Goal: Information Seeking & Learning: Learn about a topic

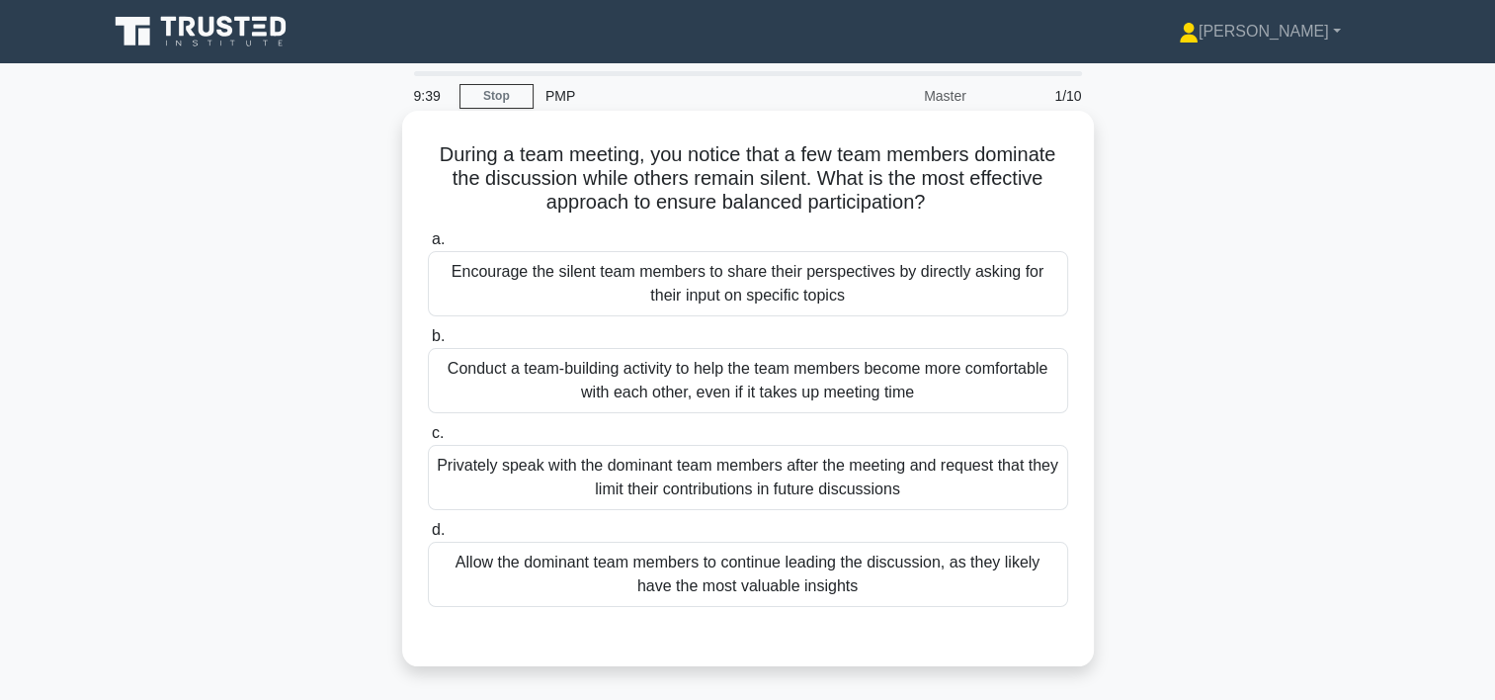
click at [829, 391] on div "Conduct a team-building activity to help the team members become more comfortab…" at bounding box center [748, 380] width 640 height 65
click at [428, 343] on input "b. Conduct a team-building activity to help the team members become more comfor…" at bounding box center [428, 336] width 0 height 13
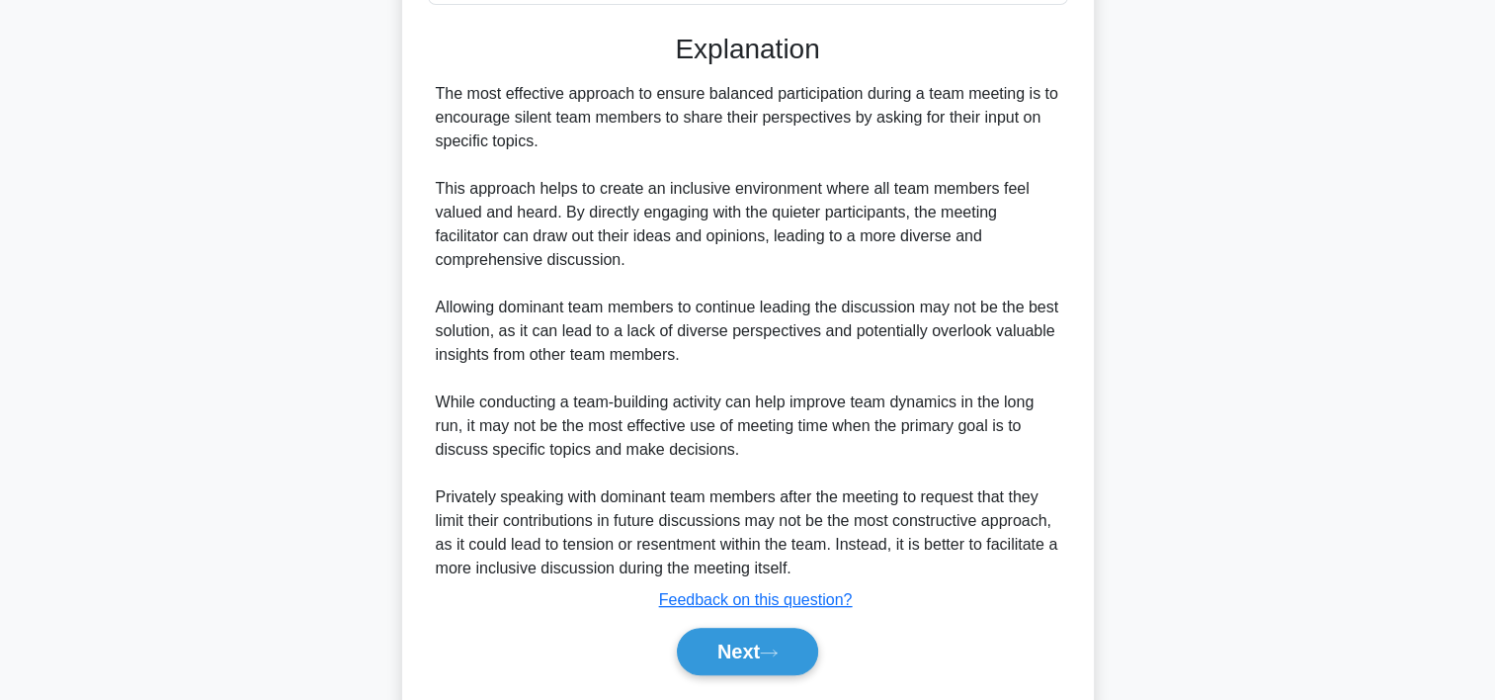
scroll to position [661, 0]
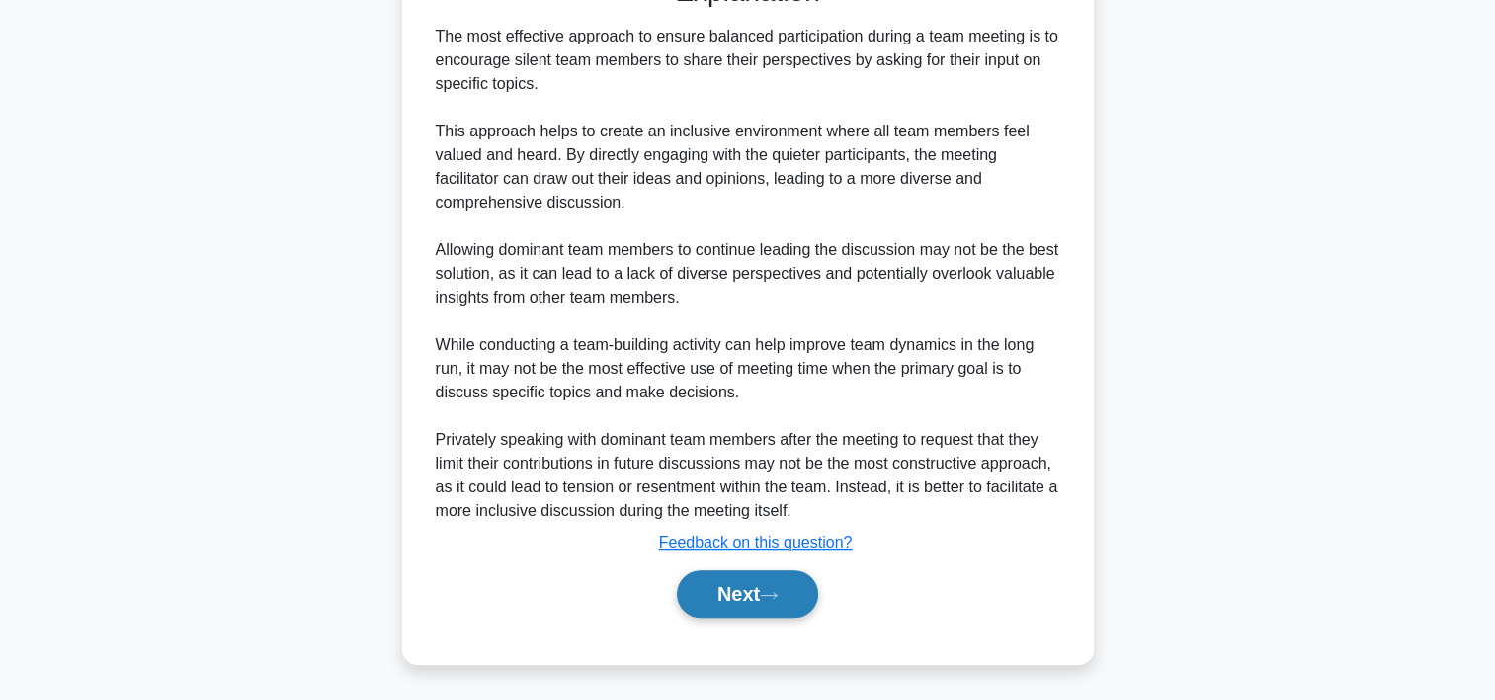
click at [721, 593] on button "Next" at bounding box center [747, 593] width 141 height 47
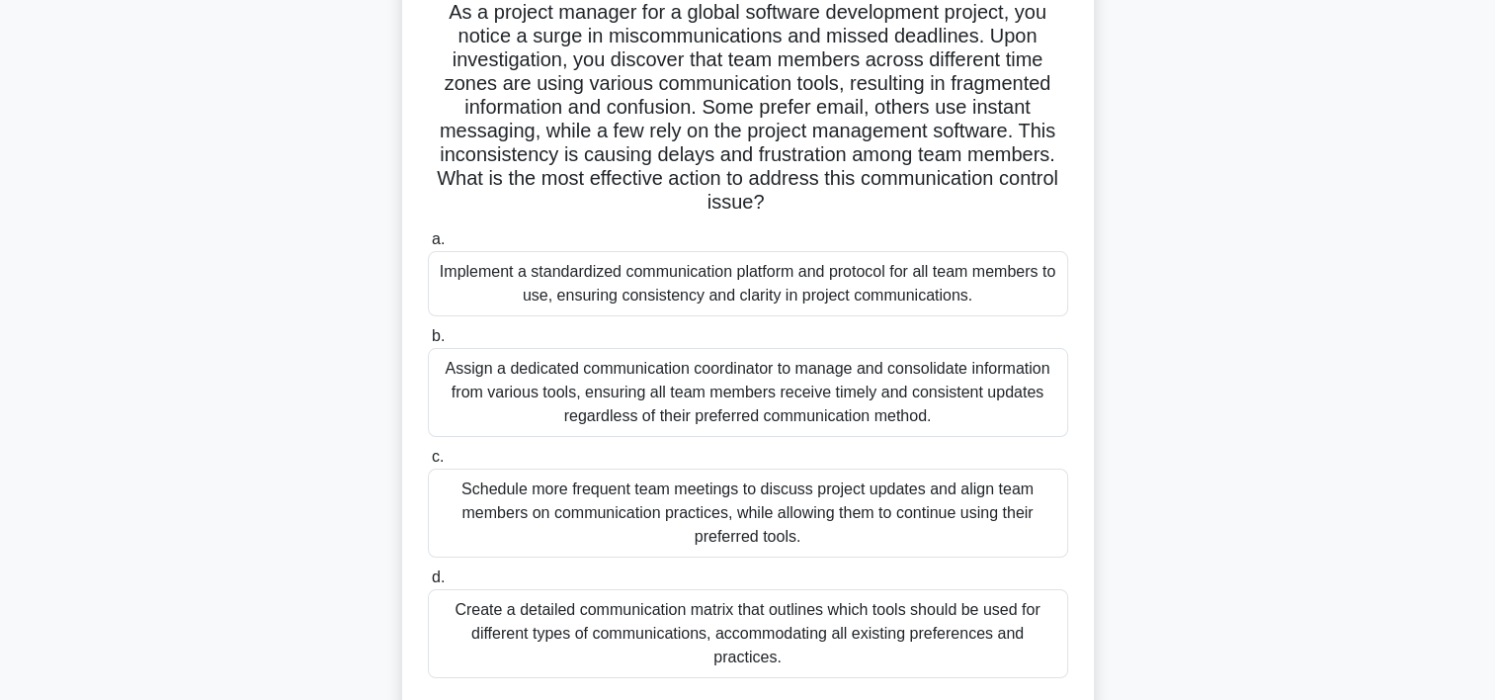
scroll to position [151, 0]
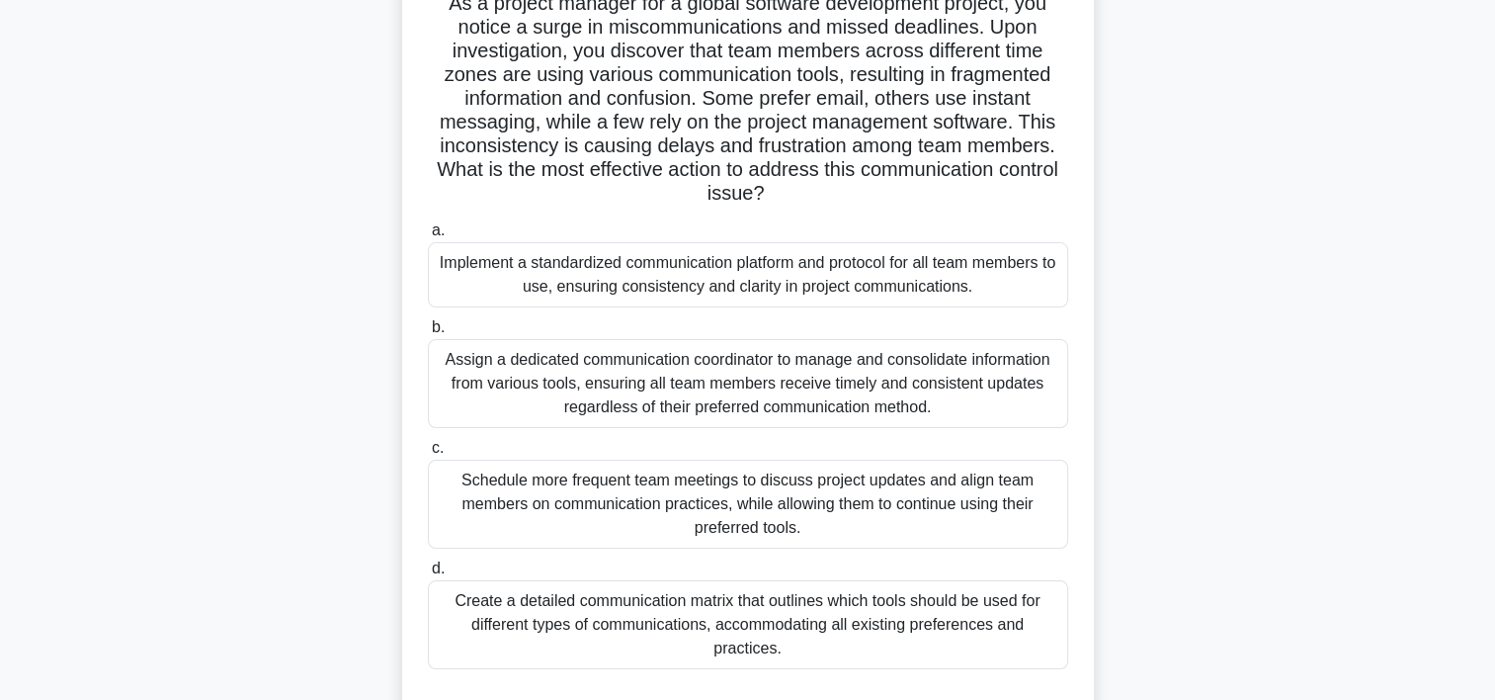
click at [972, 615] on div "Create a detailed communication matrix that outlines which tools should be used…" at bounding box center [748, 624] width 640 height 89
click at [428, 575] on input "d. Create a detailed communication matrix that outlines which tools should be u…" at bounding box center [428, 568] width 0 height 13
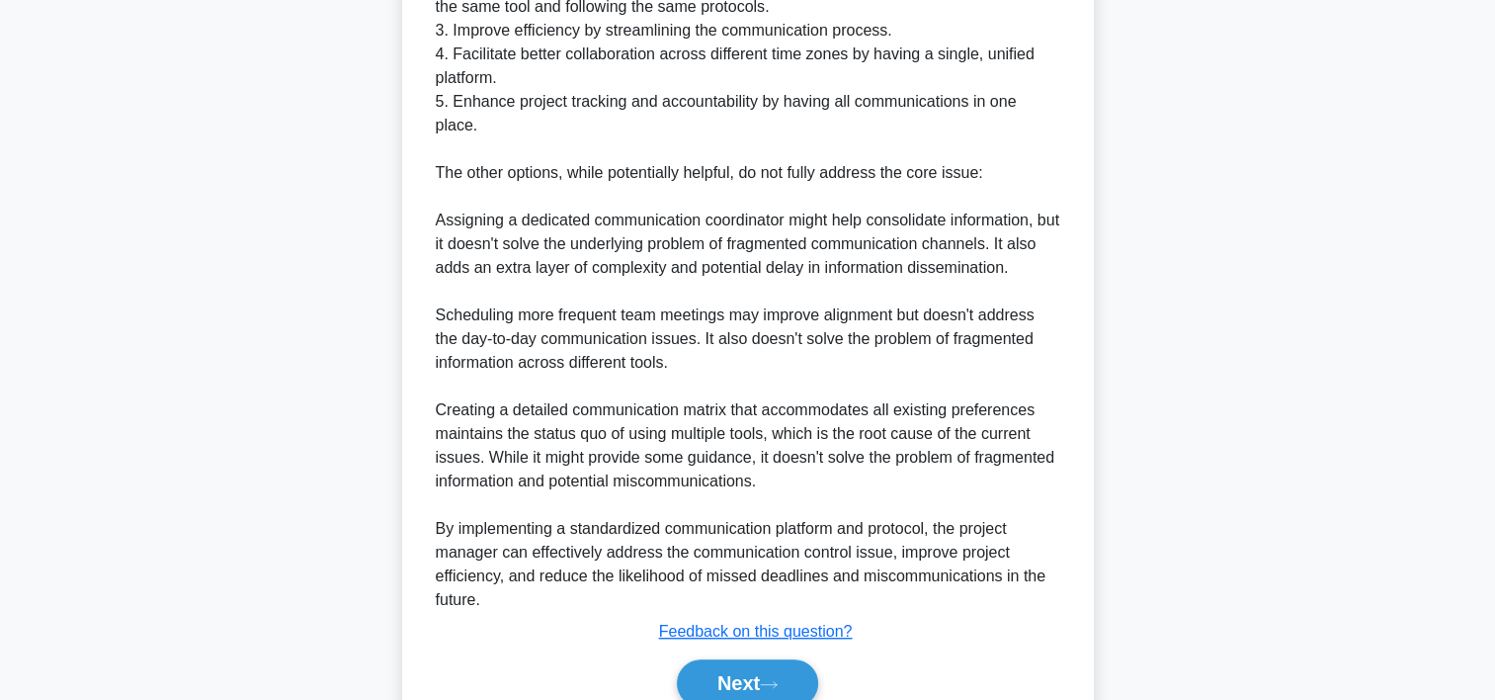
scroll to position [1207, 0]
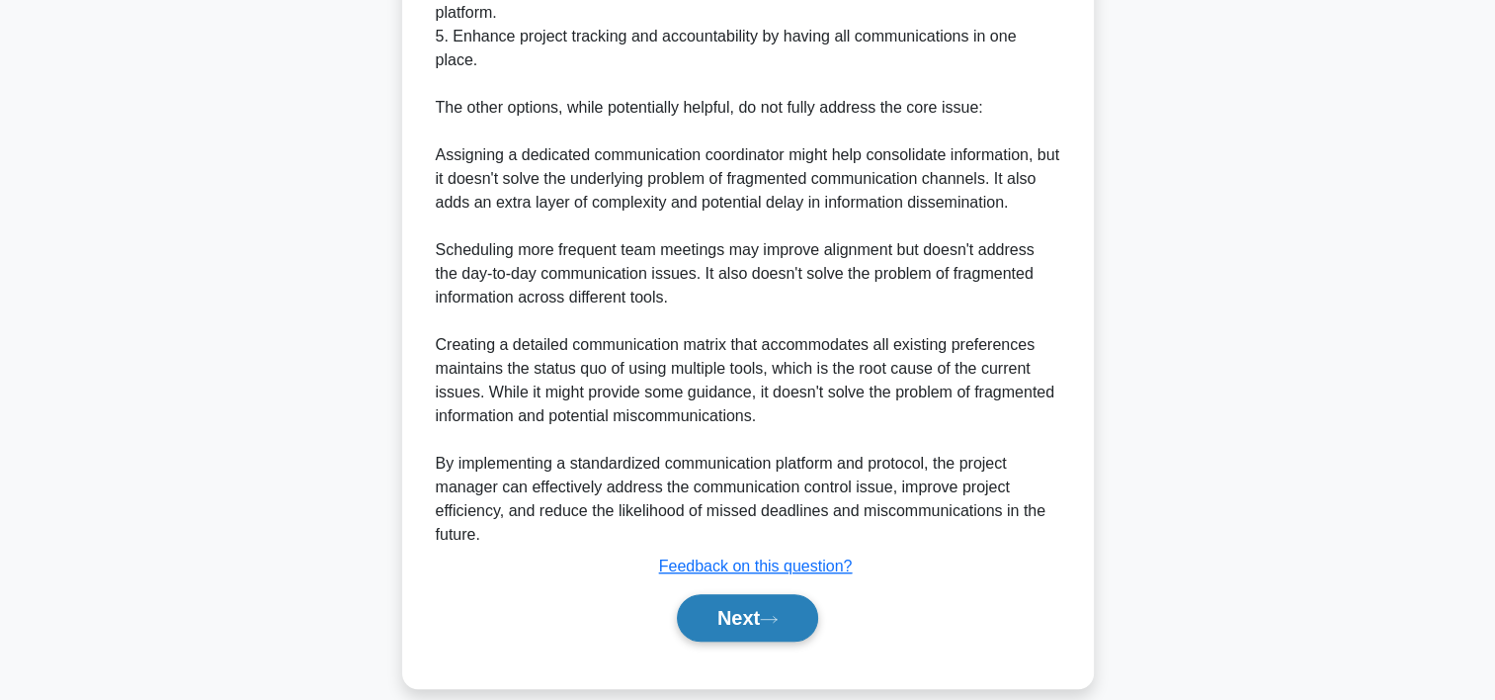
click at [766, 594] on button "Next" at bounding box center [747, 617] width 141 height 47
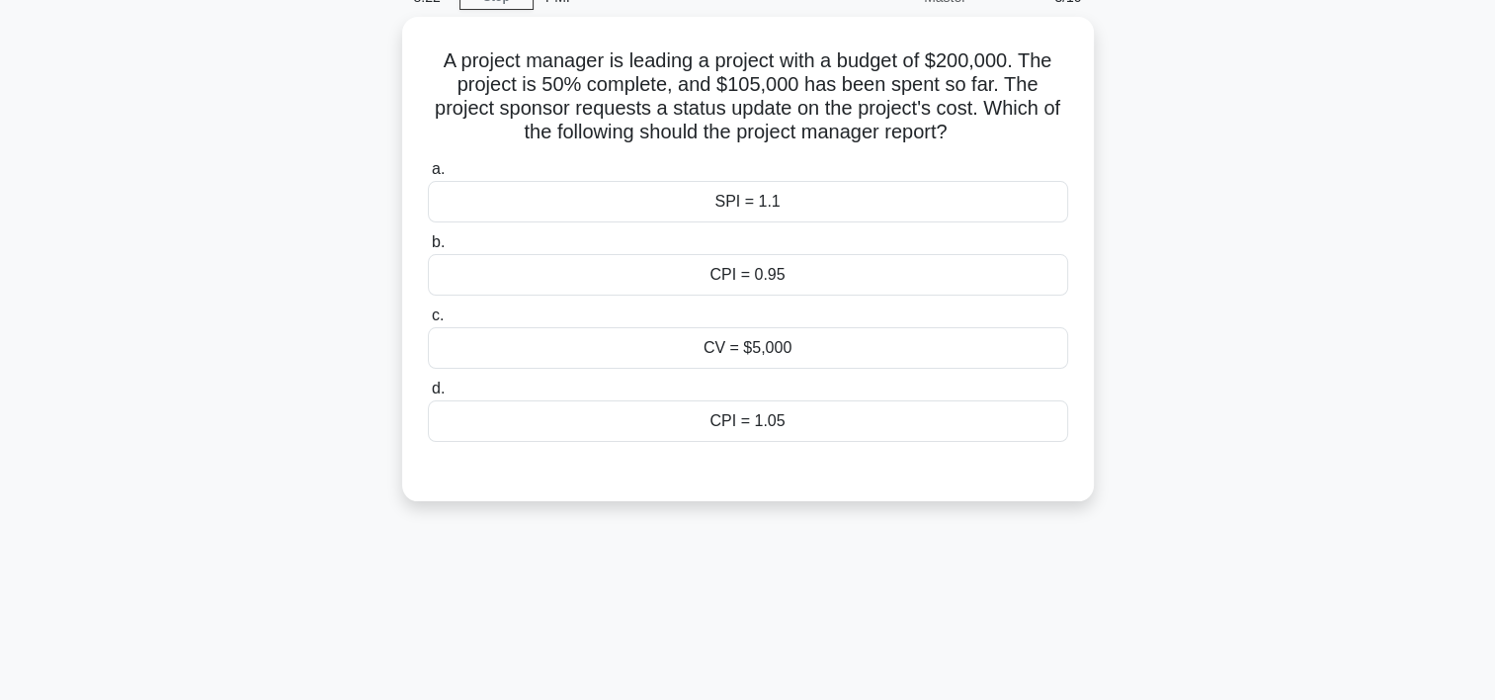
scroll to position [70, 0]
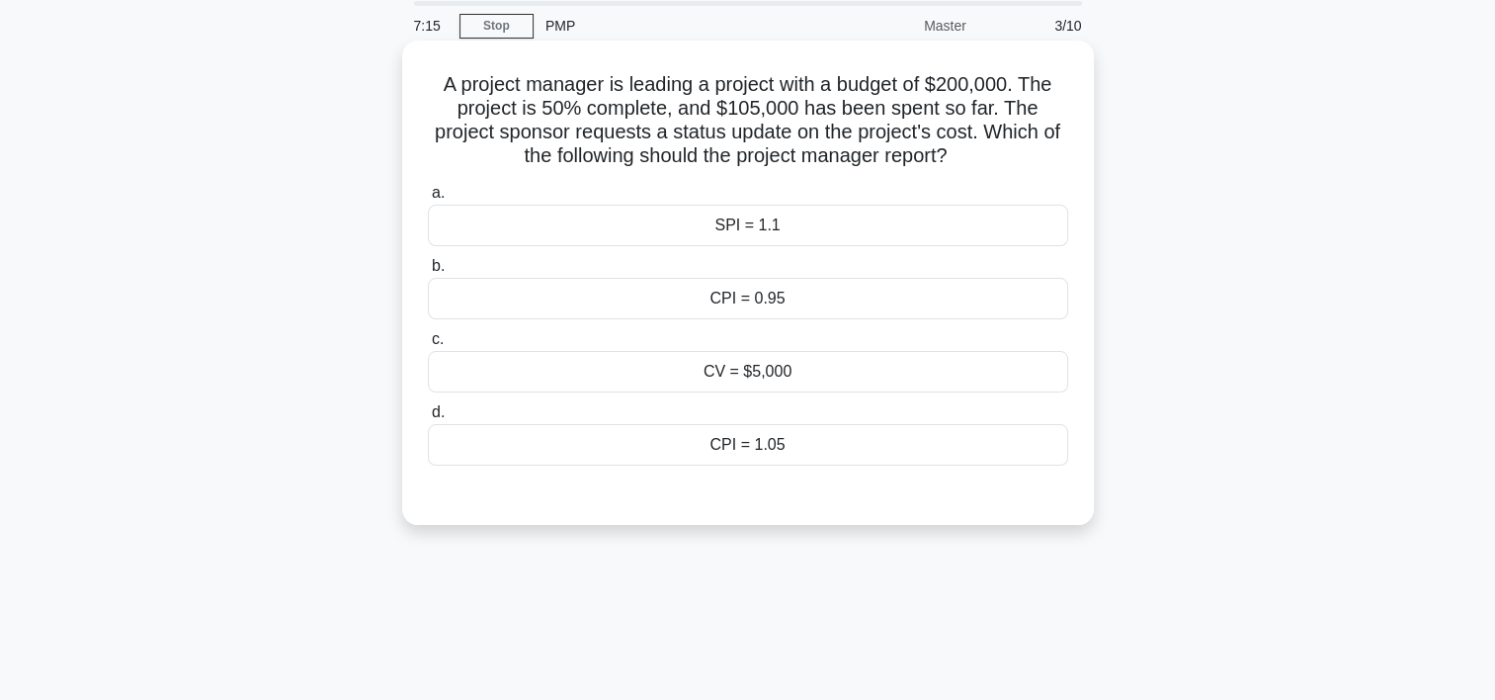
click at [751, 298] on div "CPI = 0.95" at bounding box center [748, 299] width 640 height 42
click at [428, 273] on input "b. CPI = 0.95" at bounding box center [428, 266] width 0 height 13
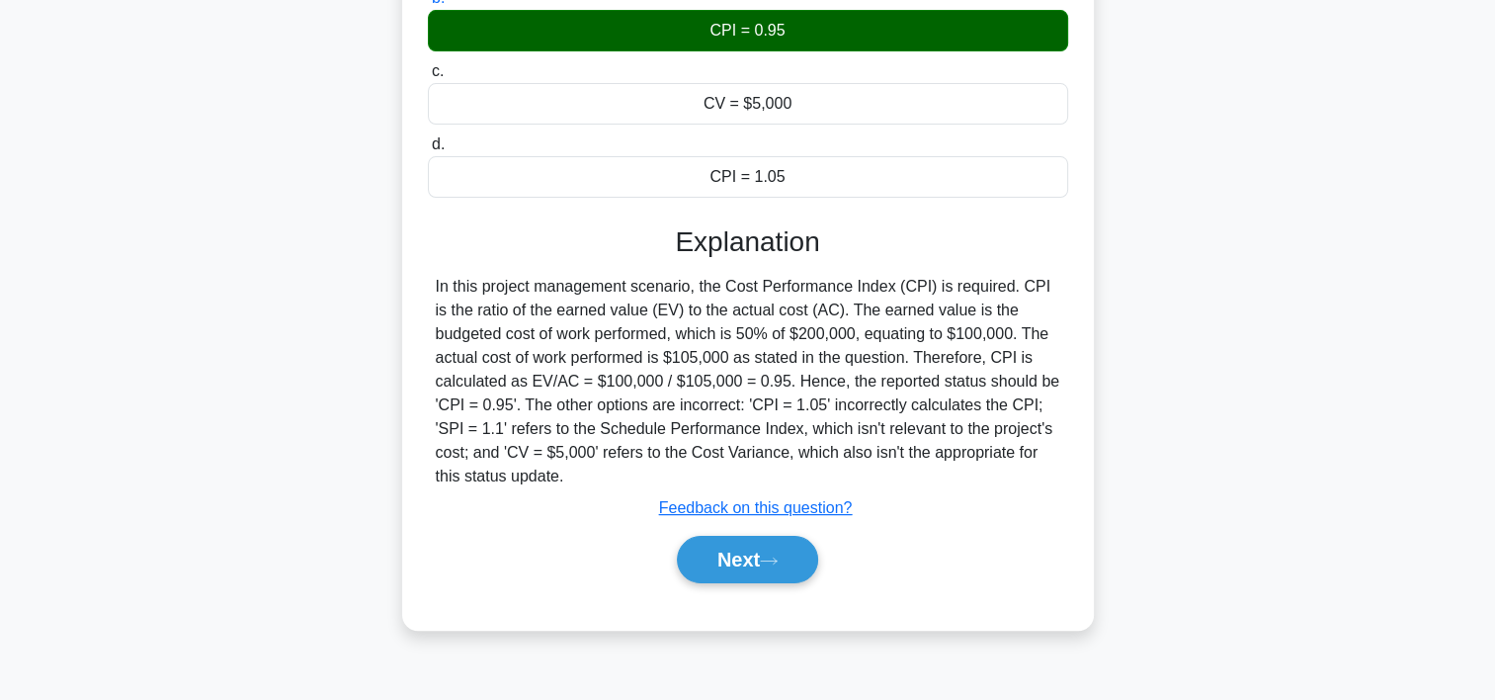
scroll to position [368, 0]
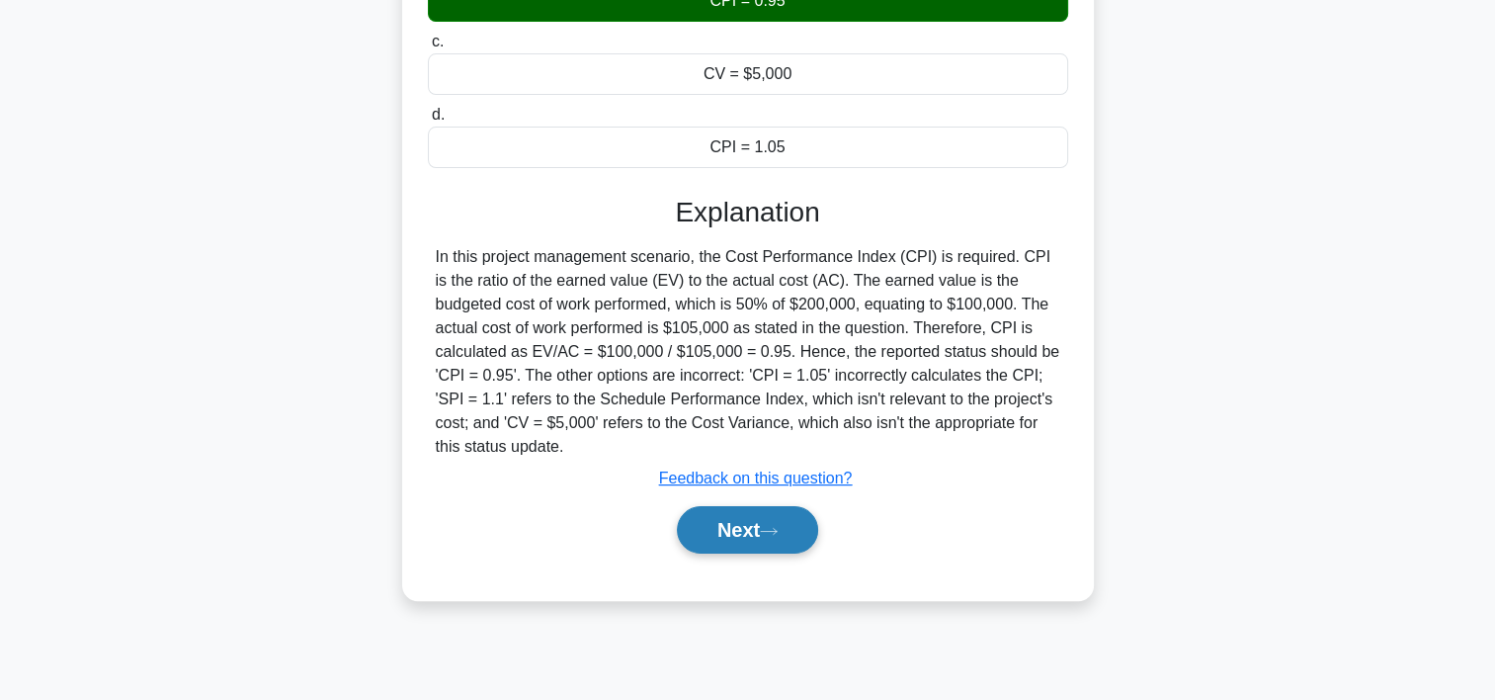
click at [703, 529] on button "Next" at bounding box center [747, 529] width 141 height 47
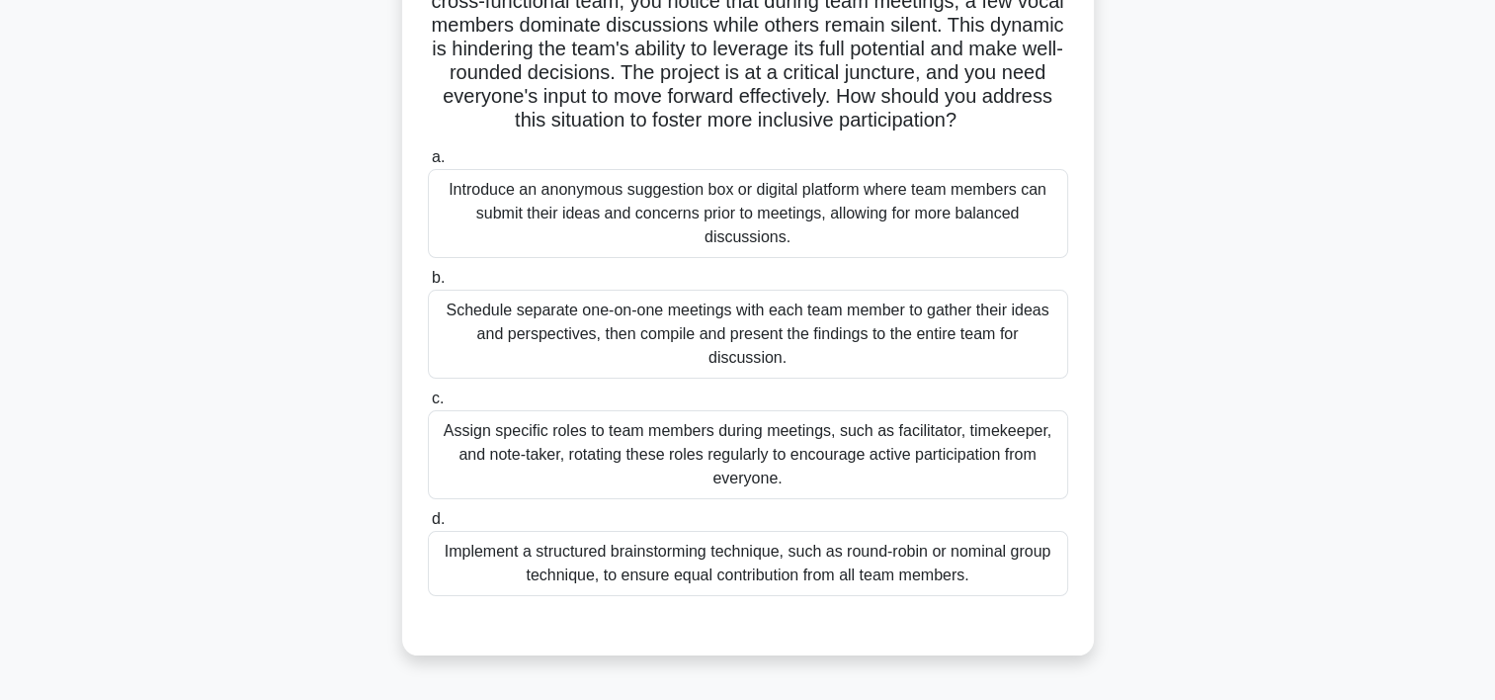
scroll to position [183, 0]
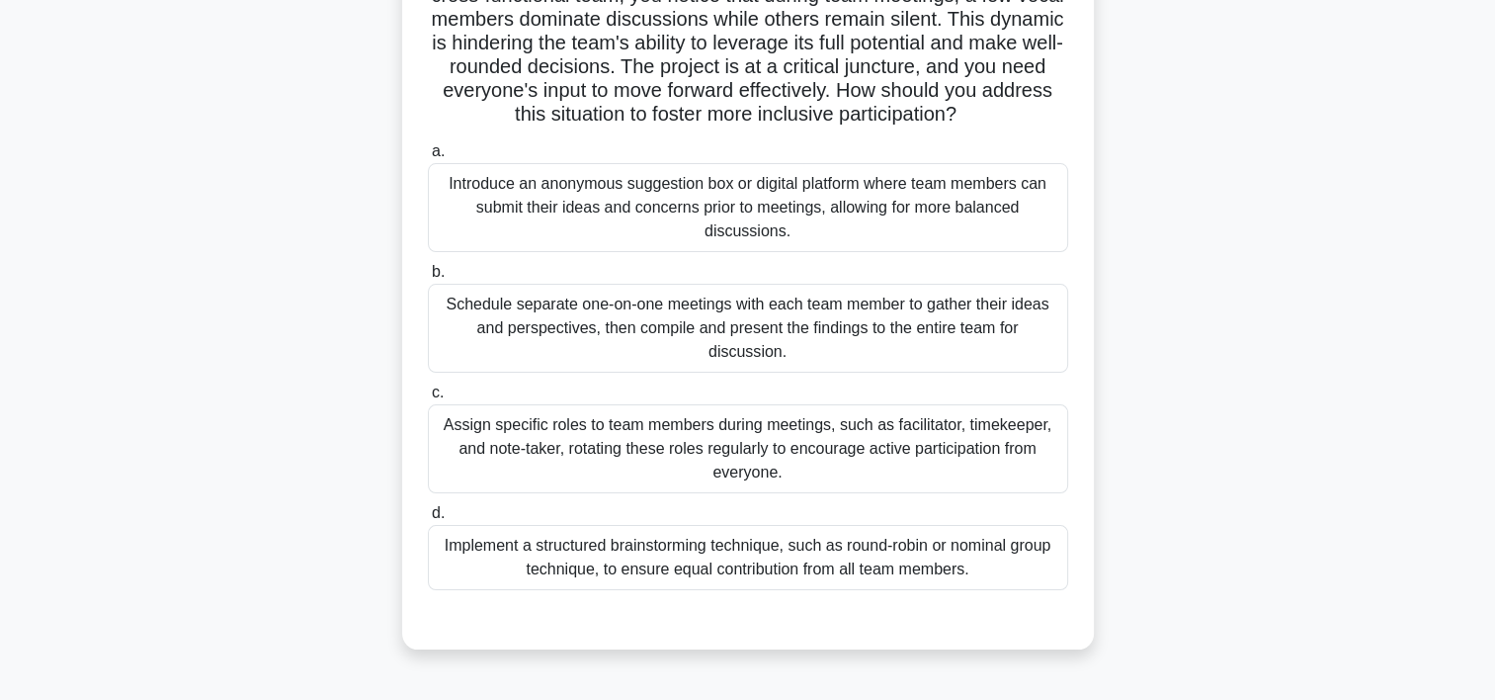
click at [728, 566] on div "Implement a structured brainstorming technique, such as round-robin or nominal …" at bounding box center [748, 557] width 640 height 65
click at [428, 520] on input "d. Implement a structured brainstorming technique, such as round-robin or nomin…" at bounding box center [428, 513] width 0 height 13
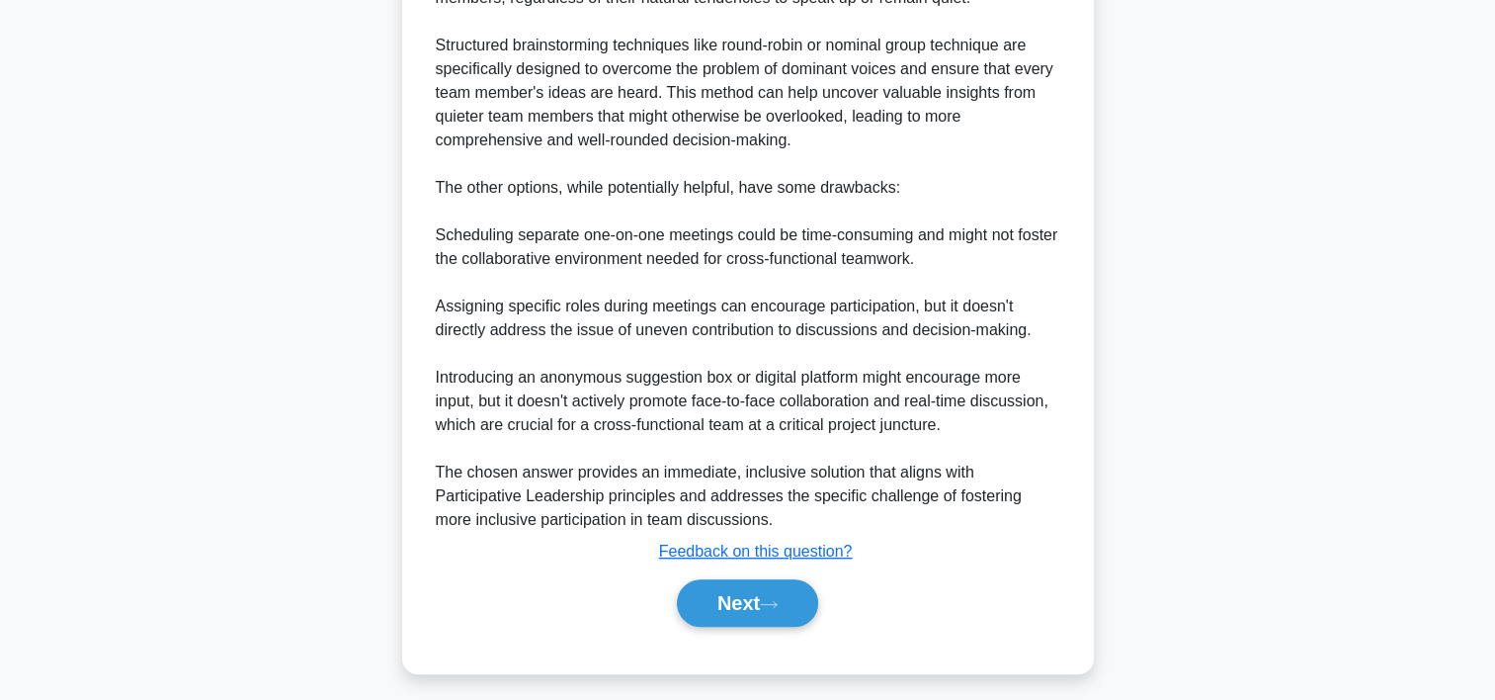
scroll to position [1016, 0]
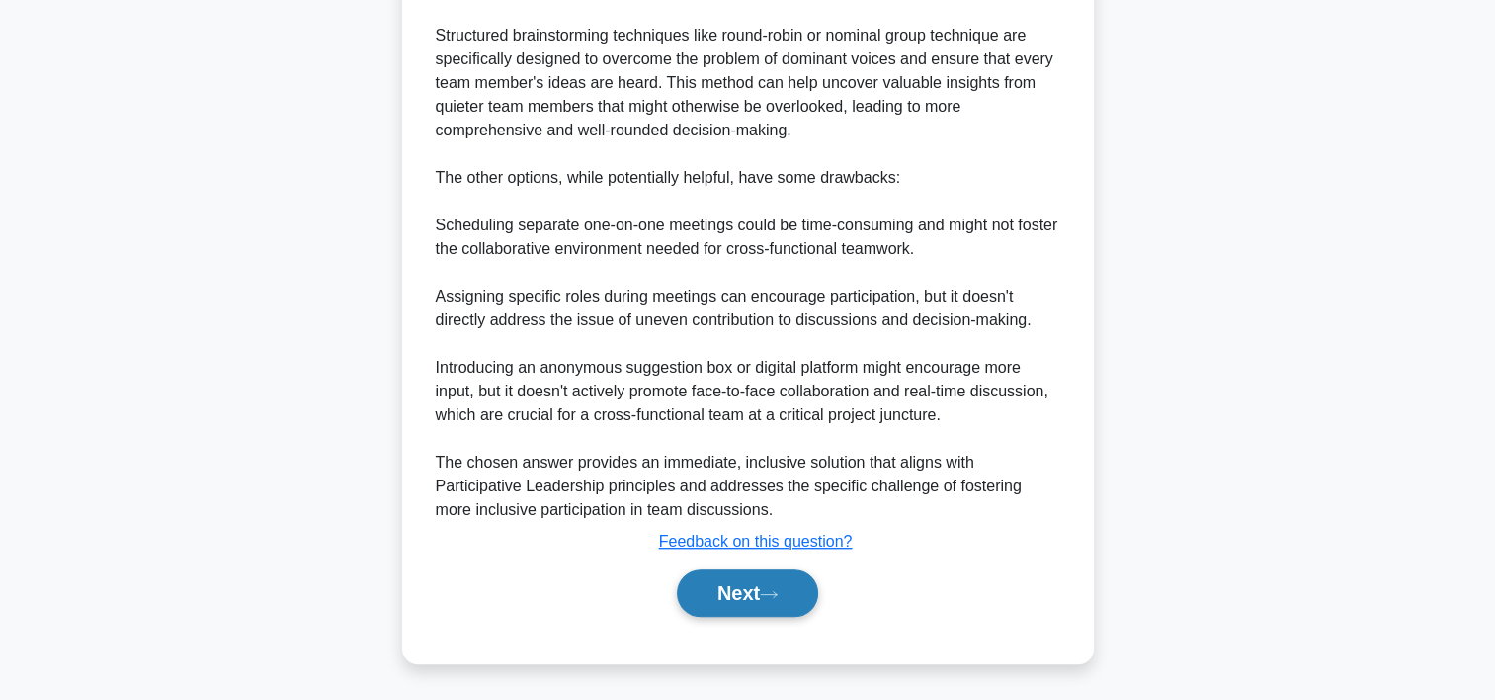
click at [777, 586] on button "Next" at bounding box center [747, 592] width 141 height 47
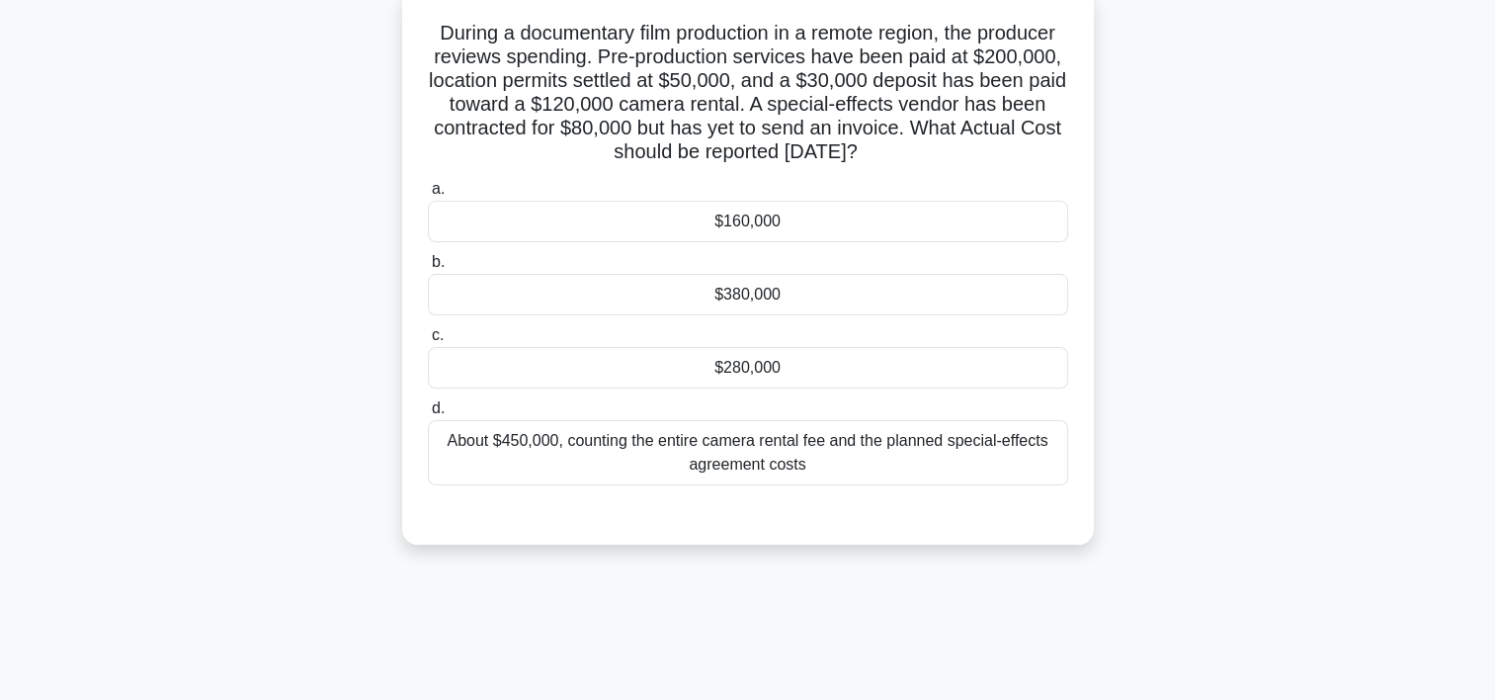
scroll to position [114, 0]
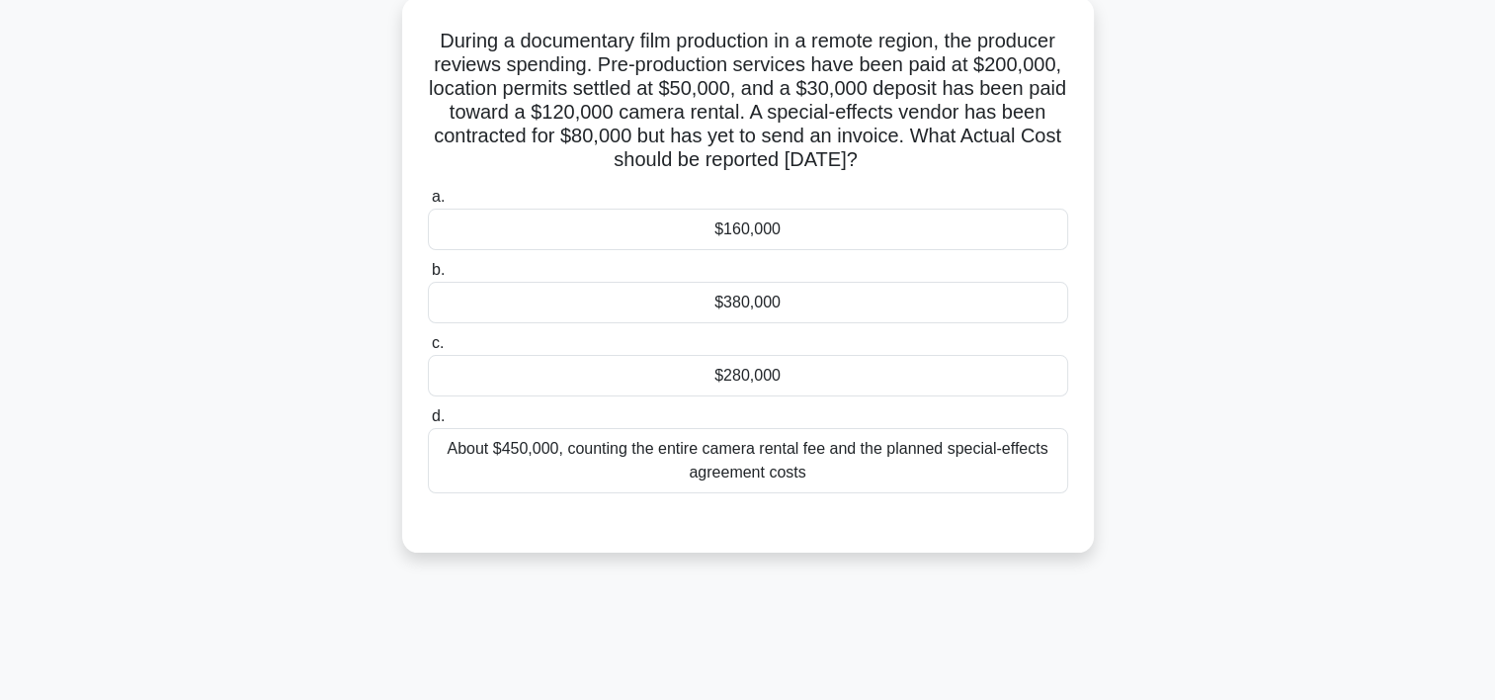
click at [682, 374] on div "$280,000" at bounding box center [748, 376] width 640 height 42
click at [428, 350] on input "c. $280,000" at bounding box center [428, 343] width 0 height 13
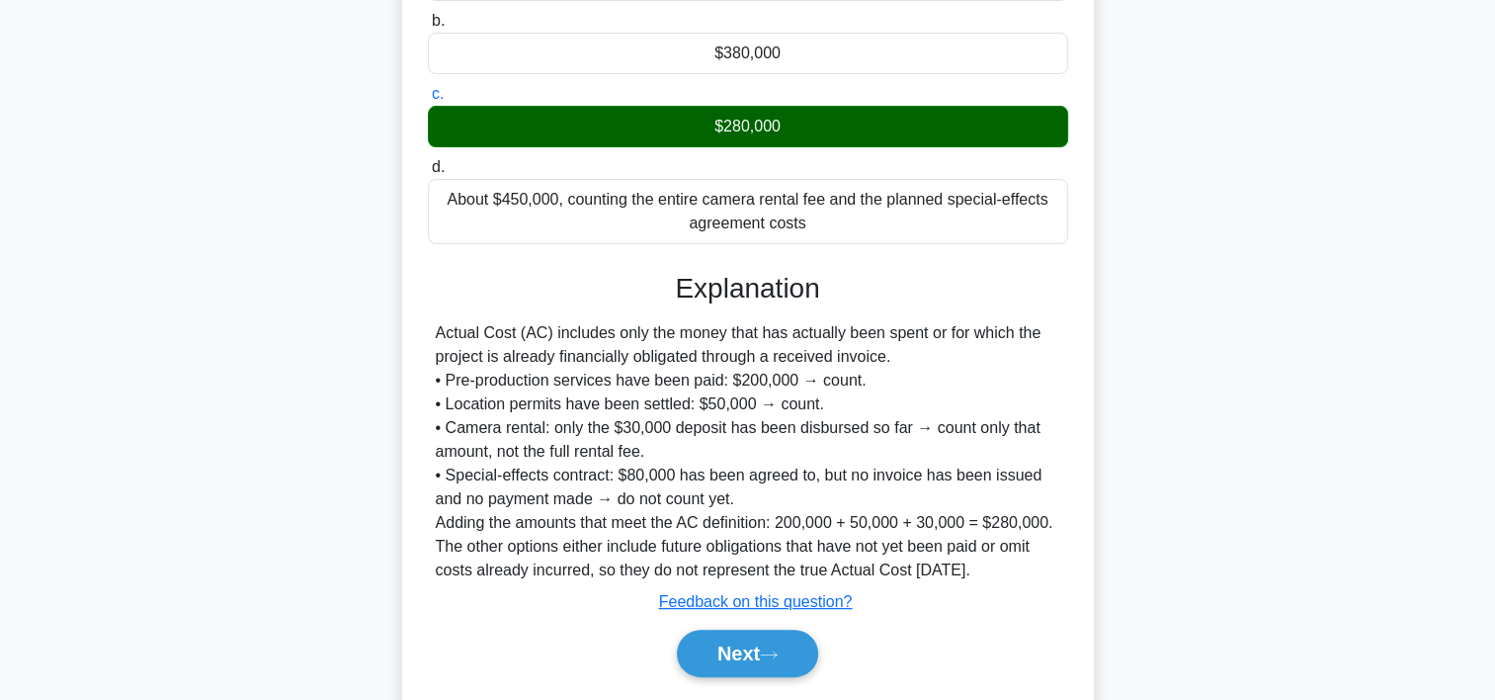
scroll to position [423, 0]
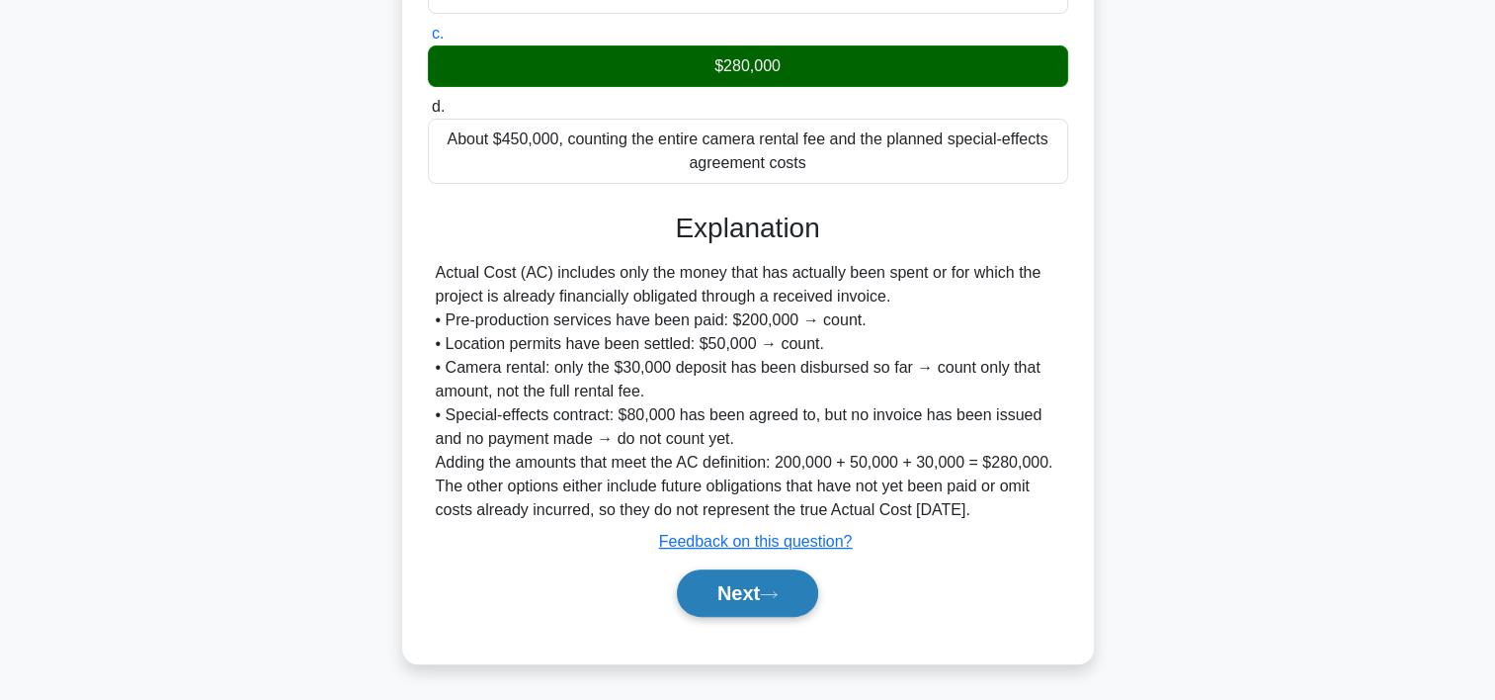
click at [735, 589] on button "Next" at bounding box center [747, 592] width 141 height 47
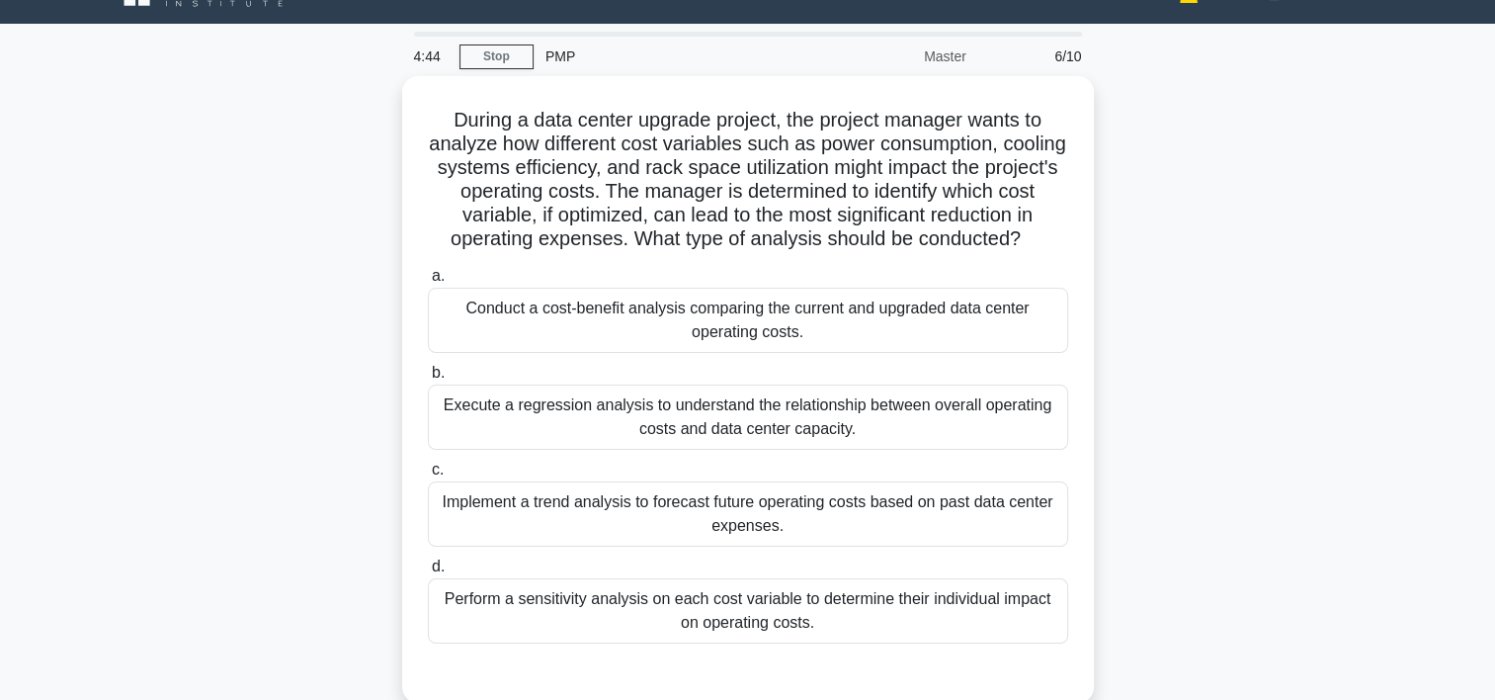
scroll to position [38, 0]
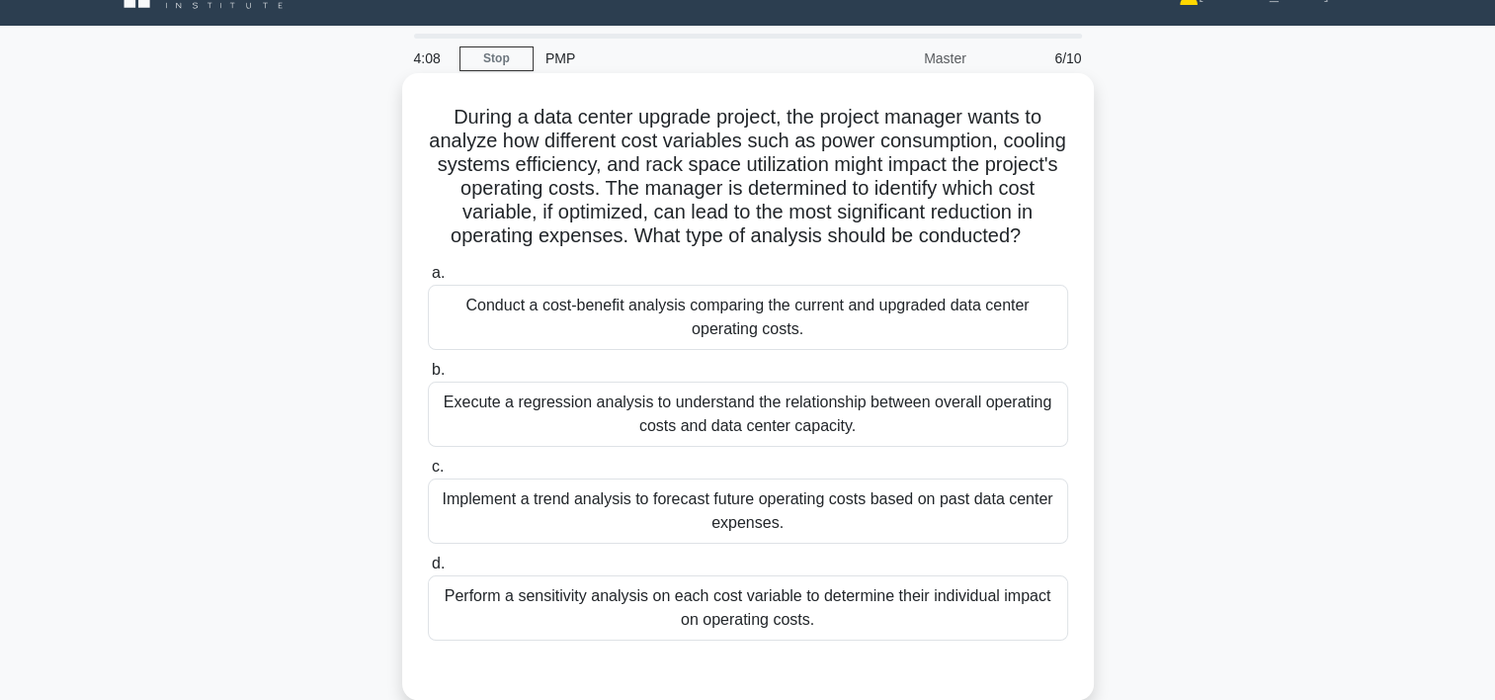
click at [815, 328] on div "Conduct a cost-benefit analysis comparing the current and upgraded data center …" at bounding box center [748, 317] width 640 height 65
click at [428, 280] on input "a. Conduct a cost-benefit analysis comparing the current and upgraded data cent…" at bounding box center [428, 273] width 0 height 13
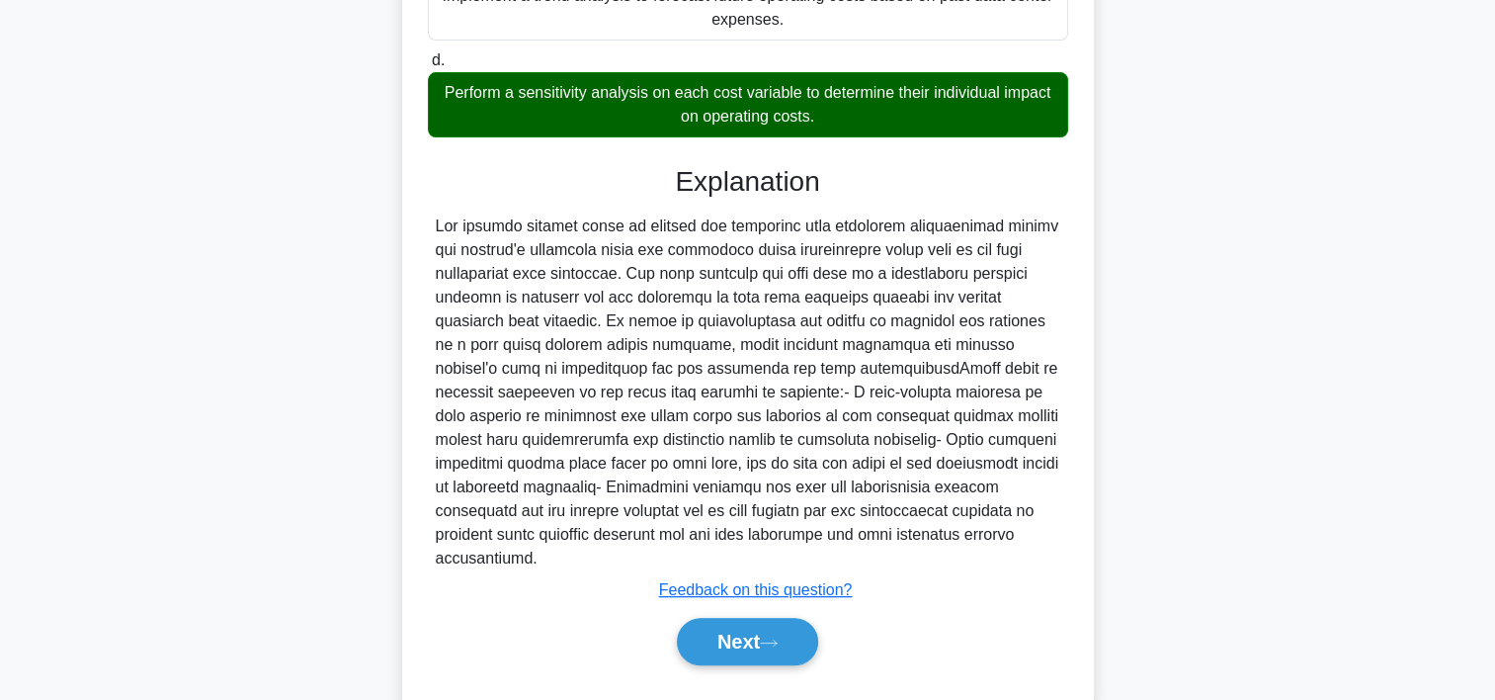
scroll to position [566, 0]
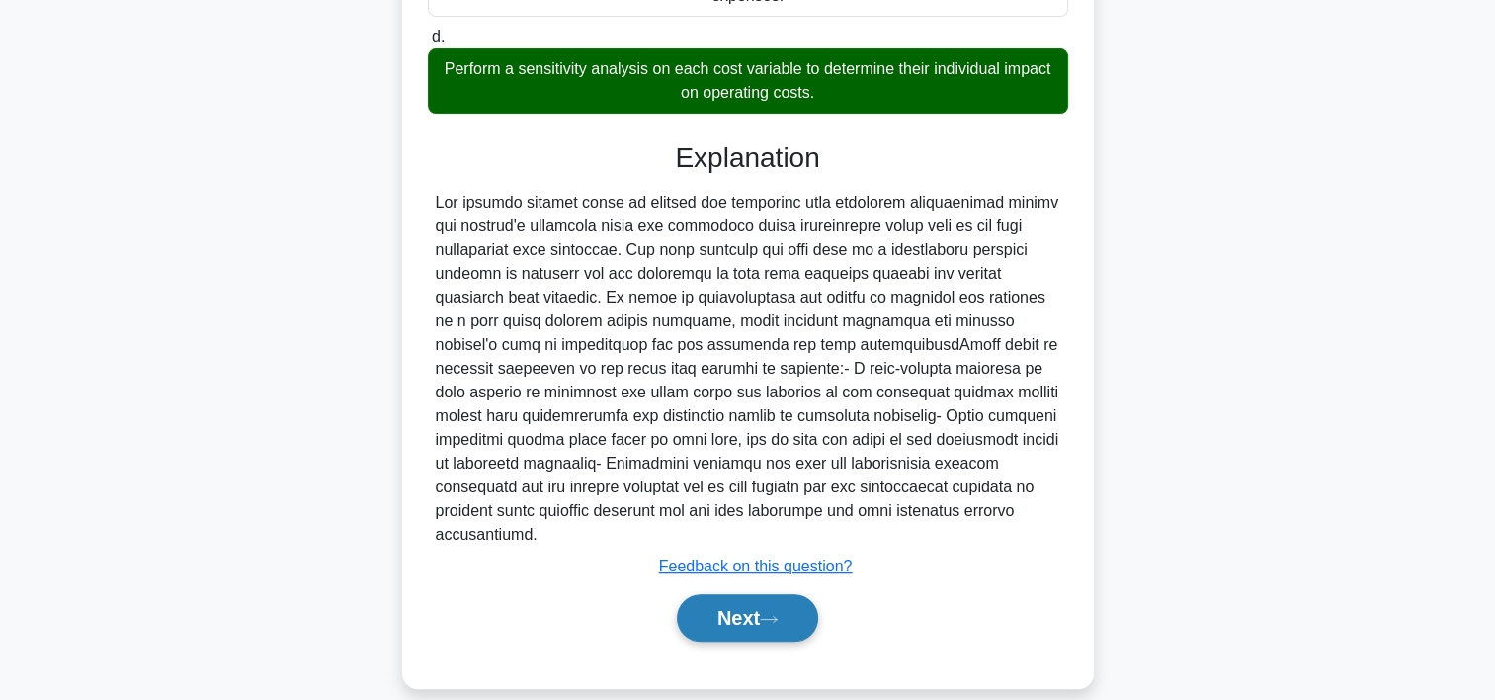
click at [817, 594] on button "Next" at bounding box center [747, 617] width 141 height 47
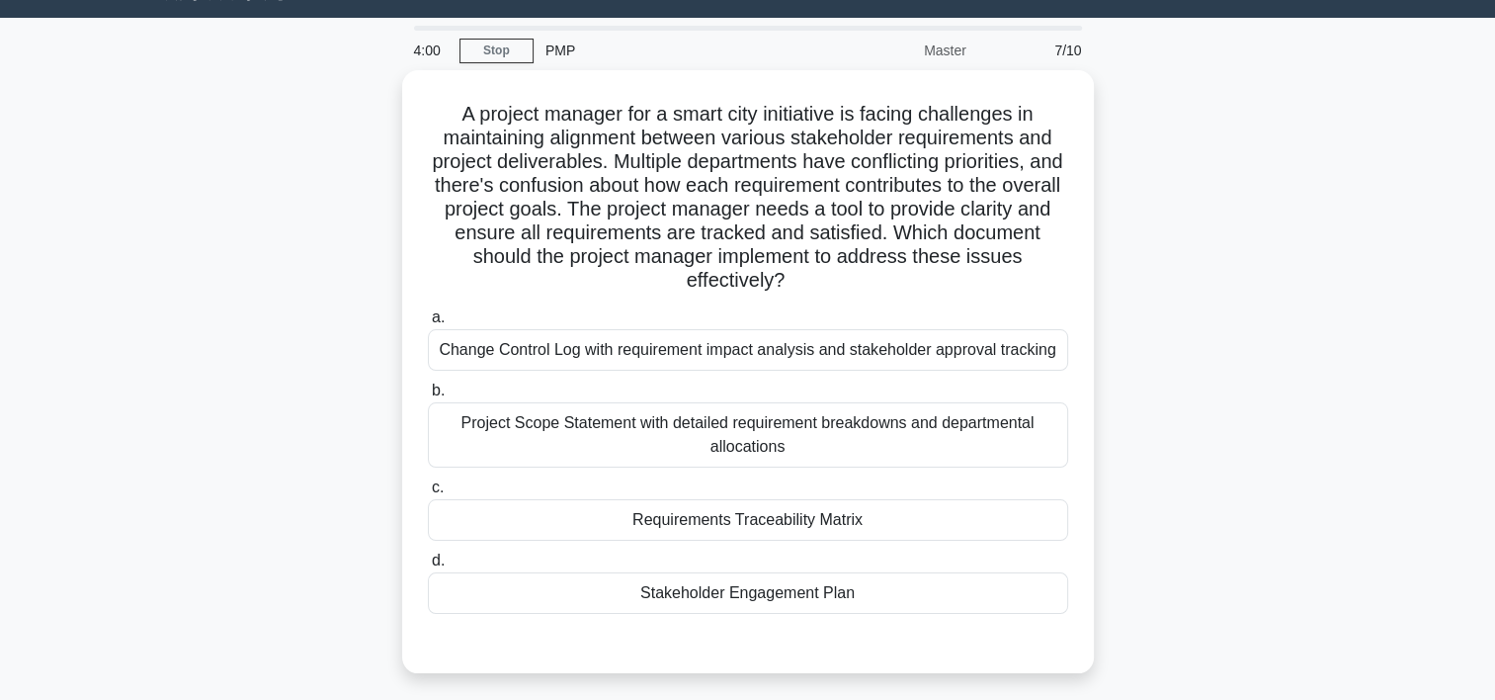
scroll to position [38, 0]
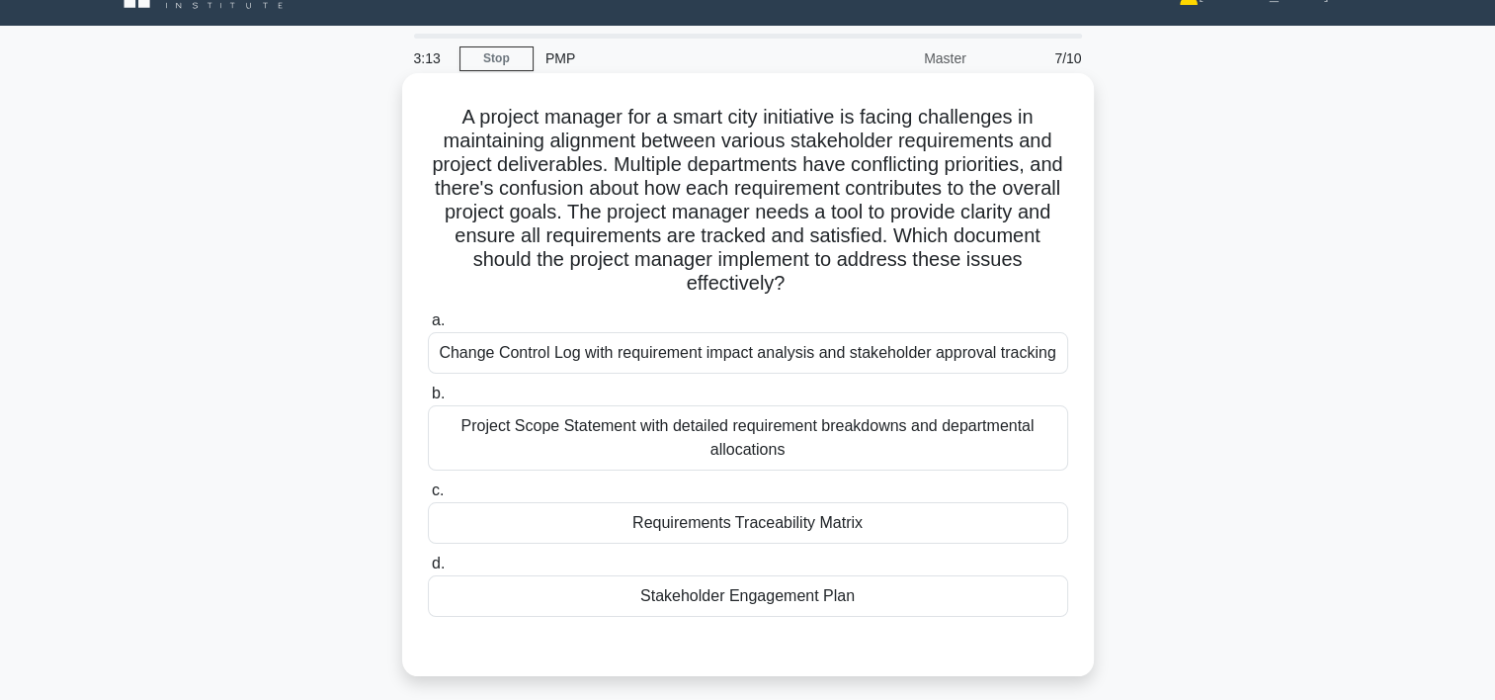
click at [856, 432] on div "Project Scope Statement with detailed requirement breakdowns and departmental a…" at bounding box center [748, 437] width 640 height 65
click at [428, 400] on input "b. Project Scope Statement with detailed requirement breakdowns and departmenta…" at bounding box center [428, 393] width 0 height 13
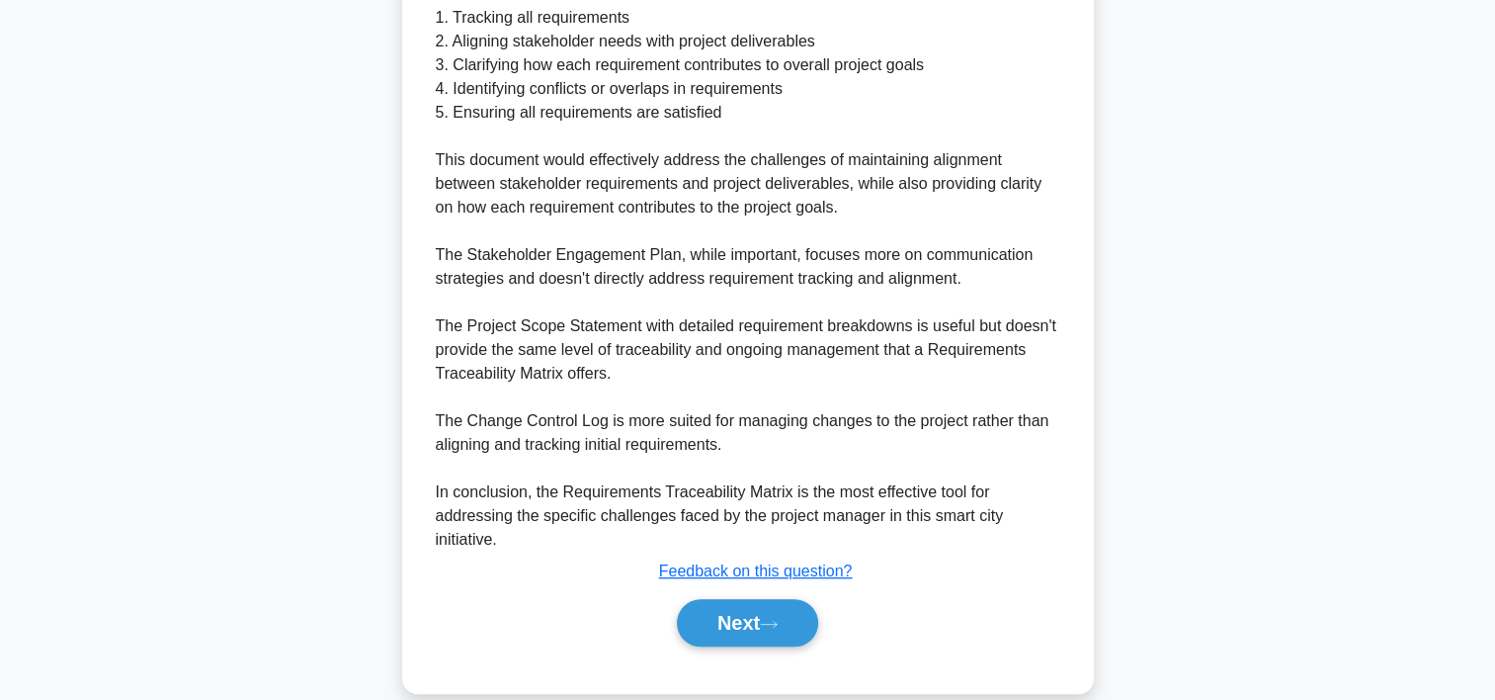
scroll to position [910, 0]
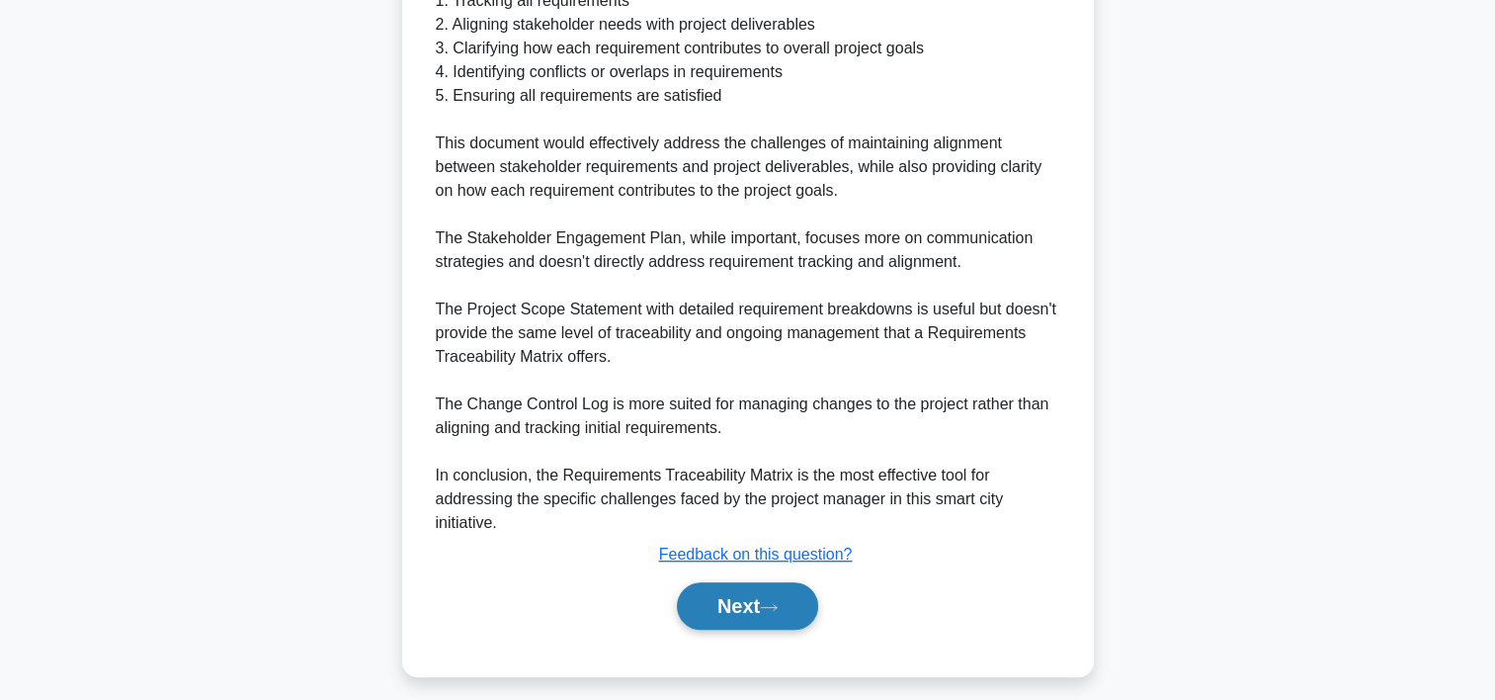
click at [796, 604] on button "Next" at bounding box center [747, 605] width 141 height 47
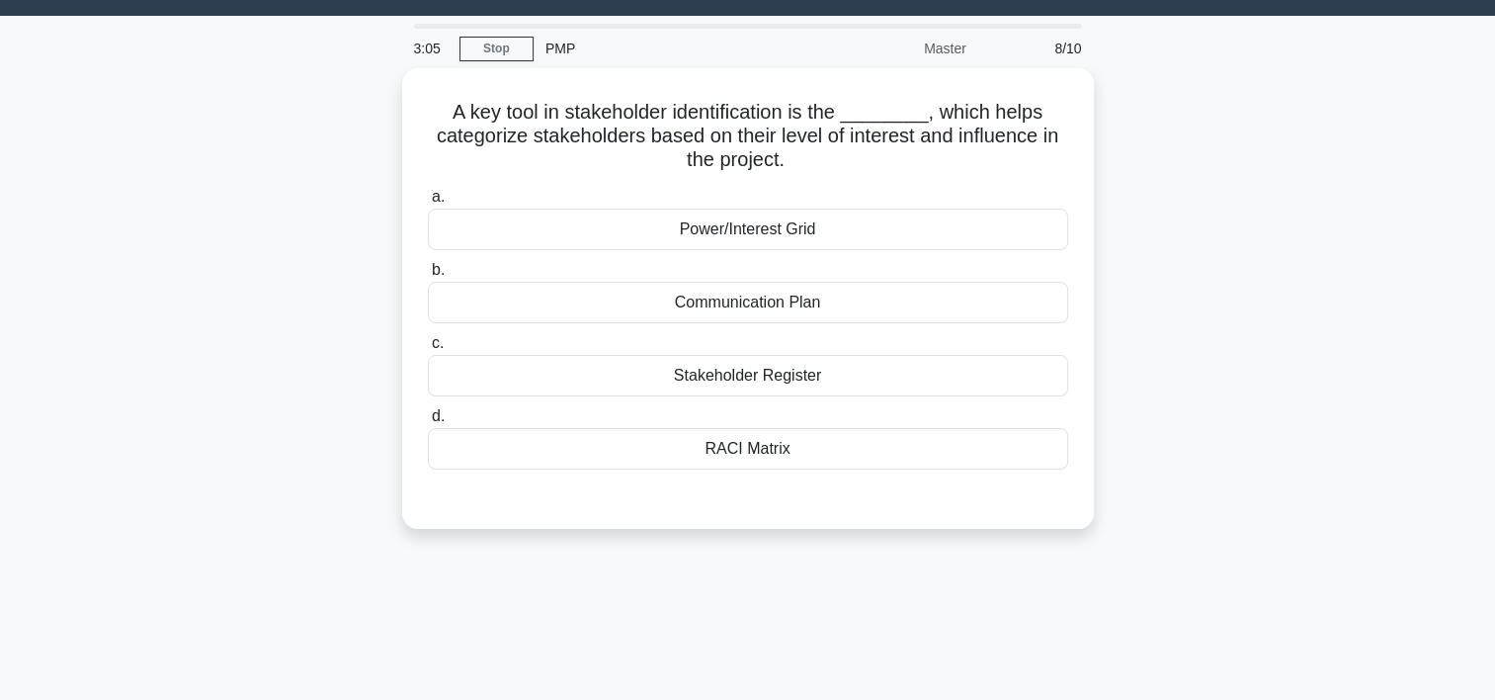
scroll to position [43, 0]
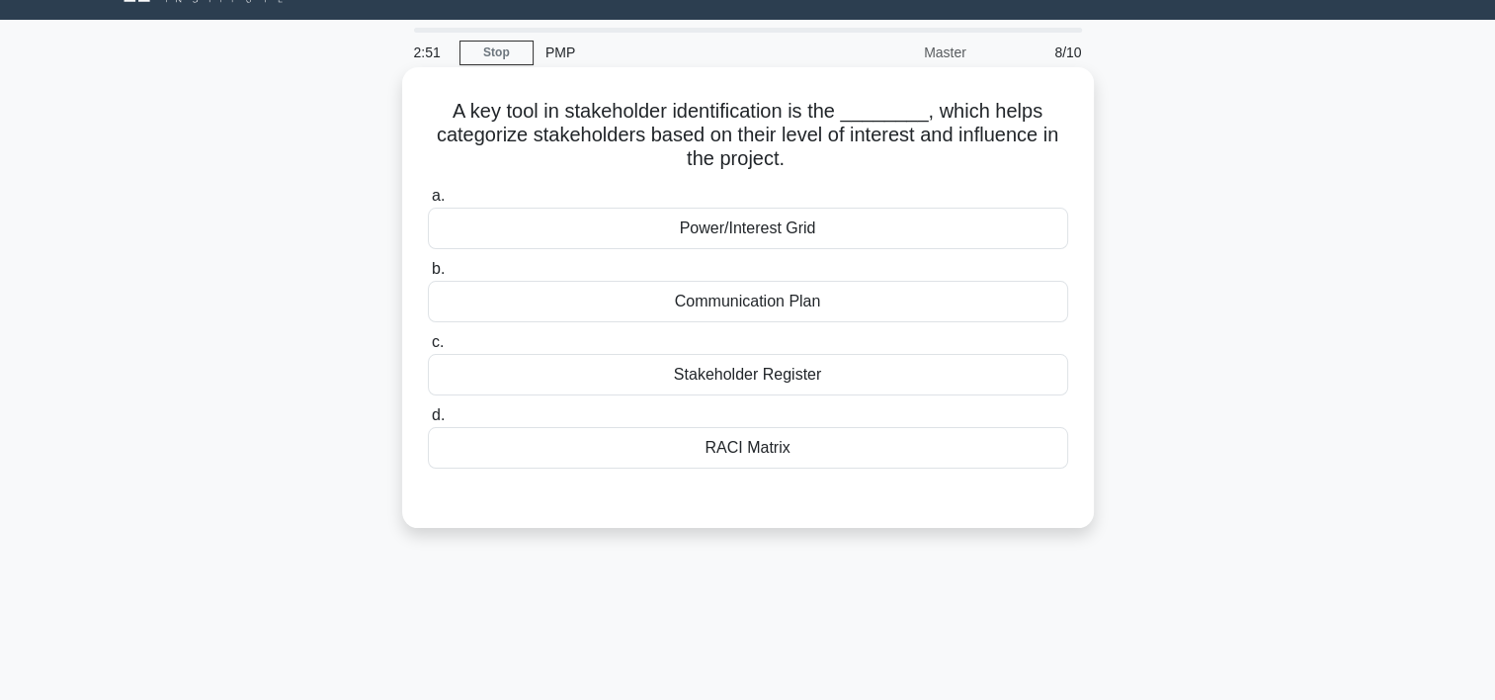
click at [792, 233] on div "Power/Interest Grid" at bounding box center [748, 229] width 640 height 42
click at [428, 203] on input "a. Power/Interest Grid" at bounding box center [428, 196] width 0 height 13
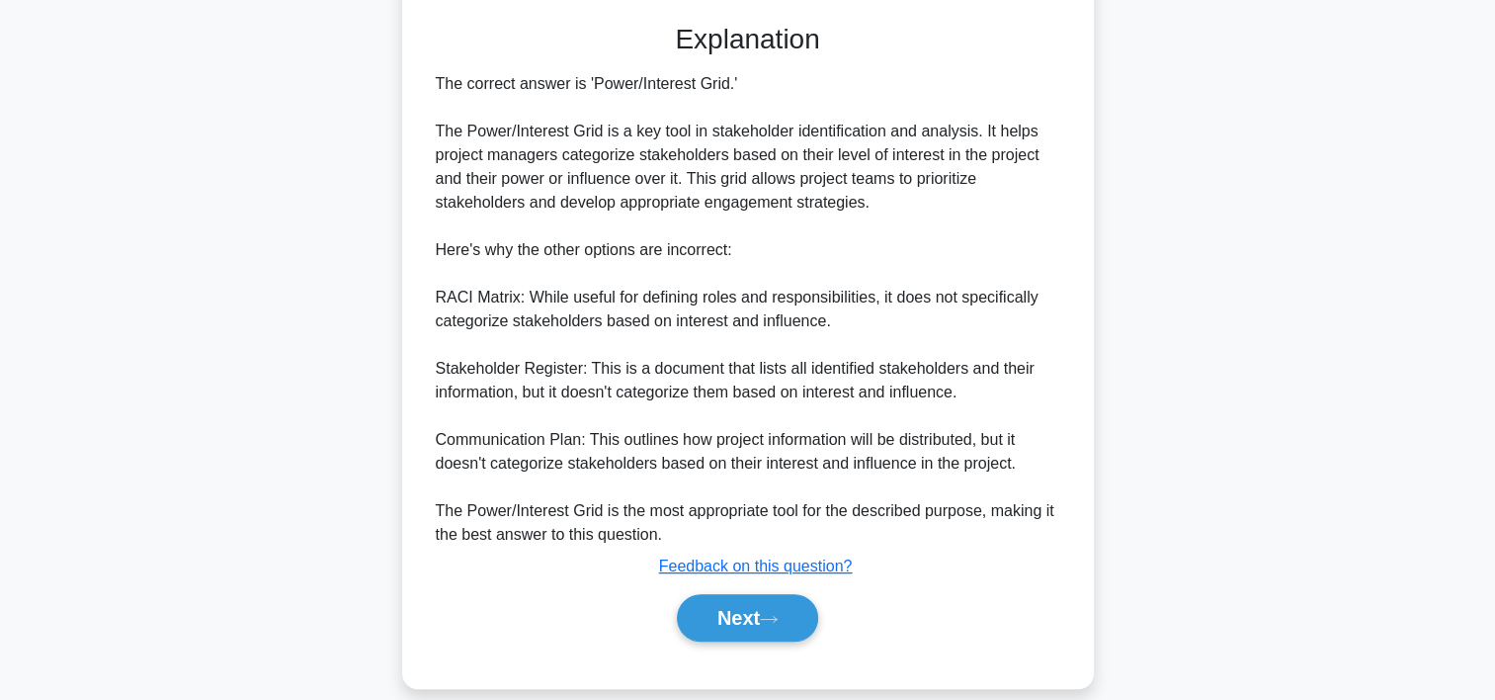
scroll to position [525, 0]
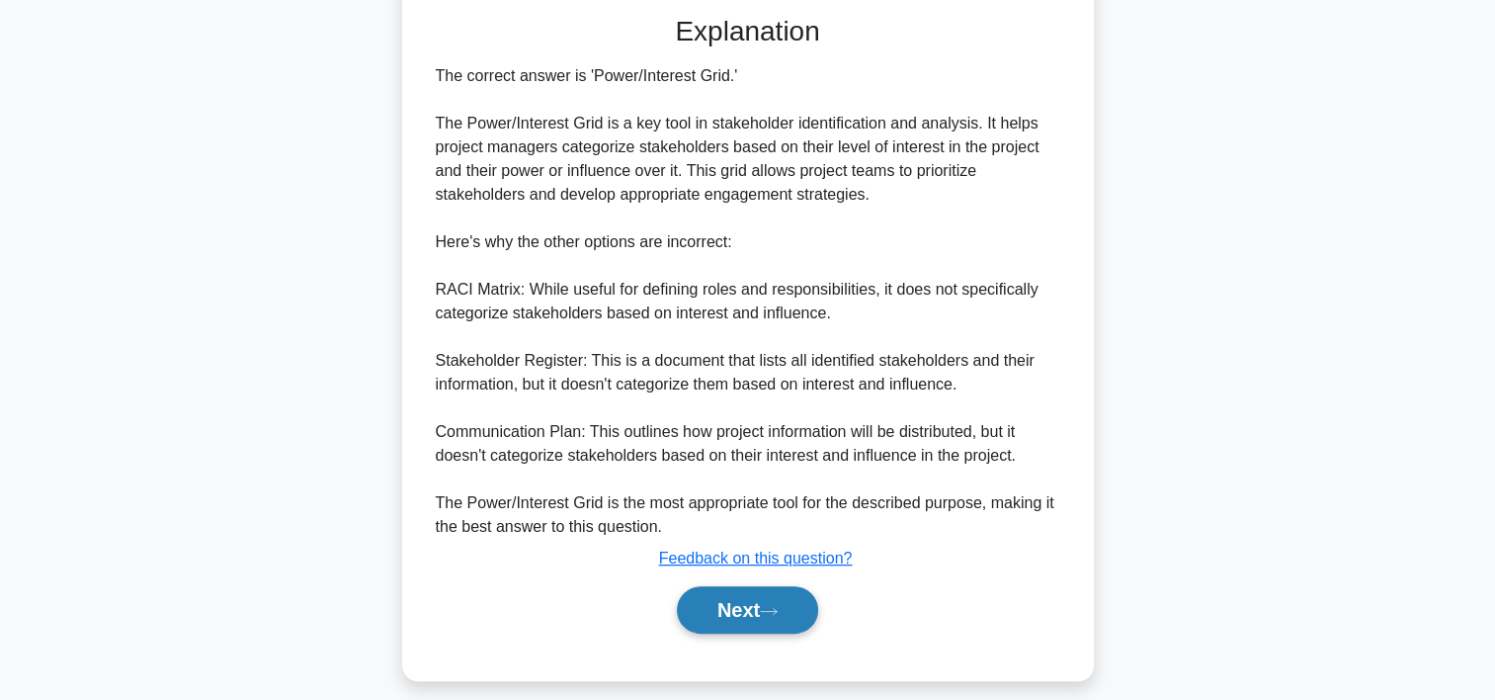
click at [775, 608] on icon at bounding box center [769, 611] width 18 height 11
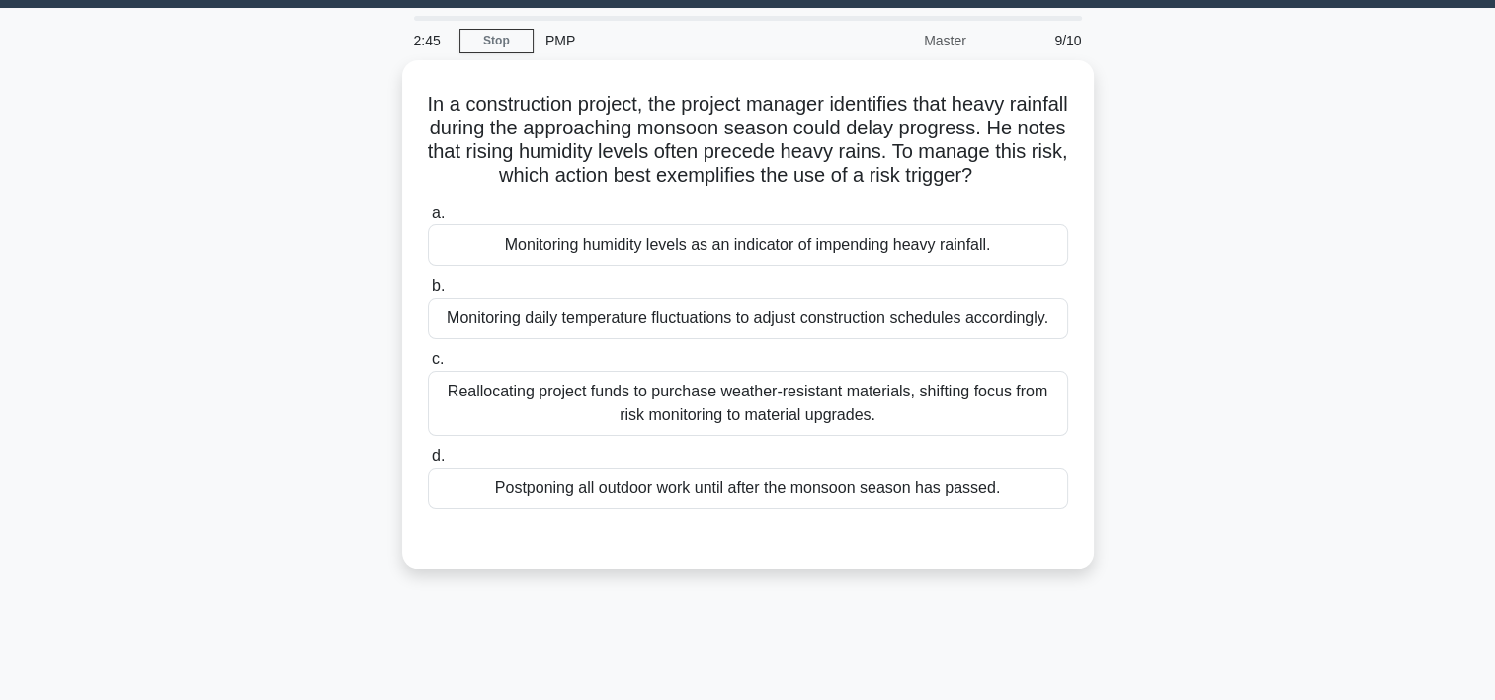
scroll to position [0, 0]
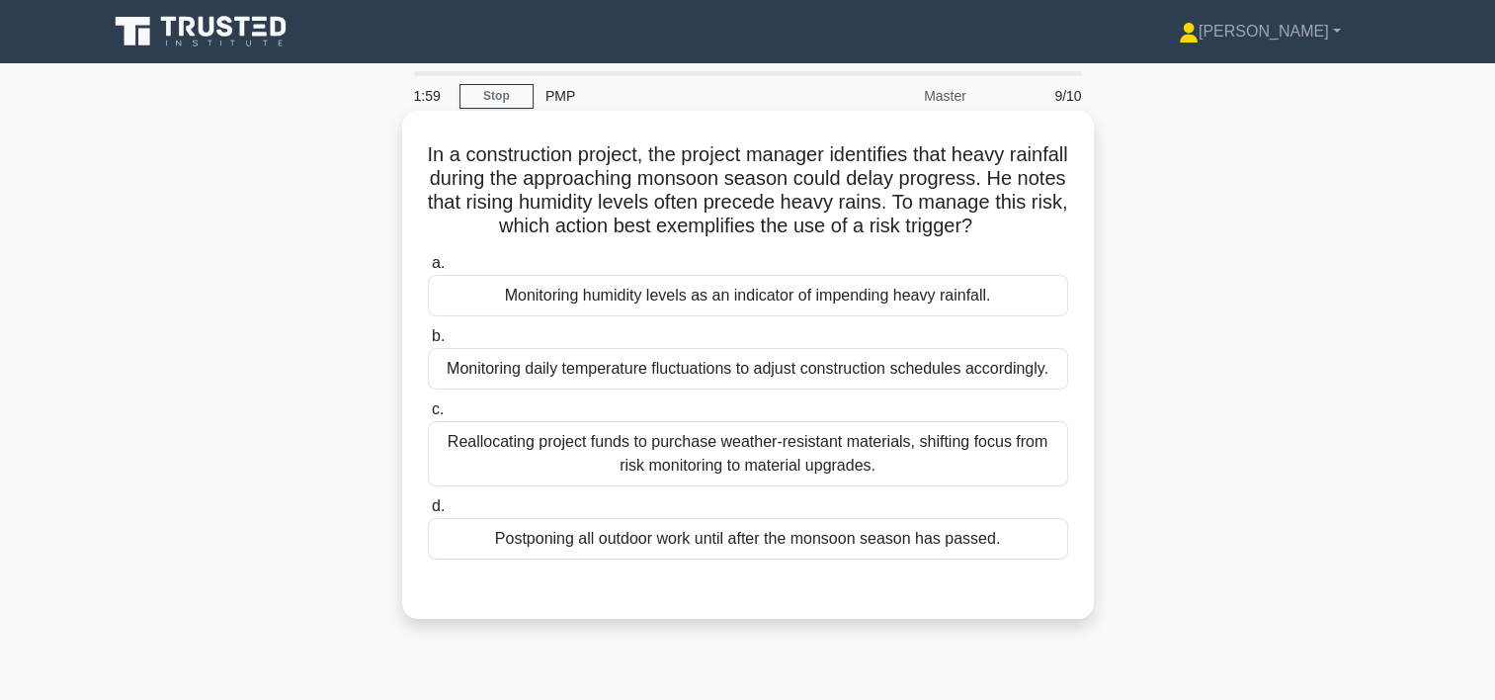
click at [667, 313] on div "Monitoring humidity levels as an indicator of impending heavy rainfall." at bounding box center [748, 296] width 640 height 42
click at [428, 270] on input "a. Monitoring humidity levels as an indicator of impending heavy rainfall." at bounding box center [428, 263] width 0 height 13
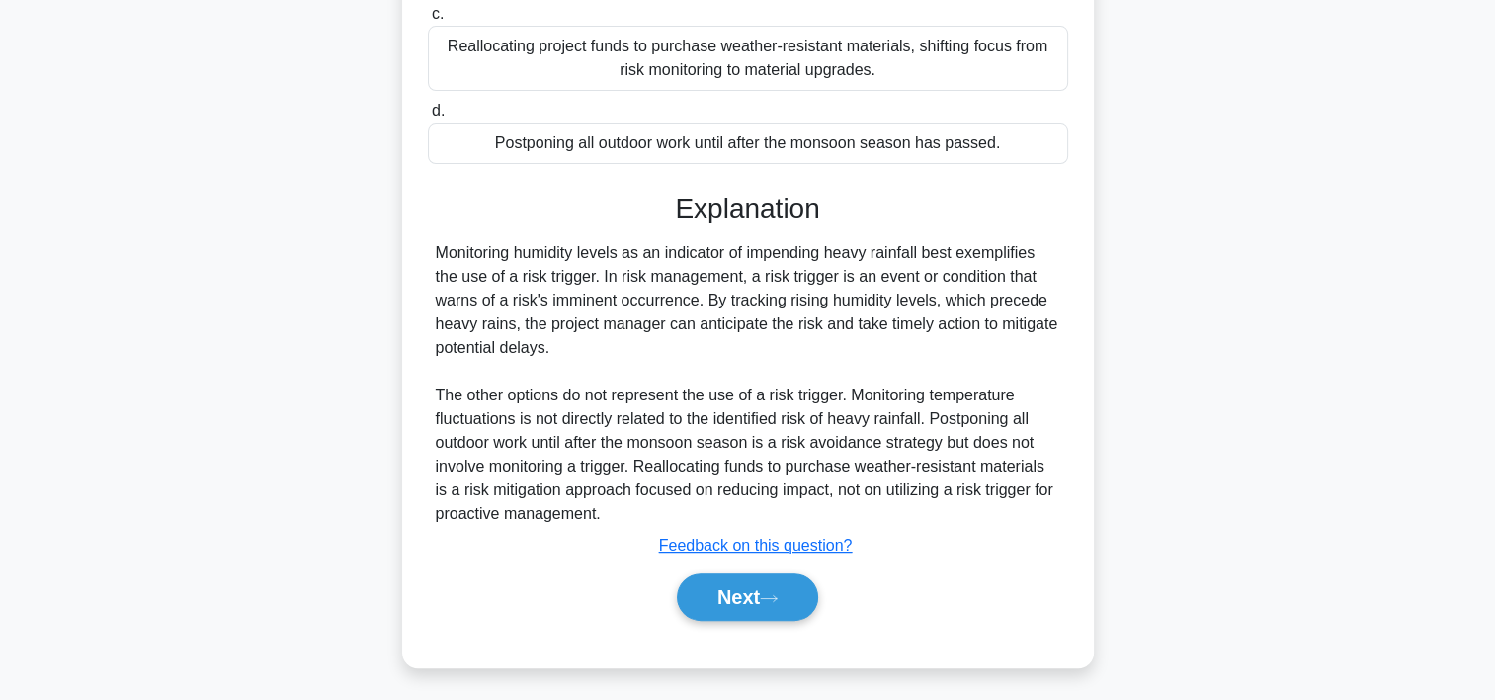
scroll to position [423, 0]
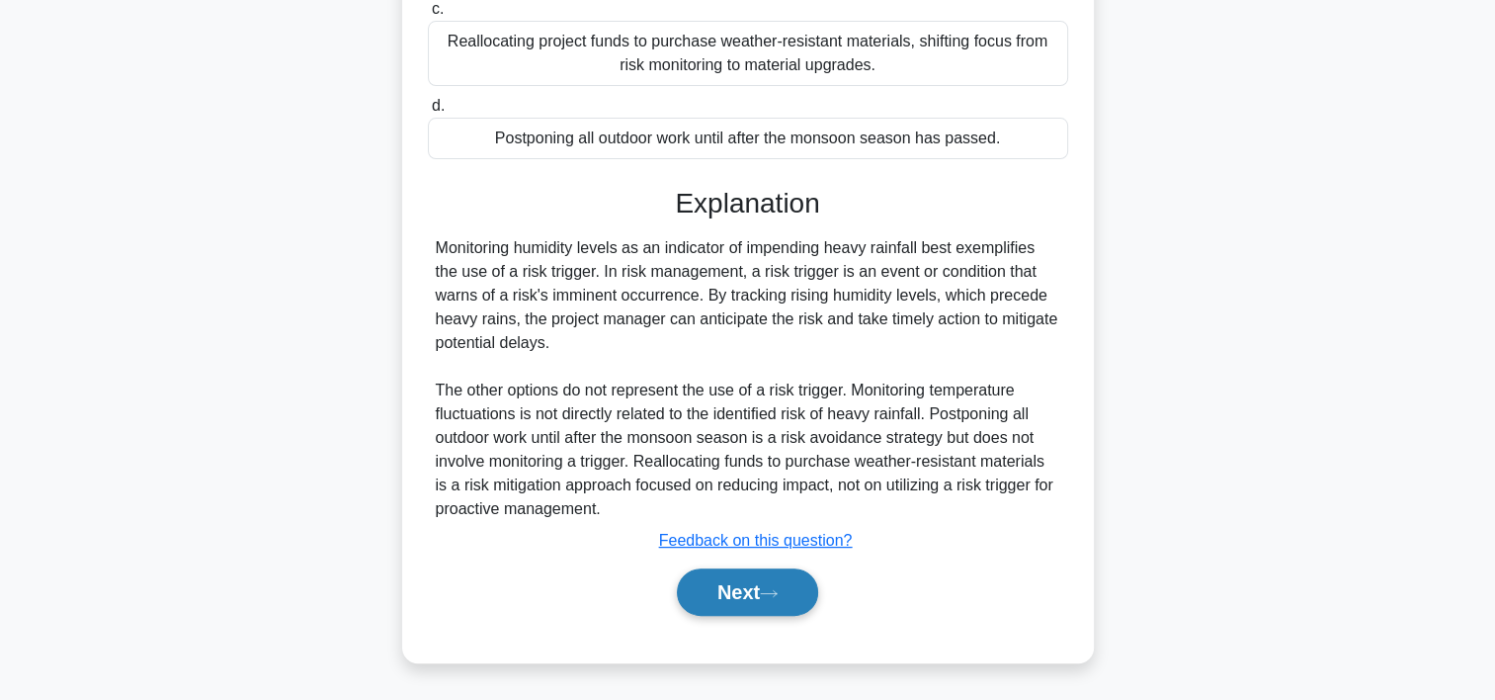
click at [787, 584] on button "Next" at bounding box center [747, 591] width 141 height 47
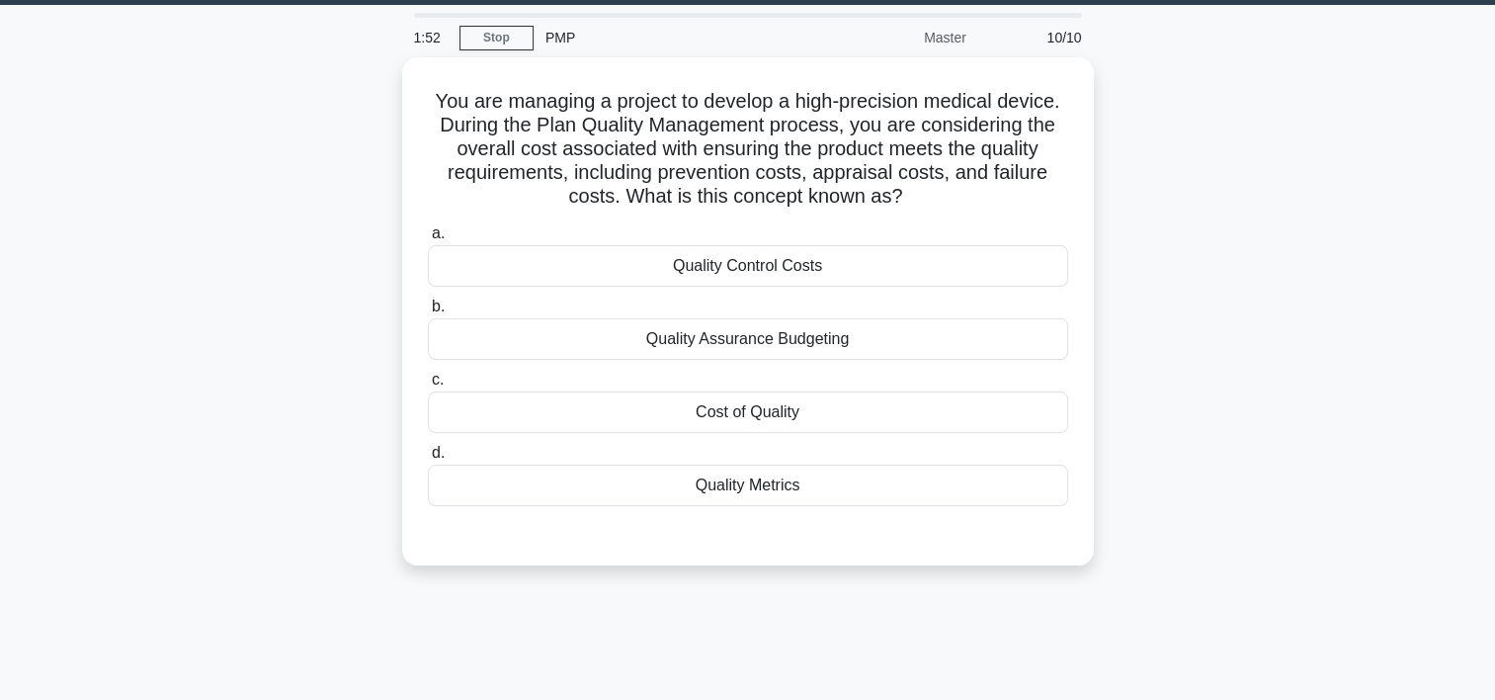
scroll to position [55, 0]
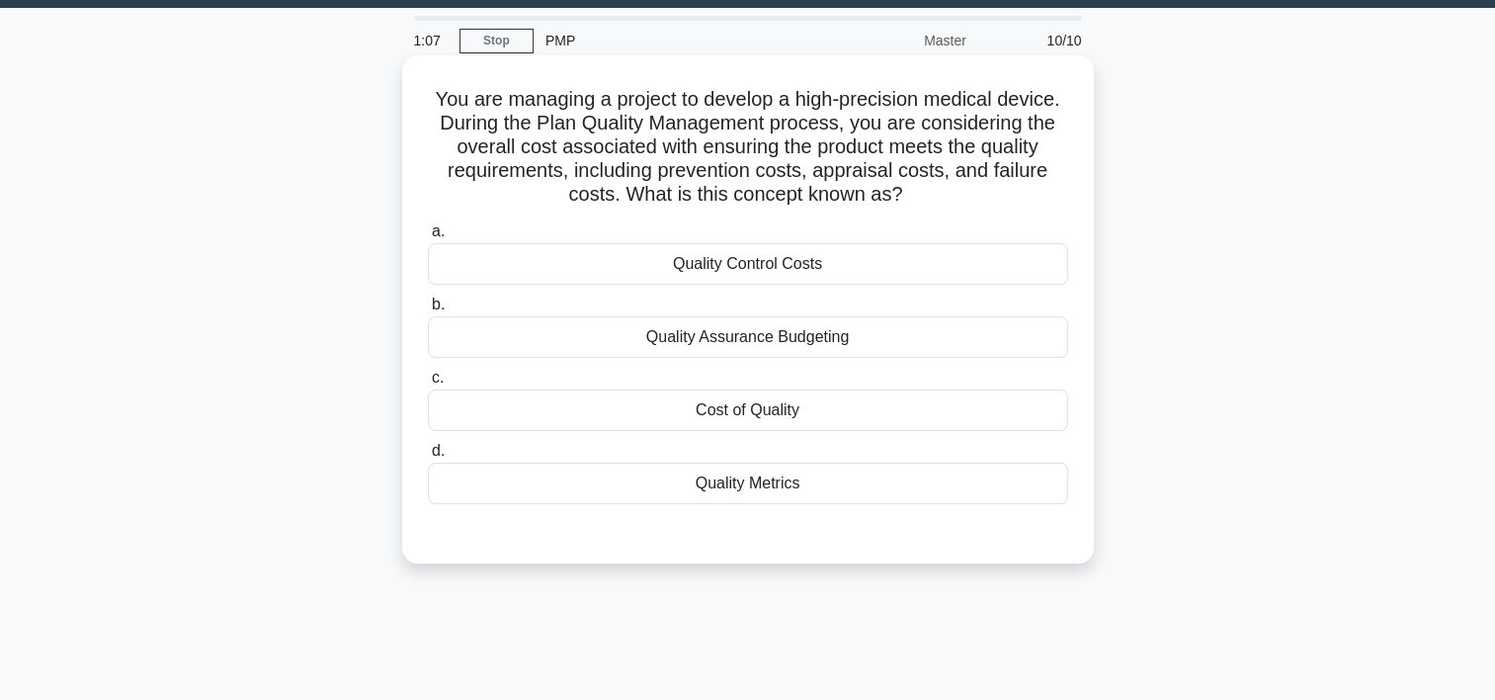
click at [740, 404] on div "Cost of Quality" at bounding box center [748, 410] width 640 height 42
click at [428, 384] on input "c. Cost of Quality" at bounding box center [428, 378] width 0 height 13
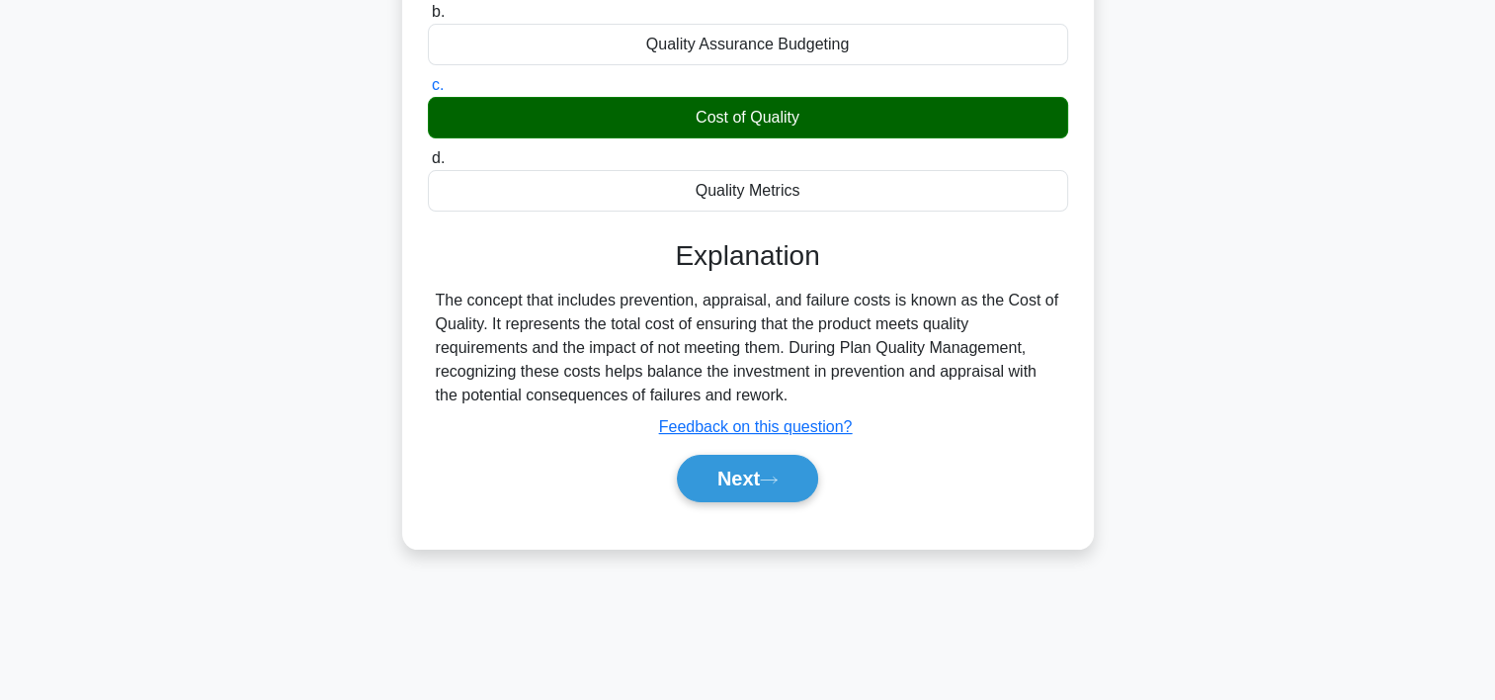
scroll to position [368, 0]
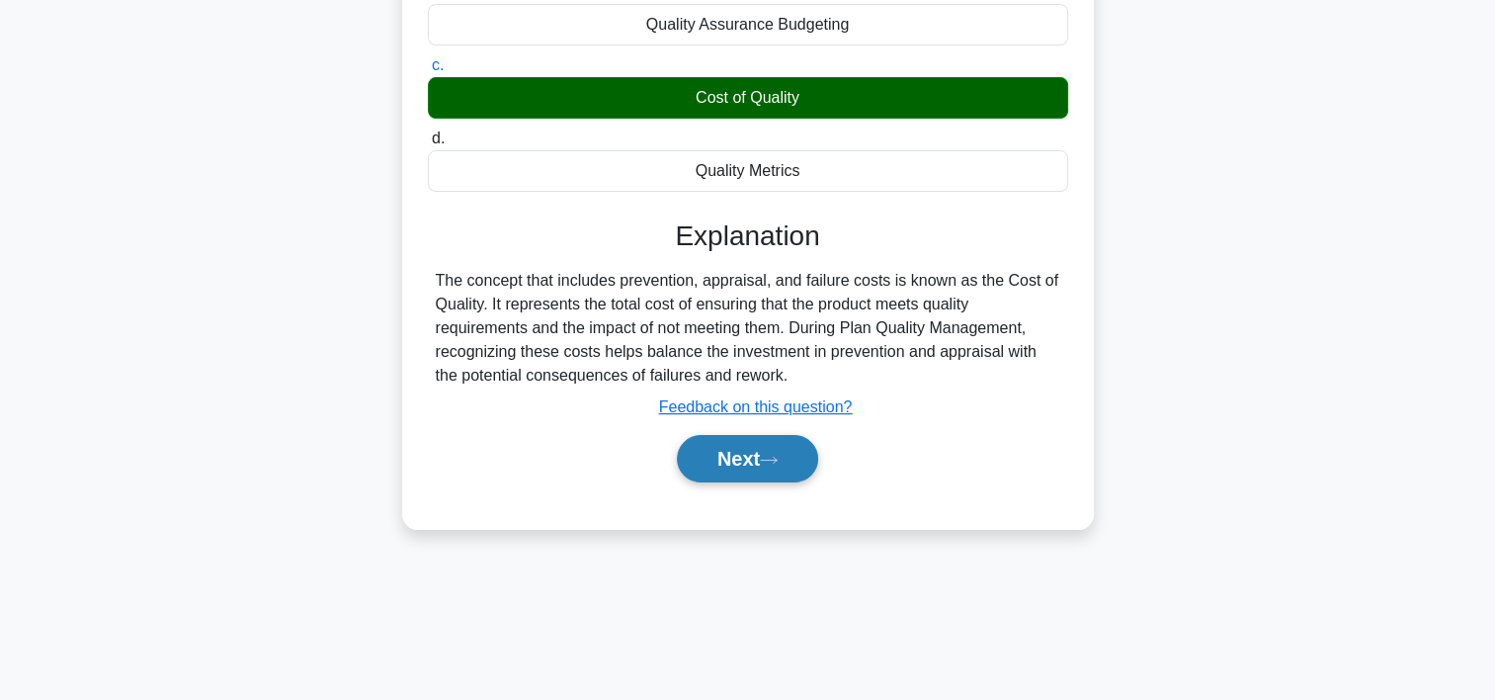
click at [780, 443] on button "Next" at bounding box center [747, 458] width 141 height 47
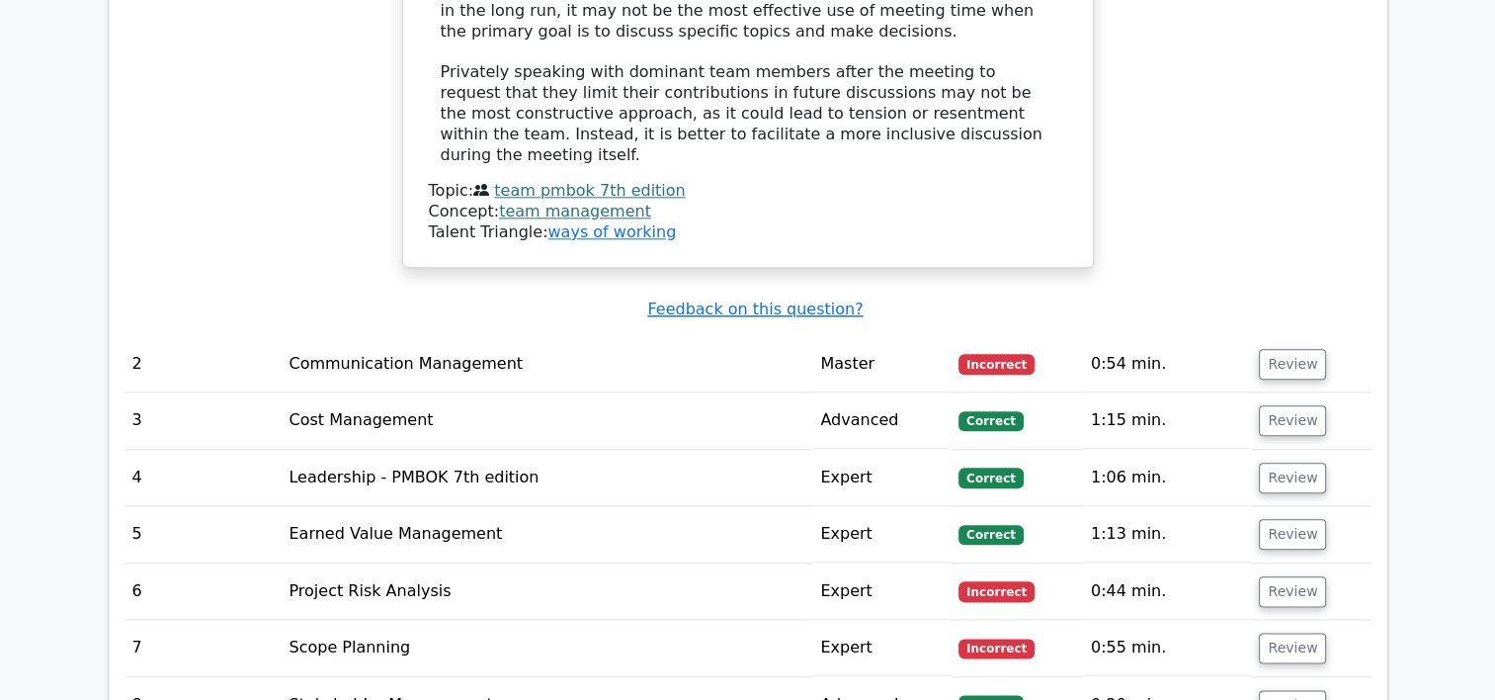
scroll to position [2209, 0]
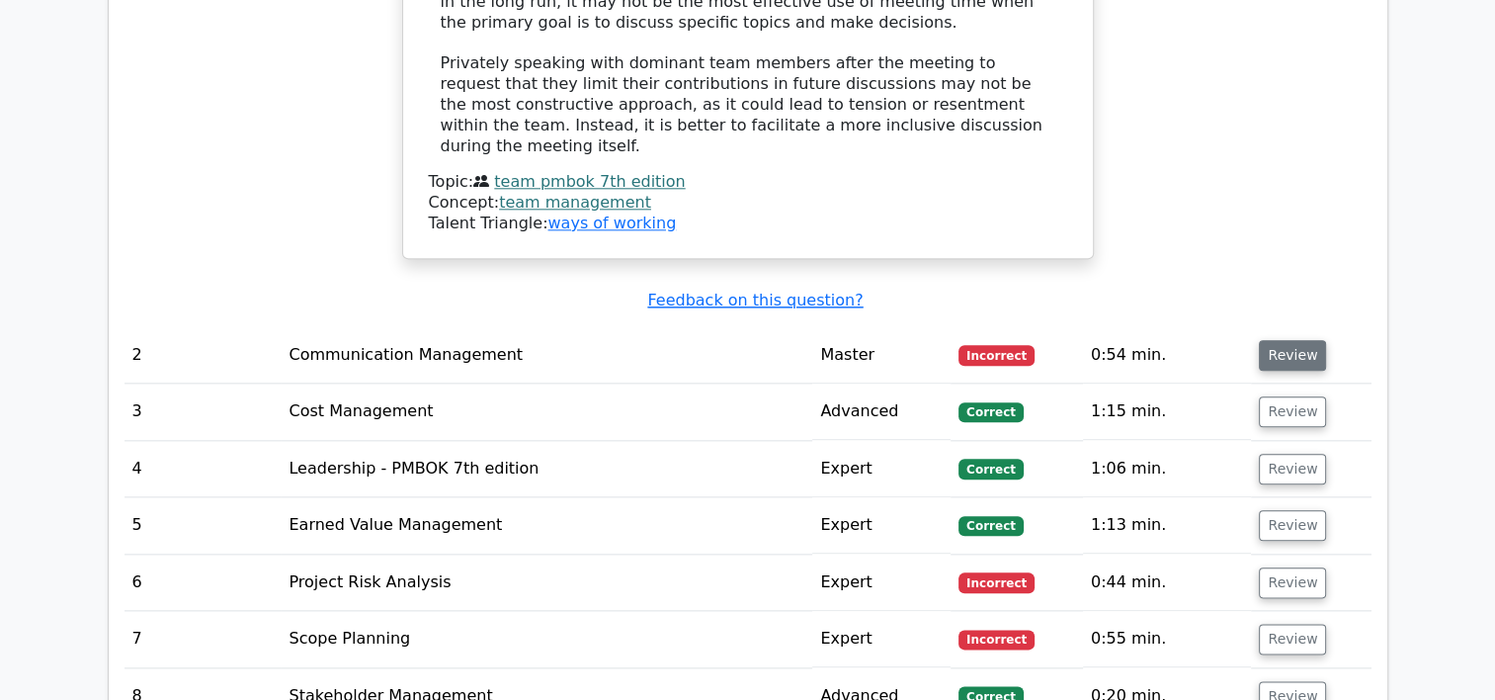
click at [1293, 340] on button "Review" at bounding box center [1292, 355] width 67 height 31
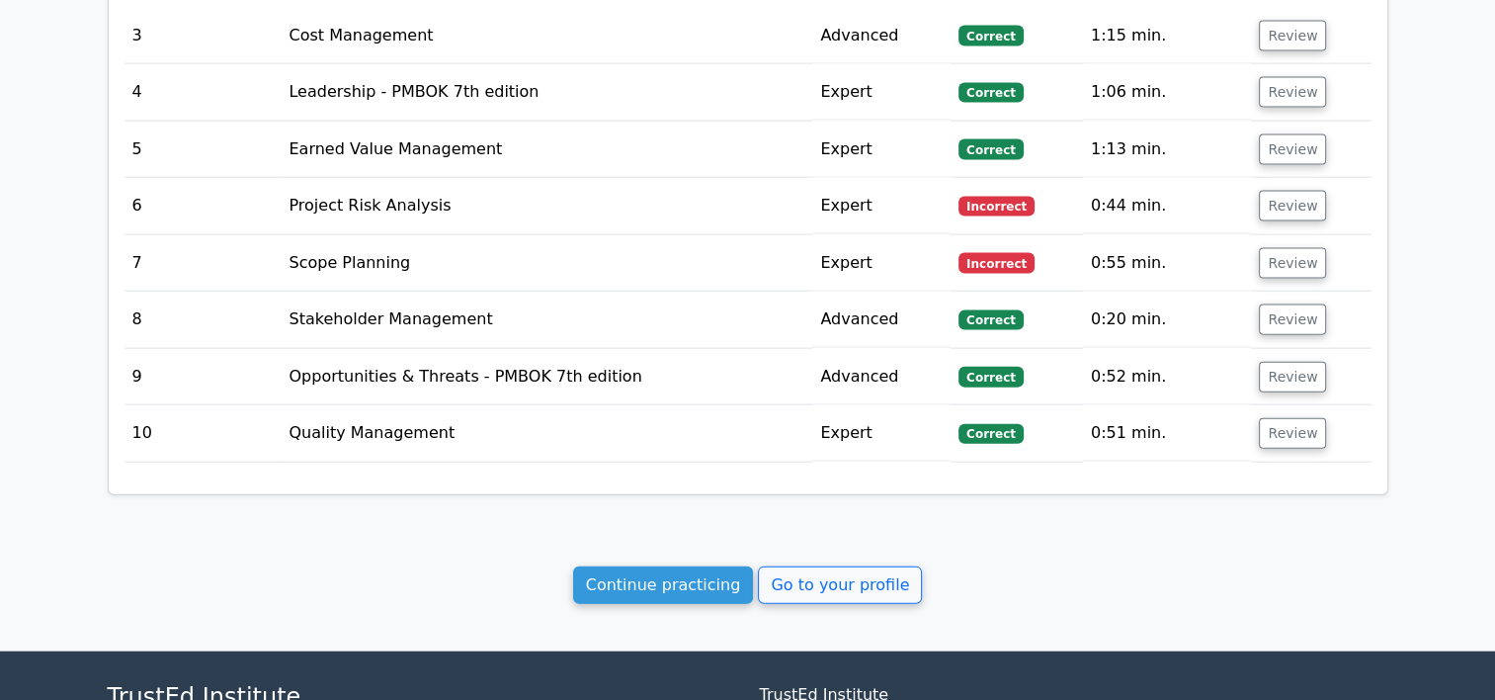
scroll to position [4407, 0]
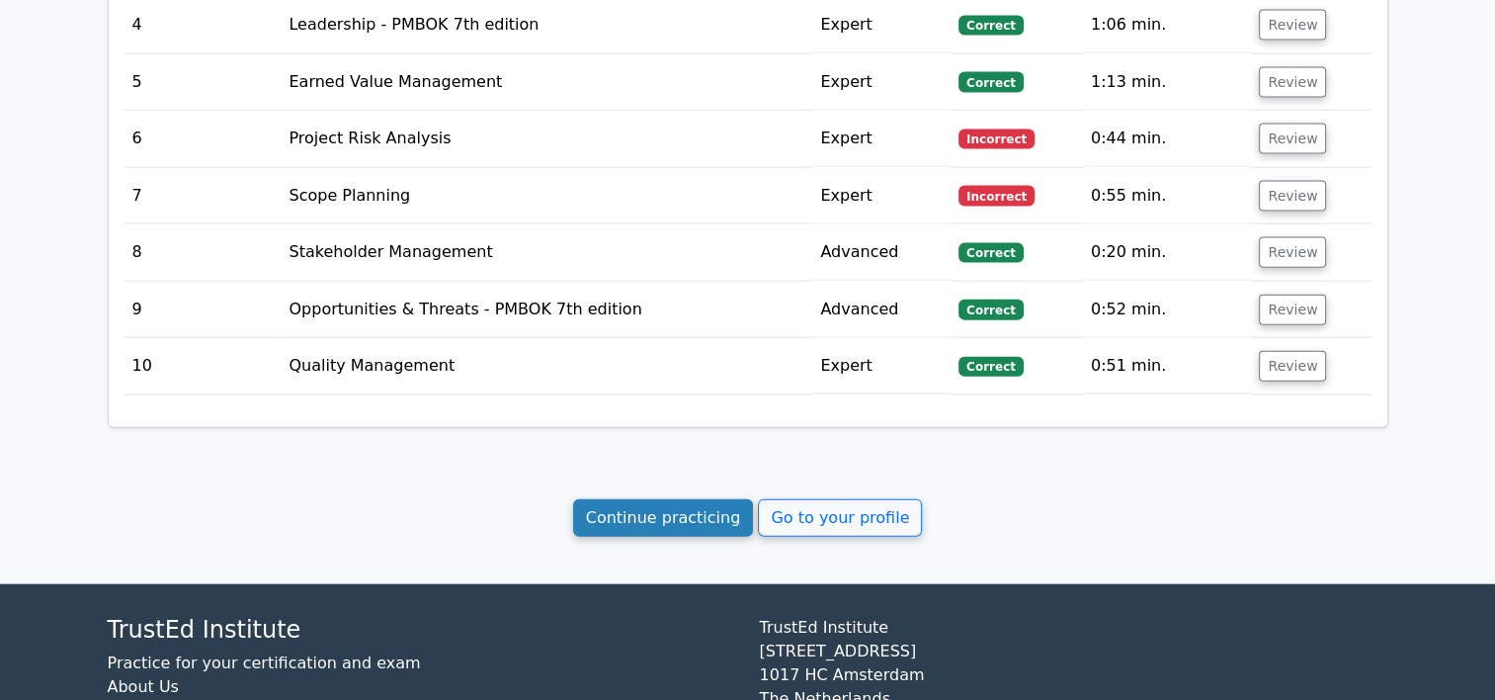
click at [714, 499] on link "Continue practicing" at bounding box center [663, 518] width 181 height 38
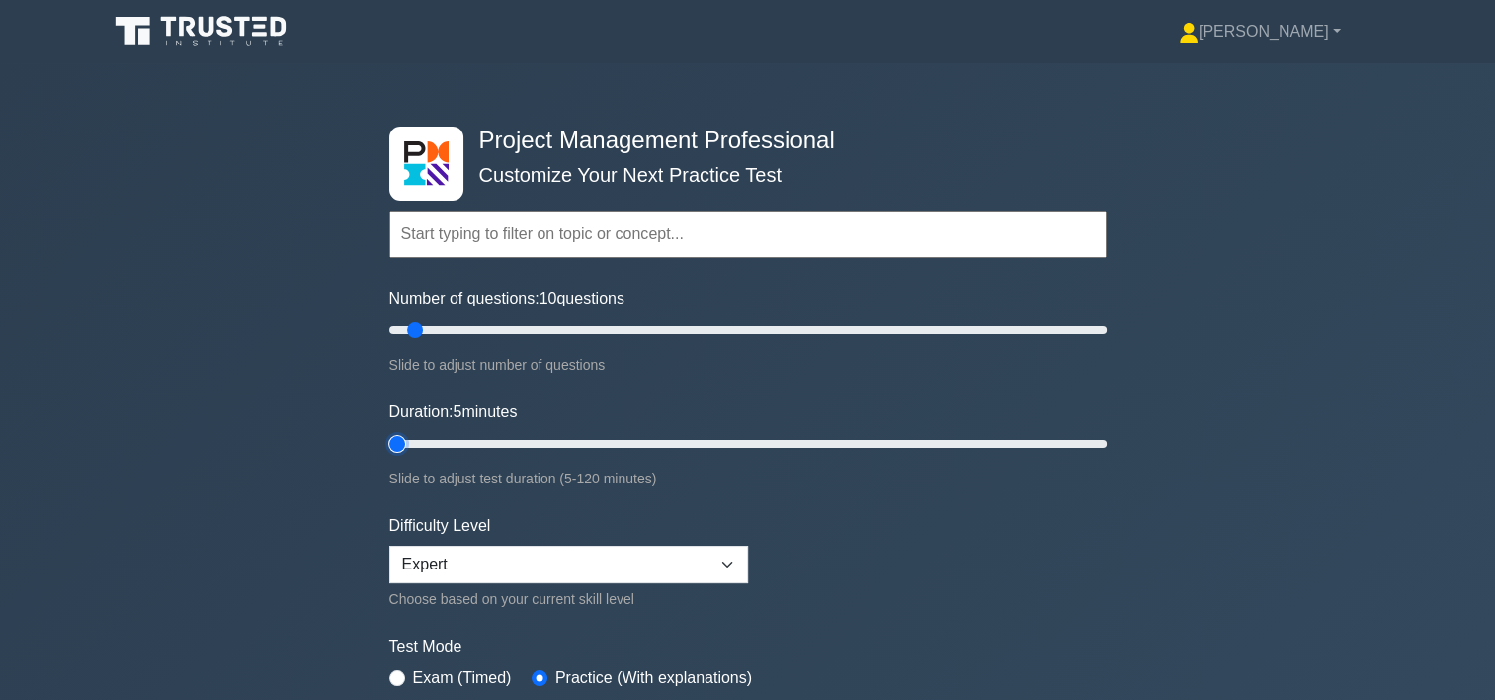
drag, startPoint x: 426, startPoint y: 434, endPoint x: 403, endPoint y: 434, distance: 22.7
type input "5"
click at [403, 434] on input "Duration: 5 minutes" at bounding box center [747, 444] width 717 height 24
drag, startPoint x: 405, startPoint y: 324, endPoint x: 380, endPoint y: 326, distance: 24.8
type input "5"
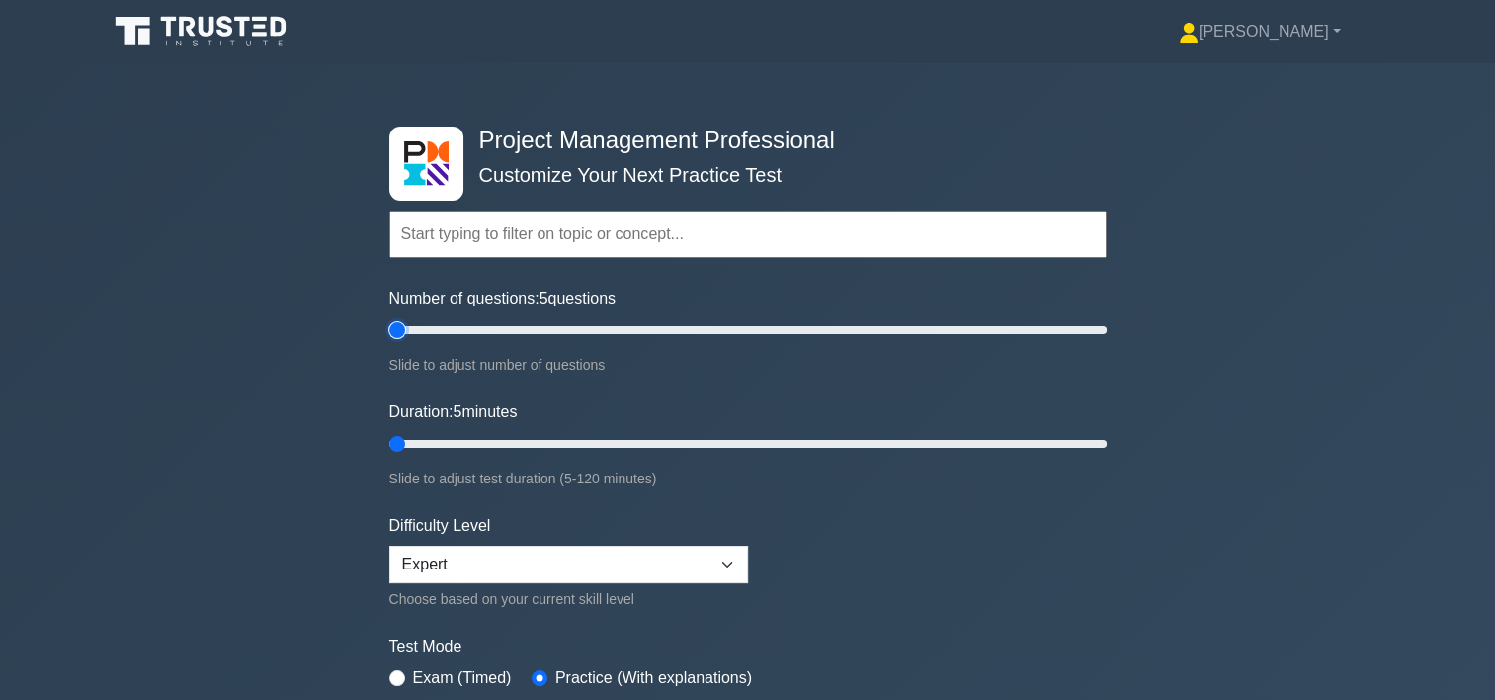
click at [389, 326] on input "Number of questions: 5 questions" at bounding box center [747, 330] width 717 height 24
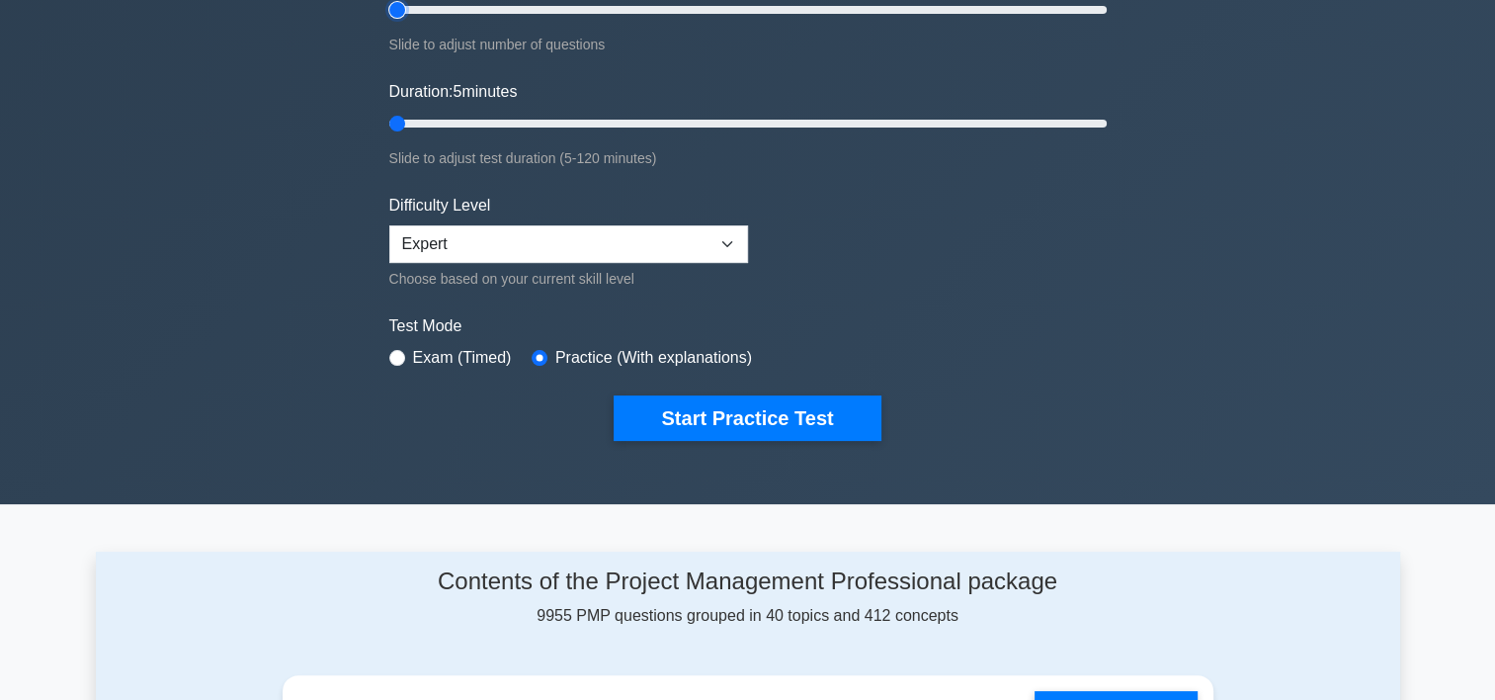
scroll to position [459, 0]
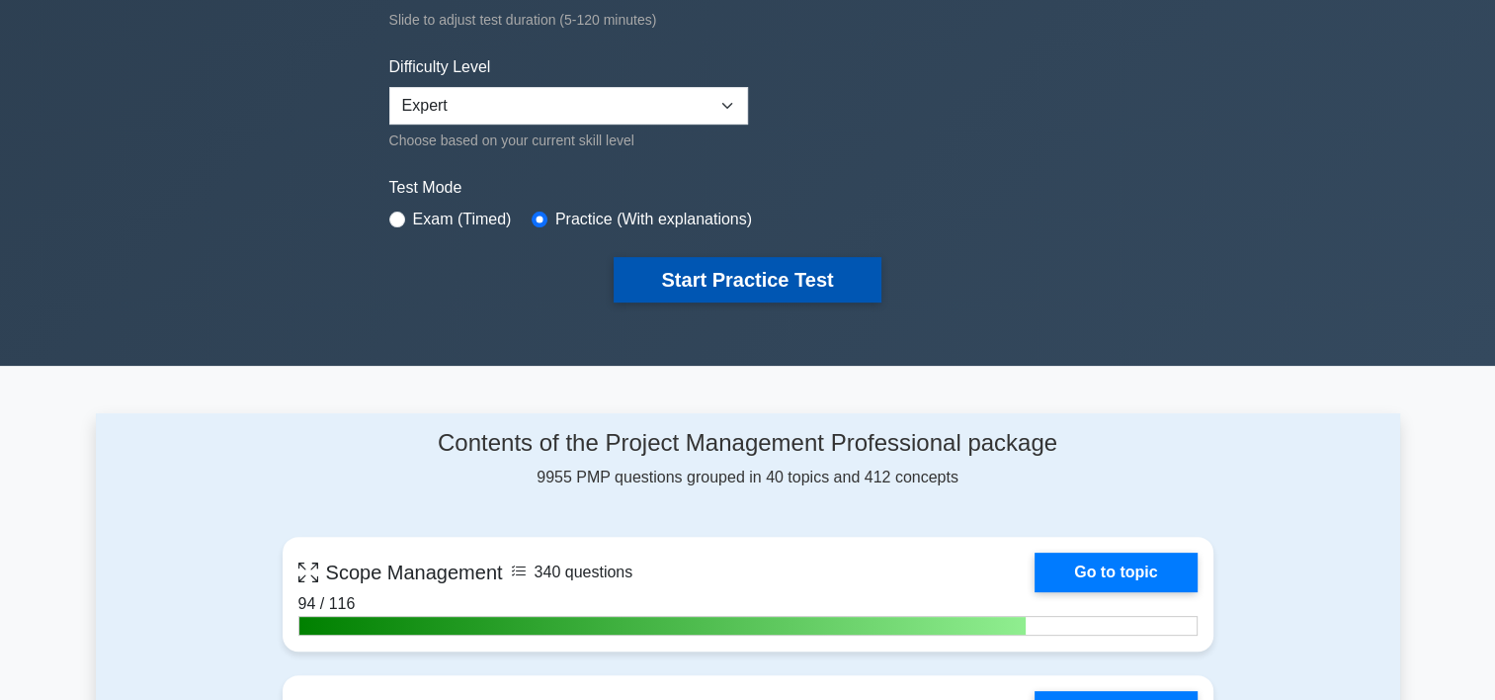
click at [787, 262] on button "Start Practice Test" at bounding box center [747, 279] width 267 height 45
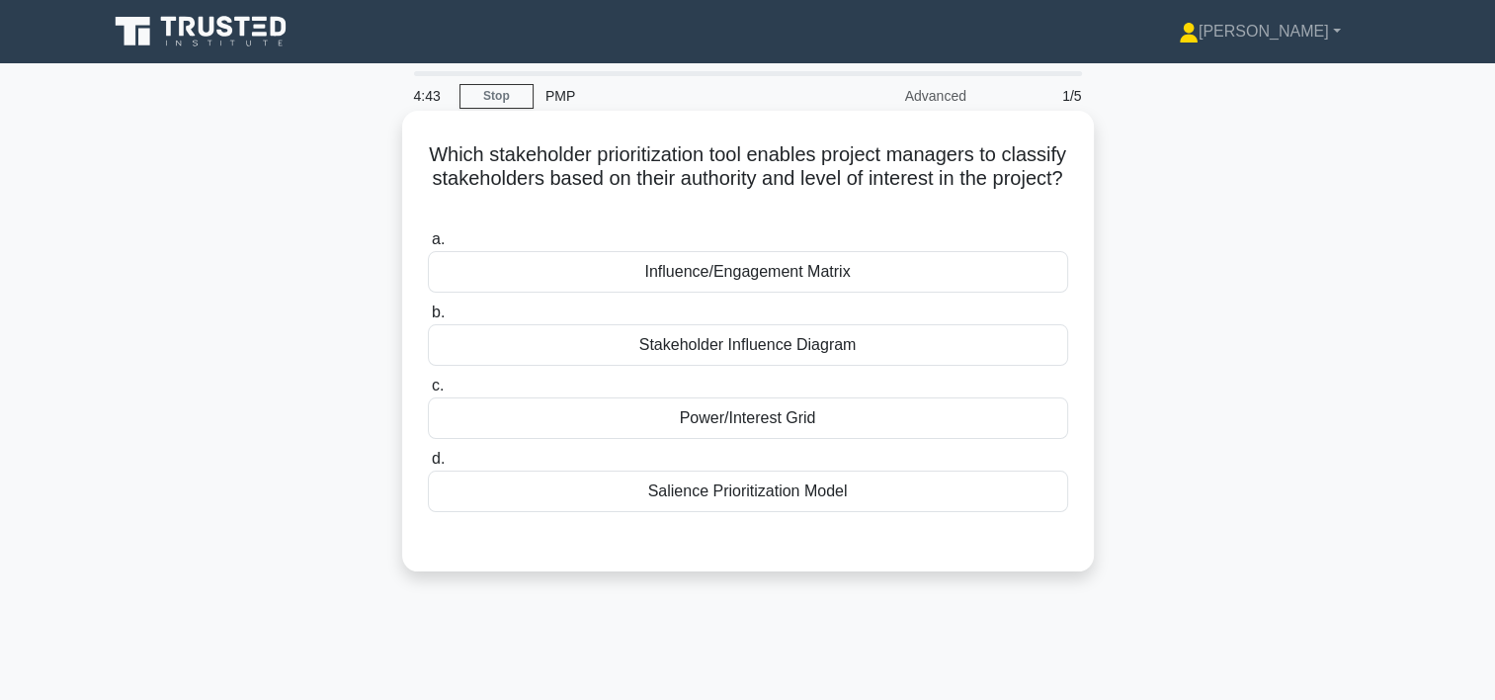
click at [776, 420] on div "Power/Interest Grid" at bounding box center [748, 418] width 640 height 42
click at [428, 392] on input "c. Power/Interest Grid" at bounding box center [428, 385] width 0 height 13
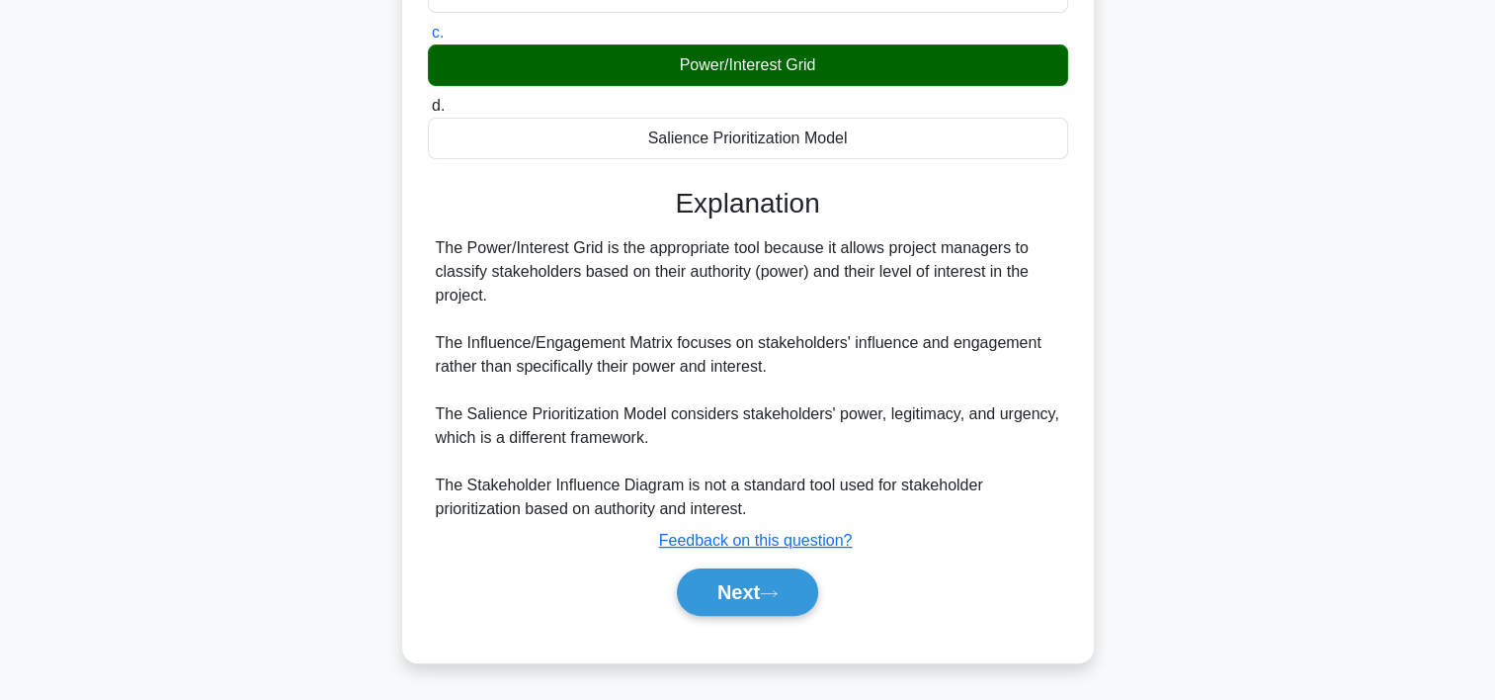
scroll to position [368, 0]
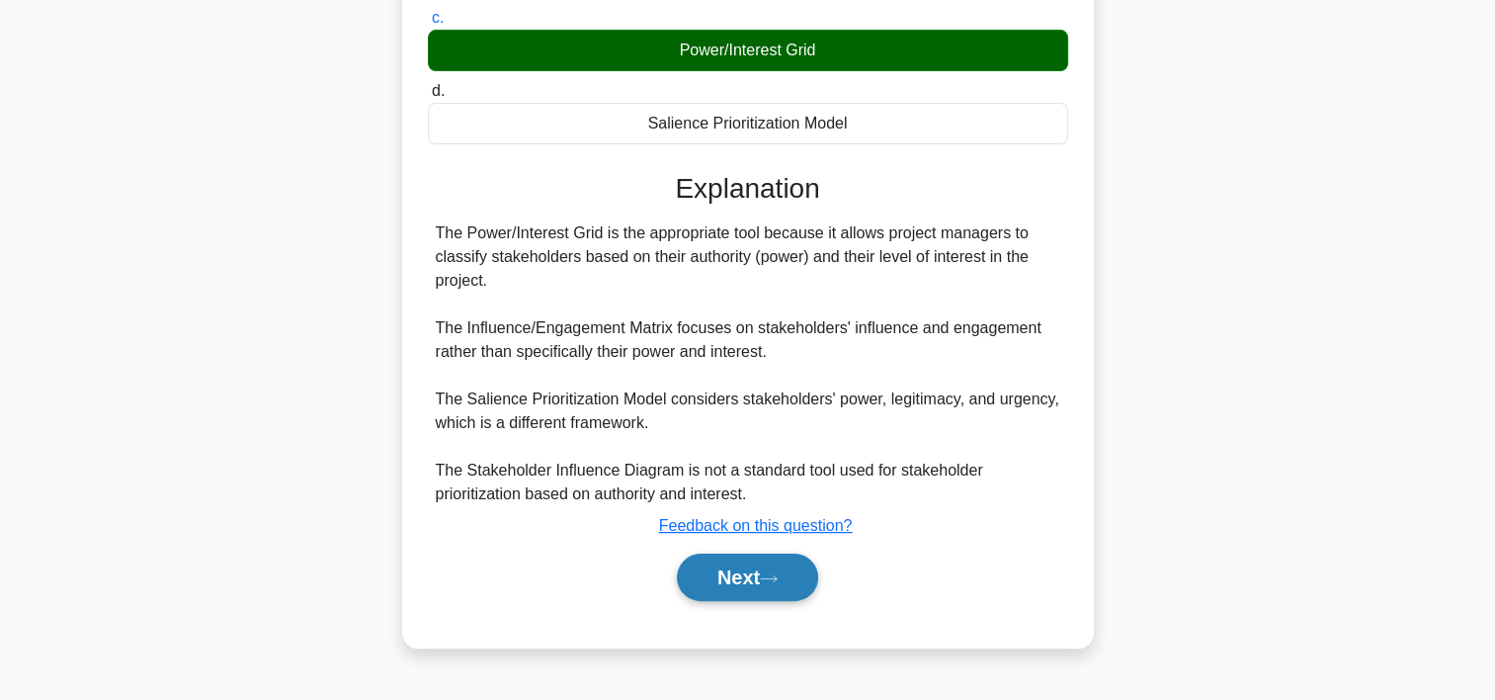
click at [793, 574] on button "Next" at bounding box center [747, 576] width 141 height 47
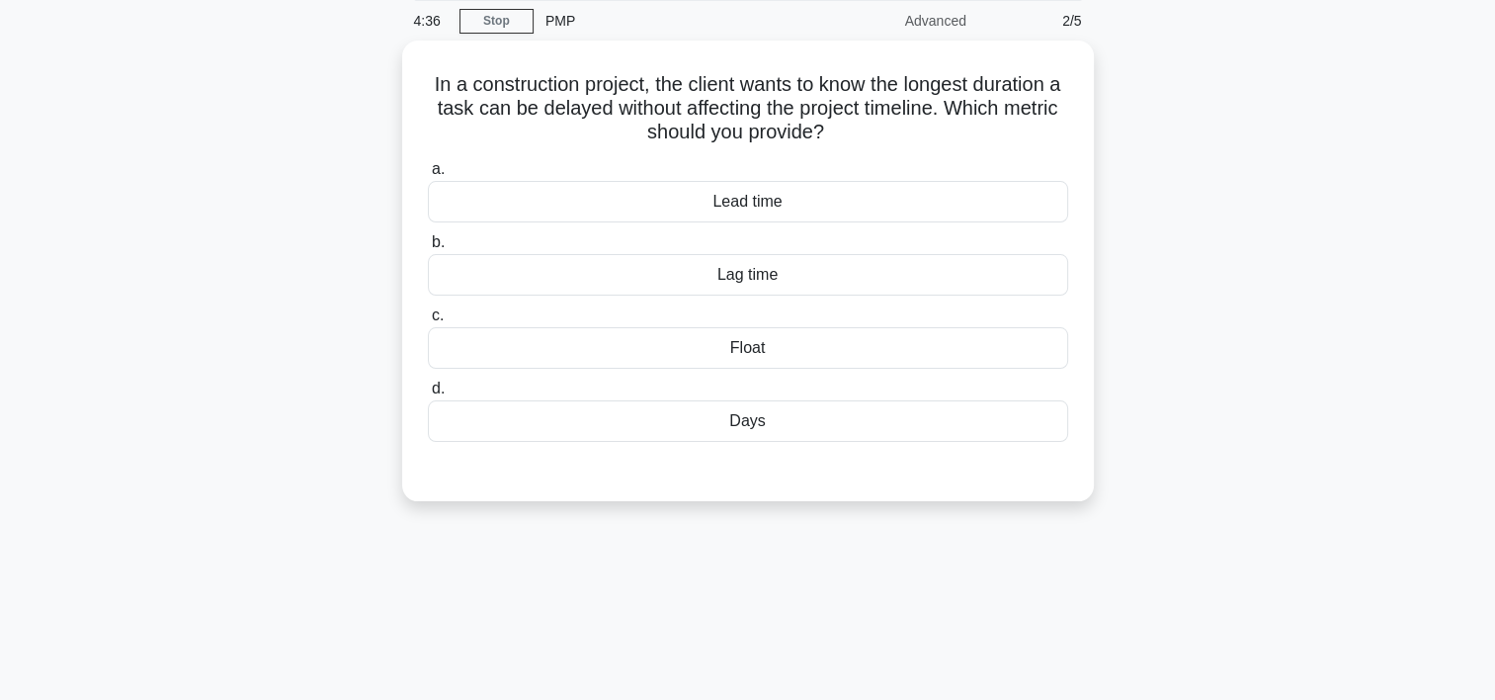
scroll to position [32, 0]
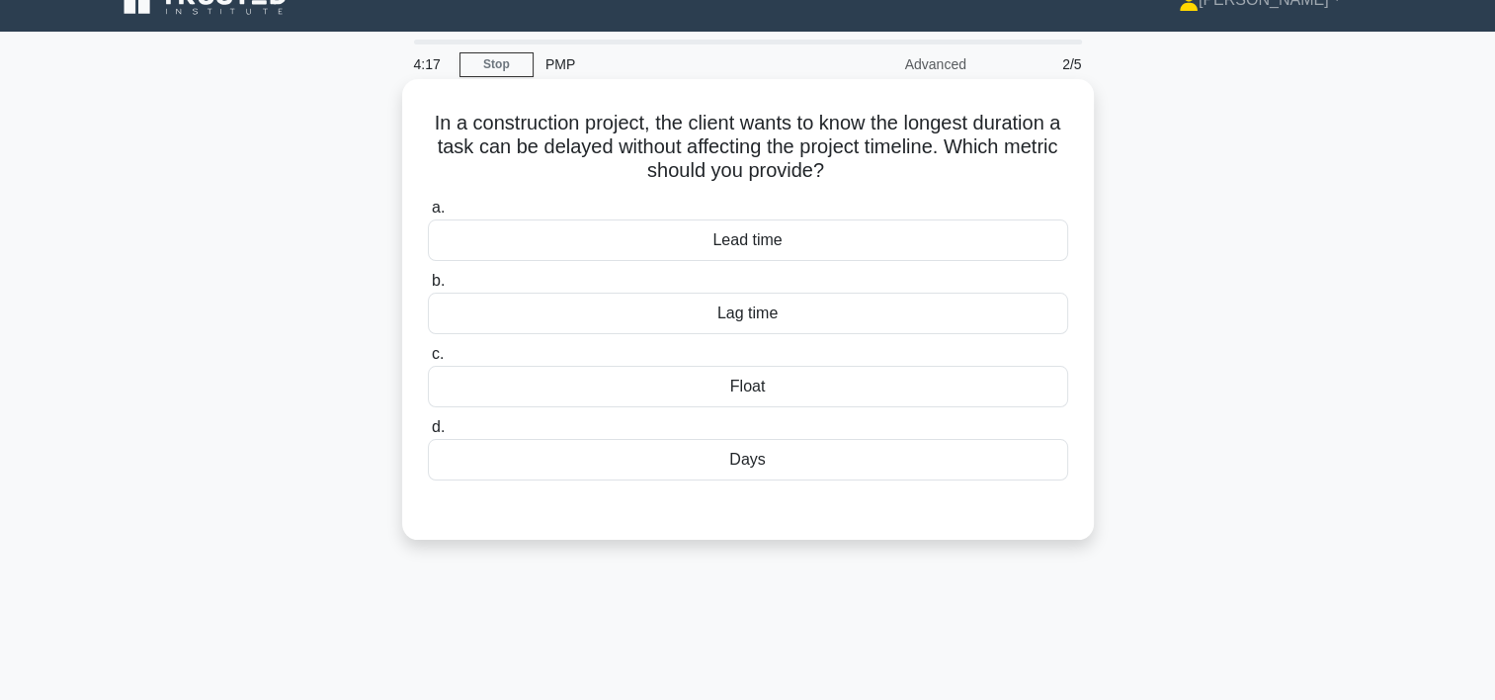
click at [741, 391] on div "Float" at bounding box center [748, 387] width 640 height 42
click at [428, 361] on input "c. Float" at bounding box center [428, 354] width 0 height 13
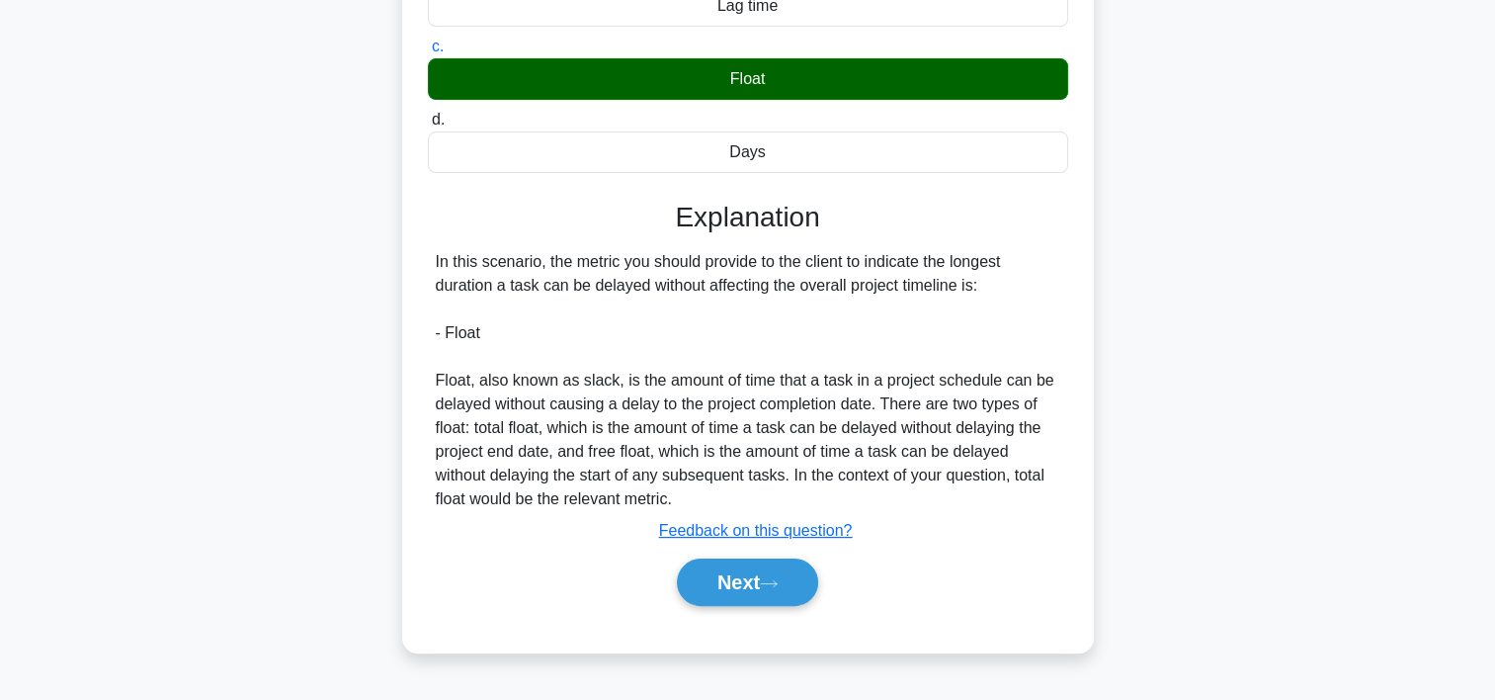
scroll to position [368, 0]
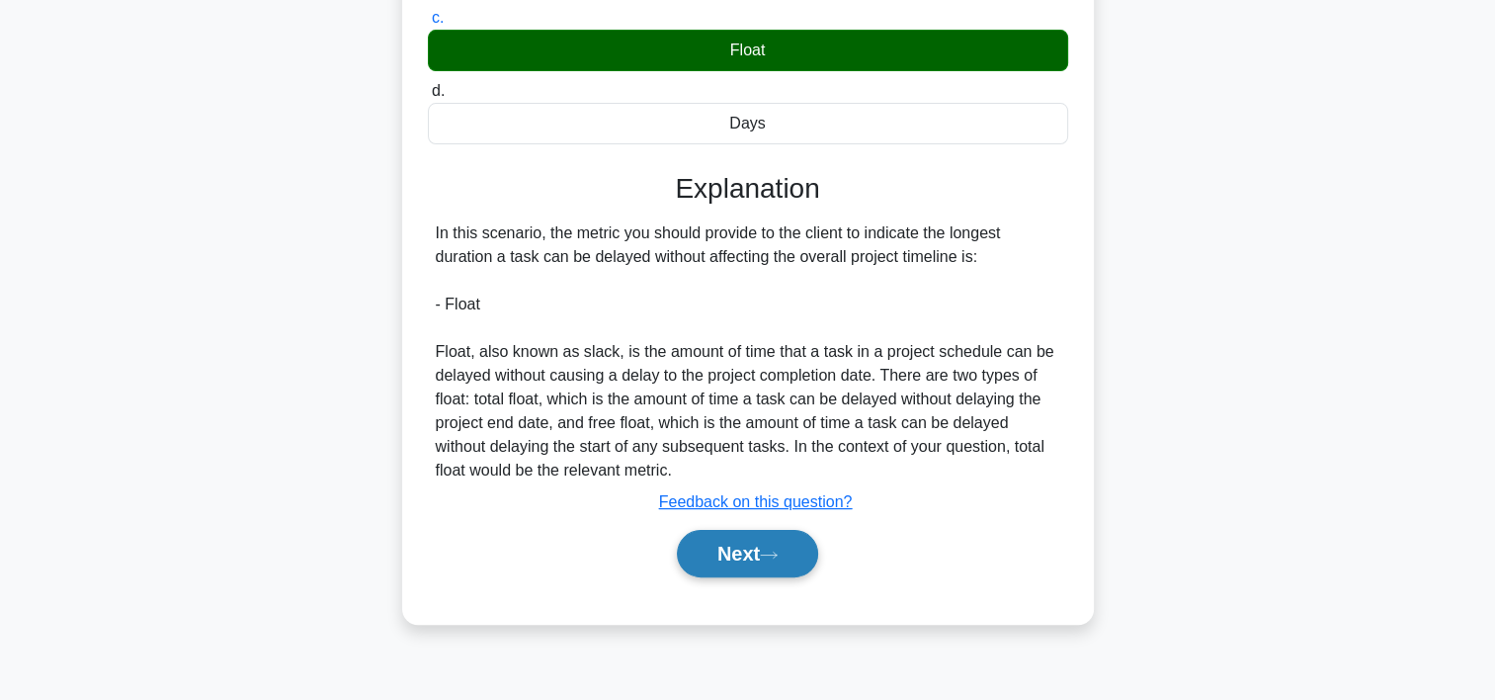
click at [759, 557] on button "Next" at bounding box center [747, 553] width 141 height 47
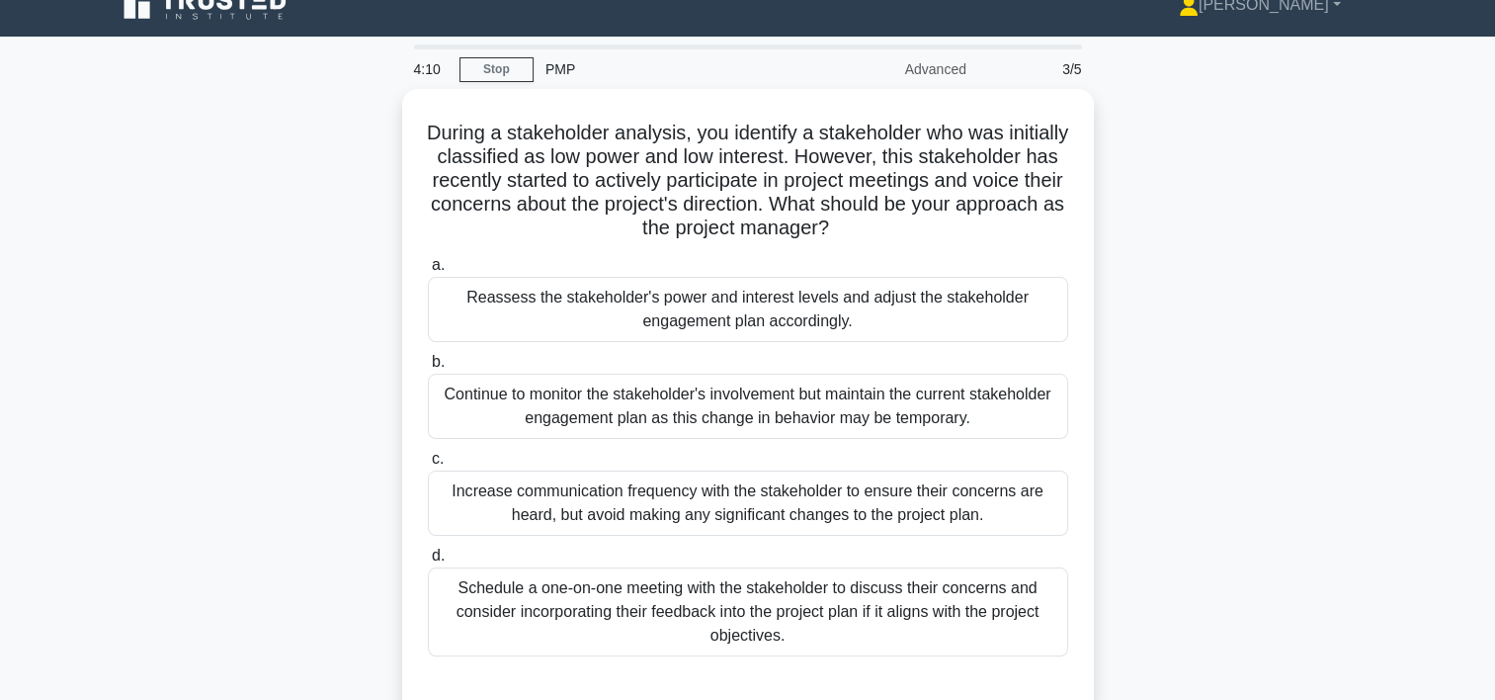
scroll to position [23, 0]
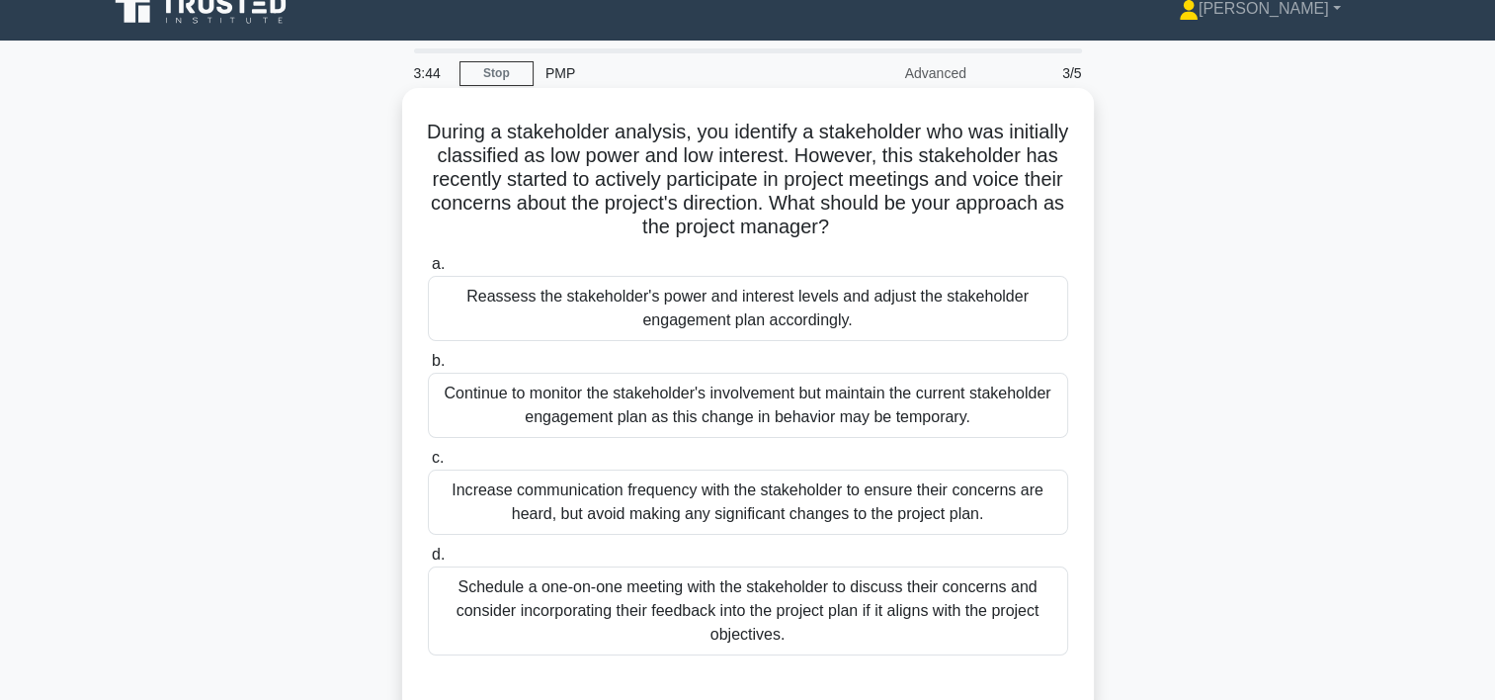
click at [518, 296] on div "Reassess the stakeholder's power and interest levels and adjust the stakeholder…" at bounding box center [748, 308] width 640 height 65
click at [428, 271] on input "a. Reassess the stakeholder's power and interest levels and adjust the stakehol…" at bounding box center [428, 264] width 0 height 13
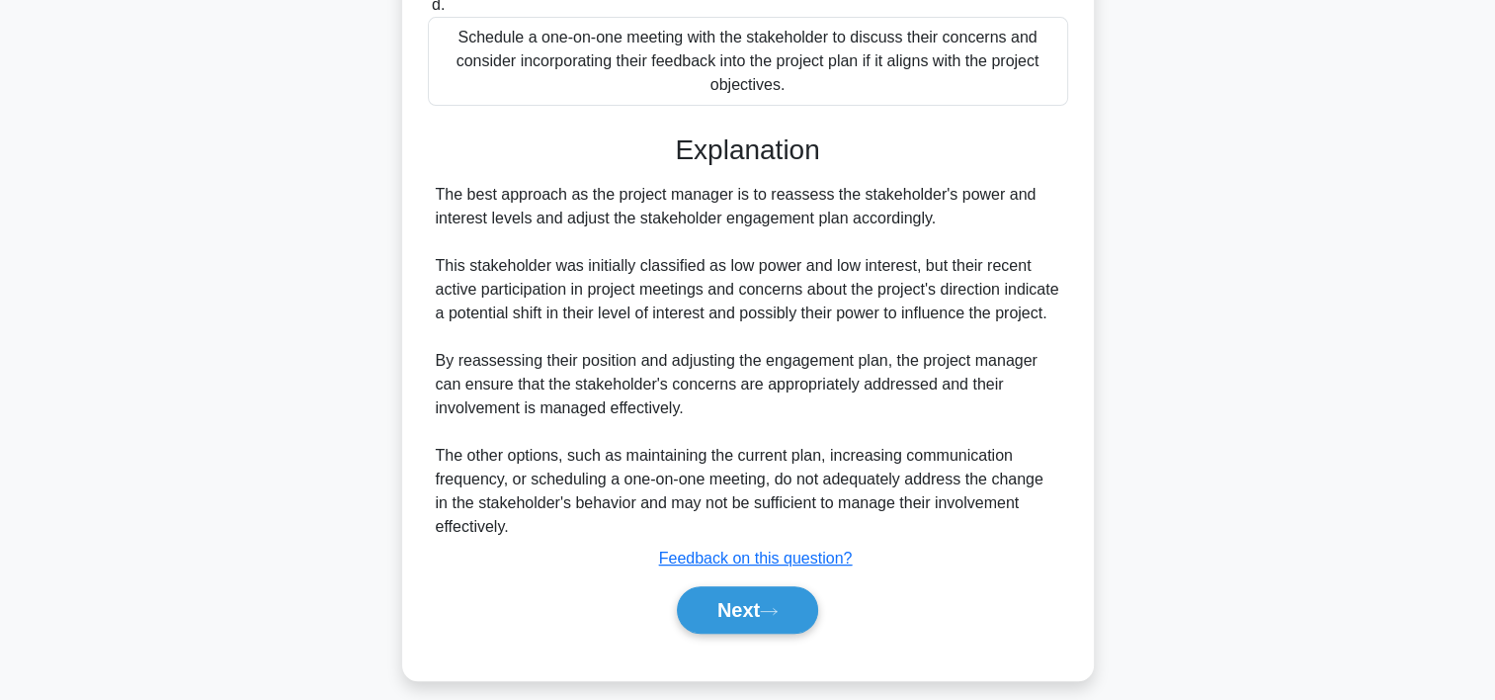
scroll to position [589, 0]
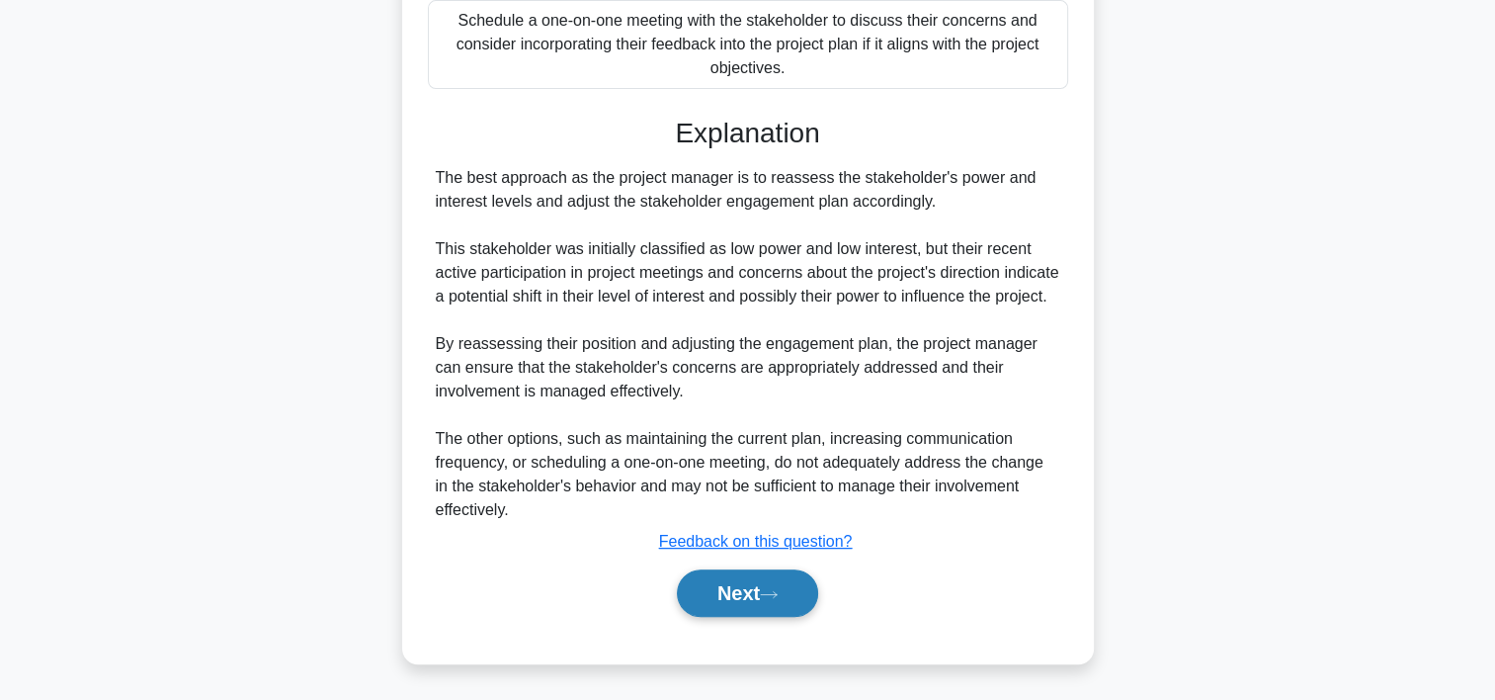
click at [779, 617] on button "Next" at bounding box center [747, 592] width 141 height 47
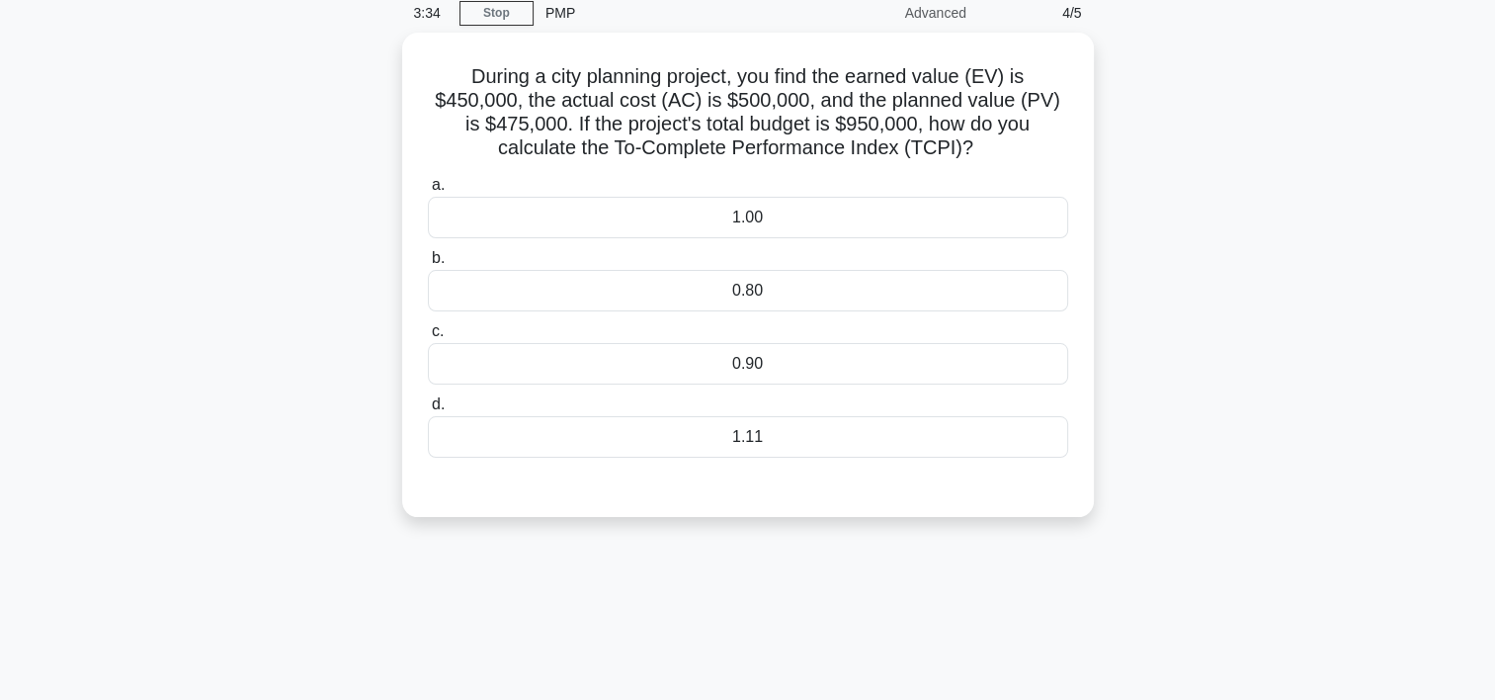
scroll to position [67, 0]
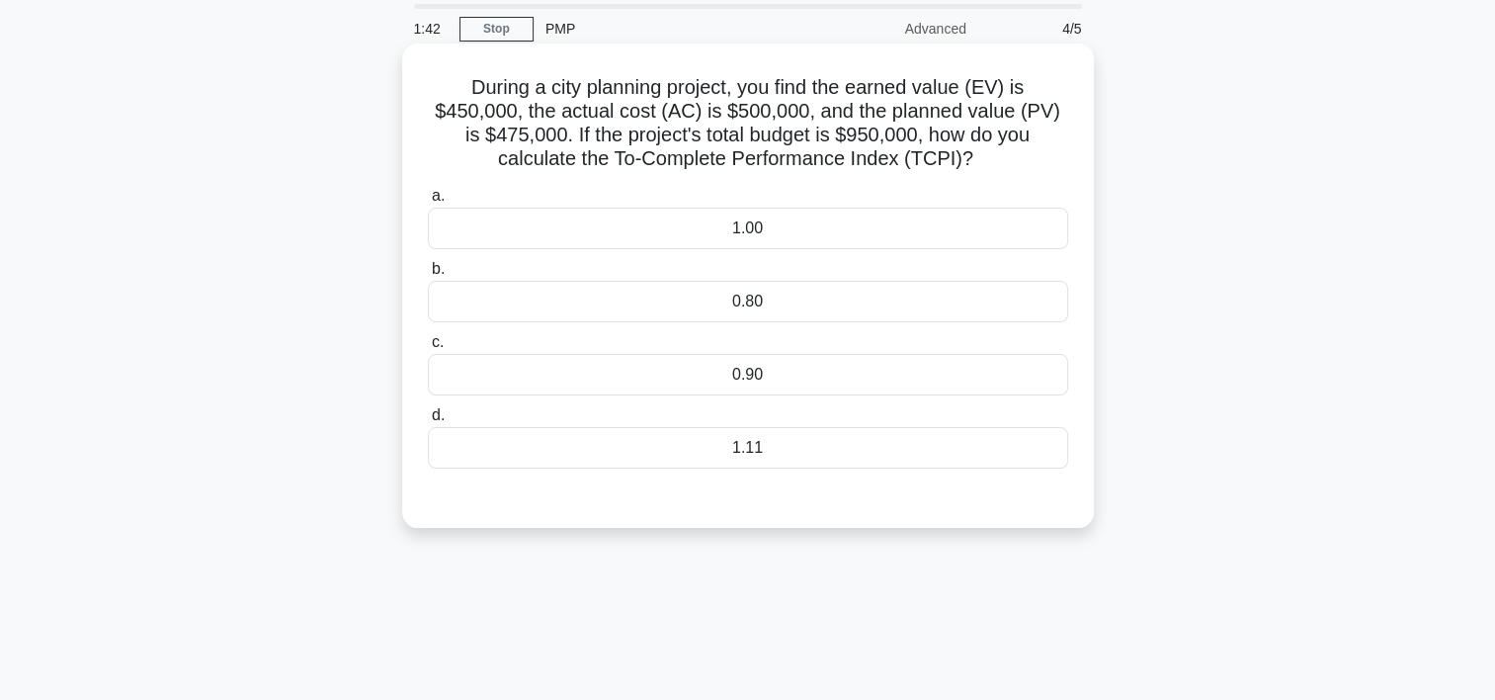
click at [753, 446] on div "1.11" at bounding box center [748, 448] width 640 height 42
click at [428, 422] on input "d. 1.11" at bounding box center [428, 415] width 0 height 13
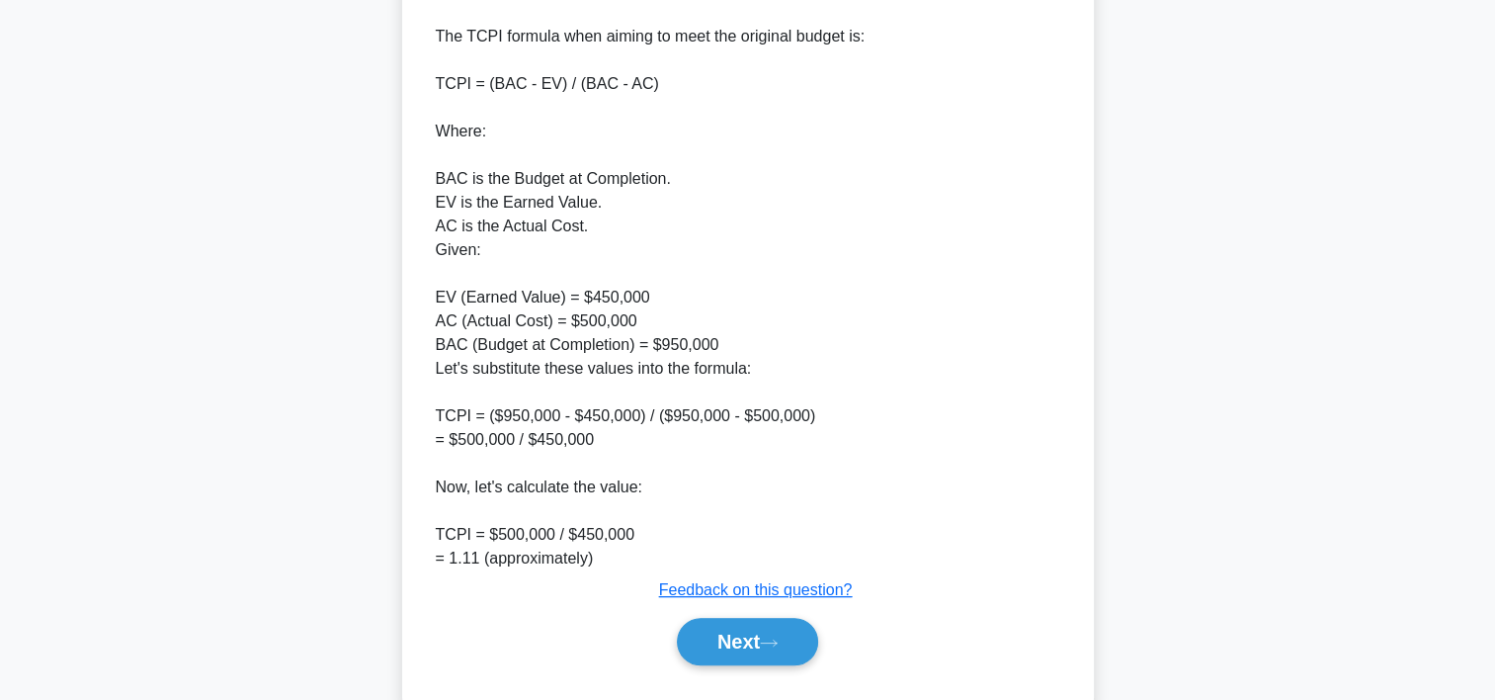
scroll to position [731, 0]
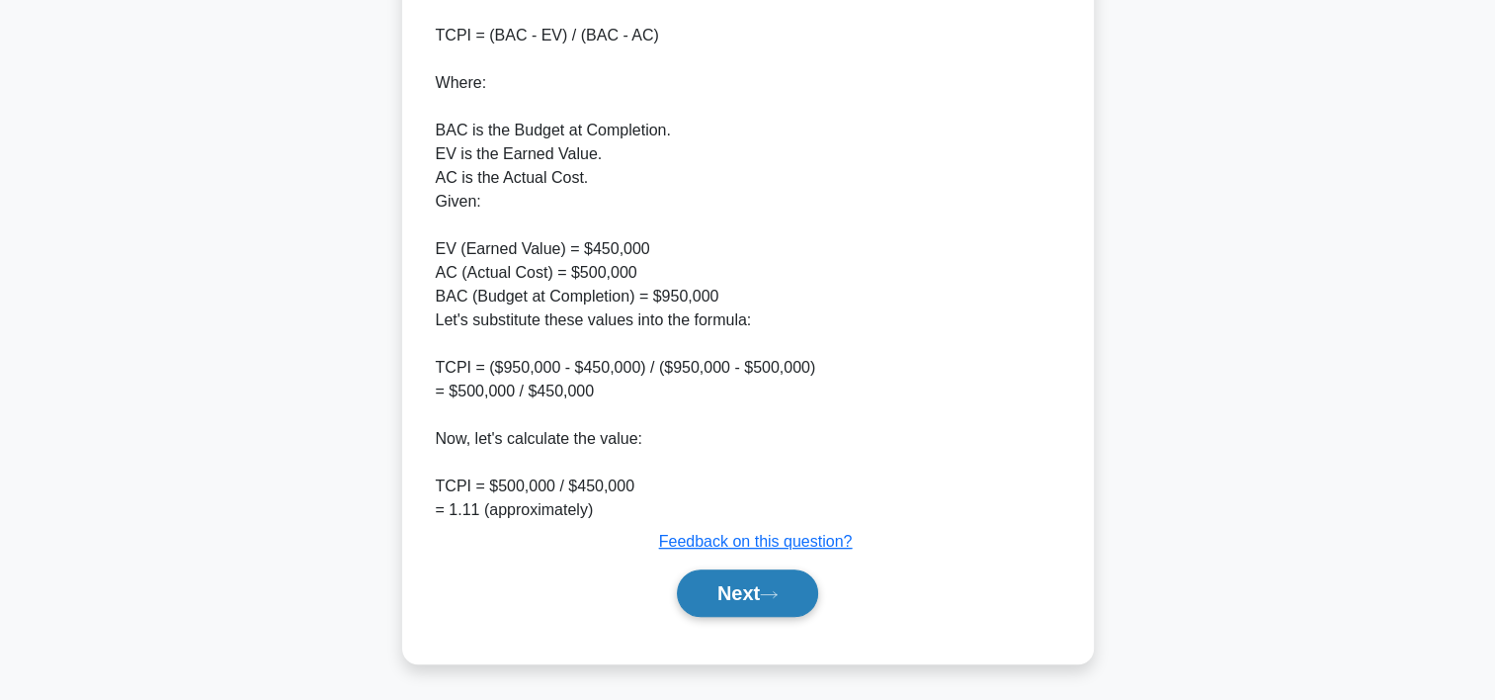
click at [720, 603] on button "Next" at bounding box center [747, 592] width 141 height 47
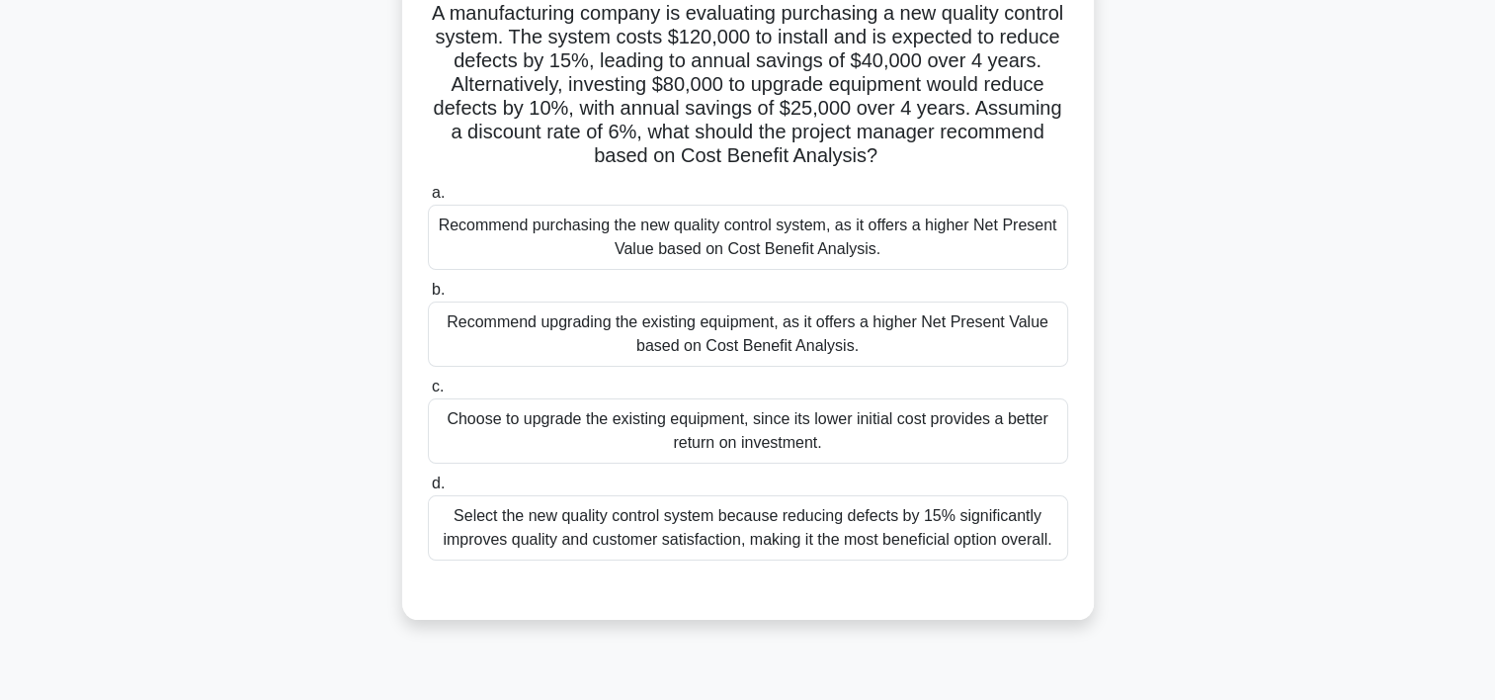
scroll to position [147, 0]
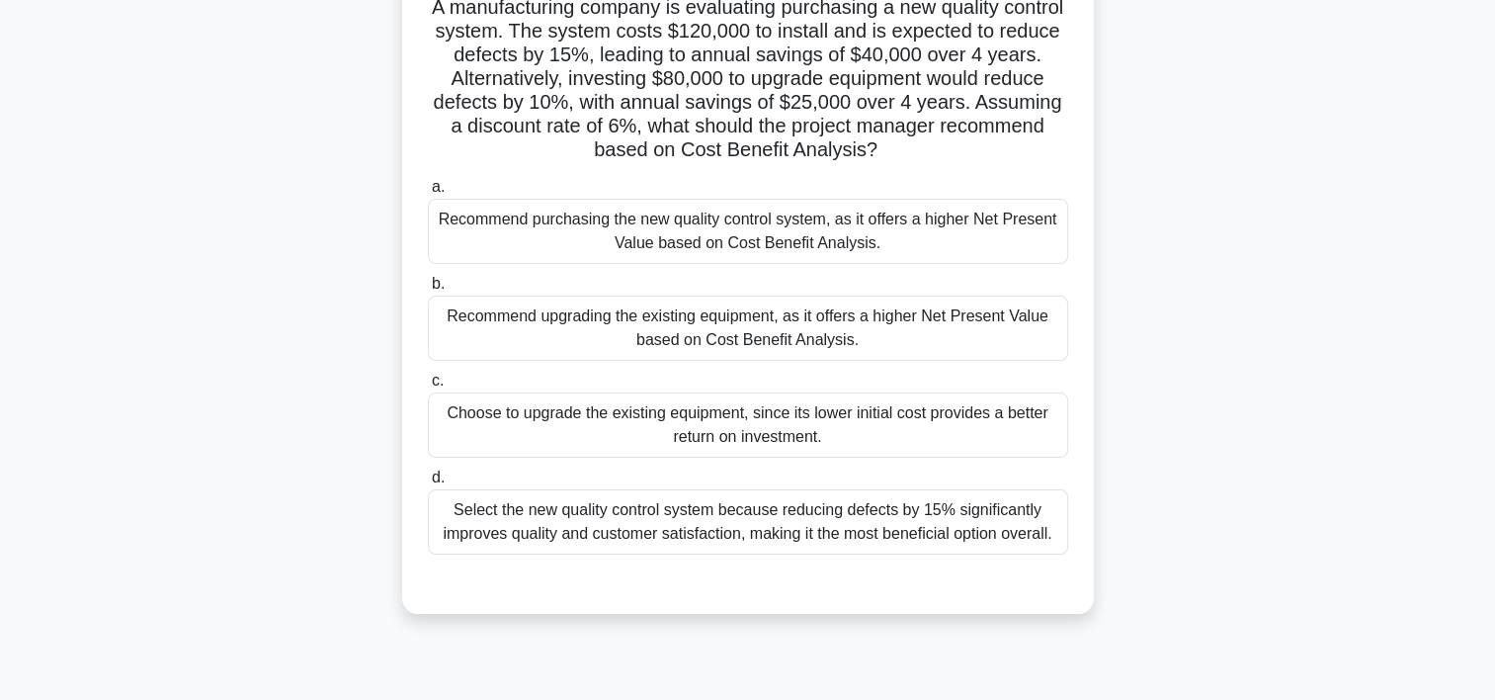
click at [742, 348] on div "Recommend upgrading the existing equipment, as it offers a higher Net Present V…" at bounding box center [748, 327] width 640 height 65
click at [428, 291] on input "b. Recommend upgrading the existing equipment, as it offers a higher Net Presen…" at bounding box center [428, 284] width 0 height 13
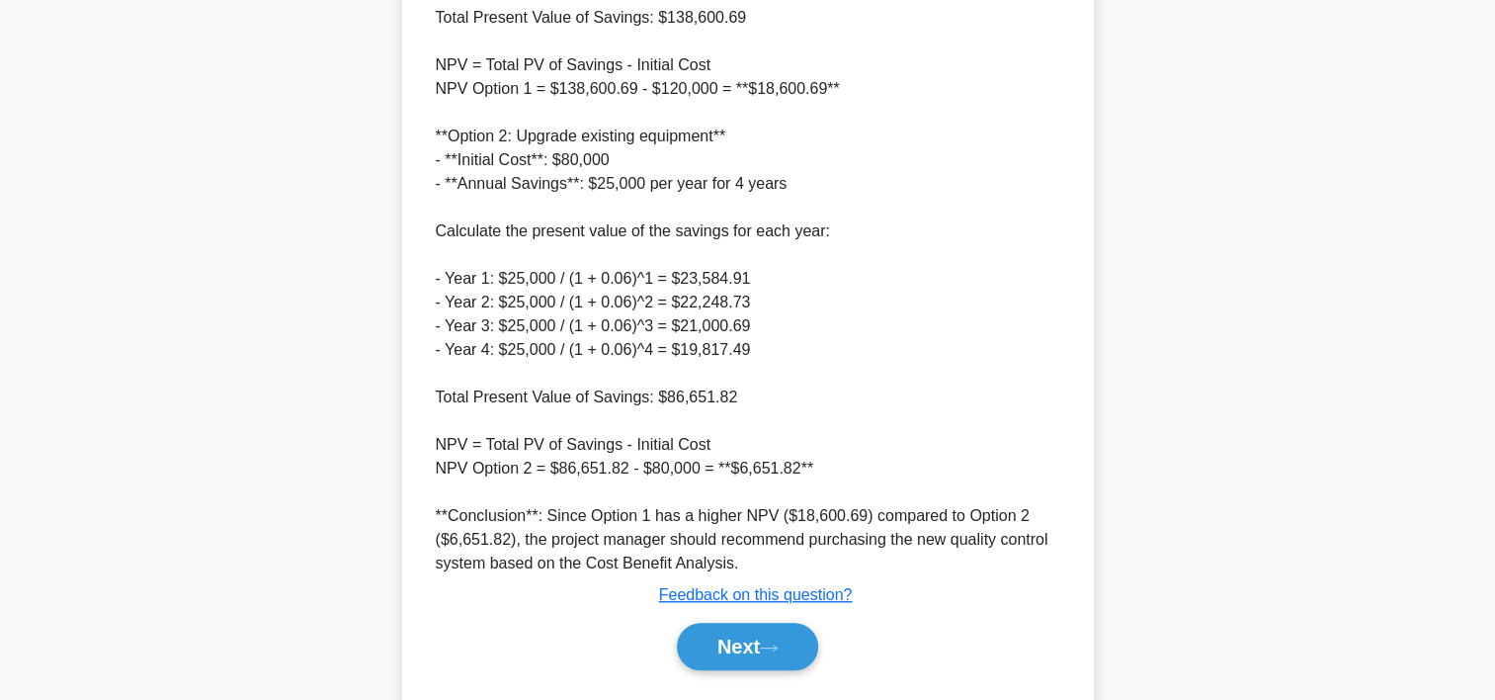
scroll to position [1159, 0]
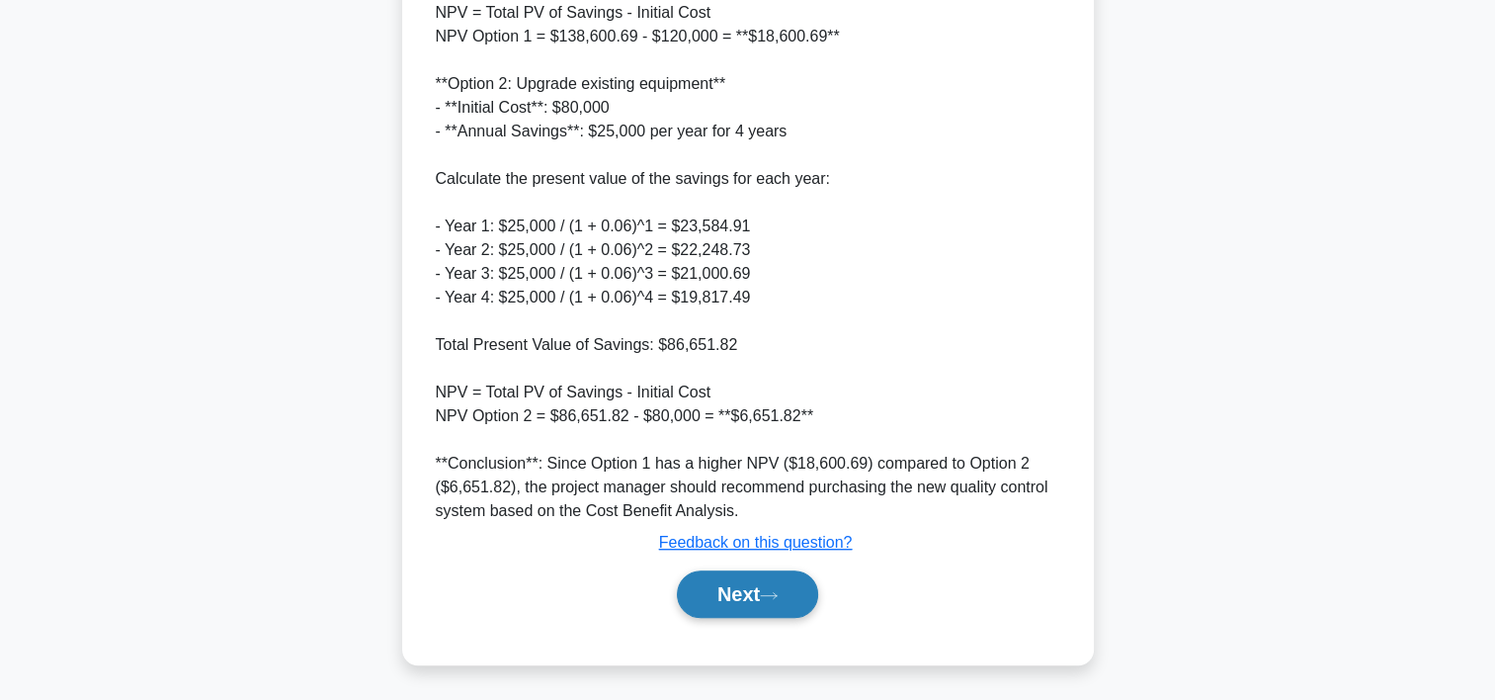
click at [708, 587] on button "Next" at bounding box center [747, 593] width 141 height 47
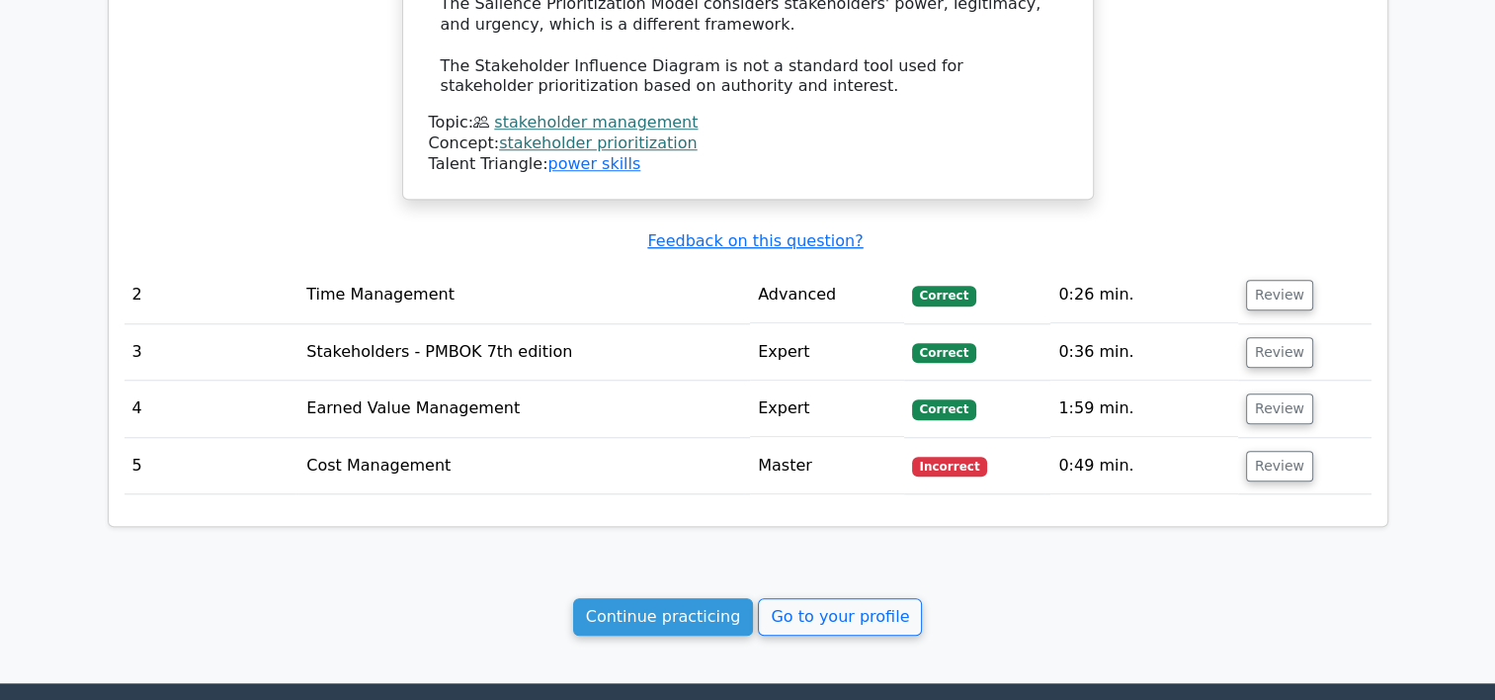
scroll to position [1785, 0]
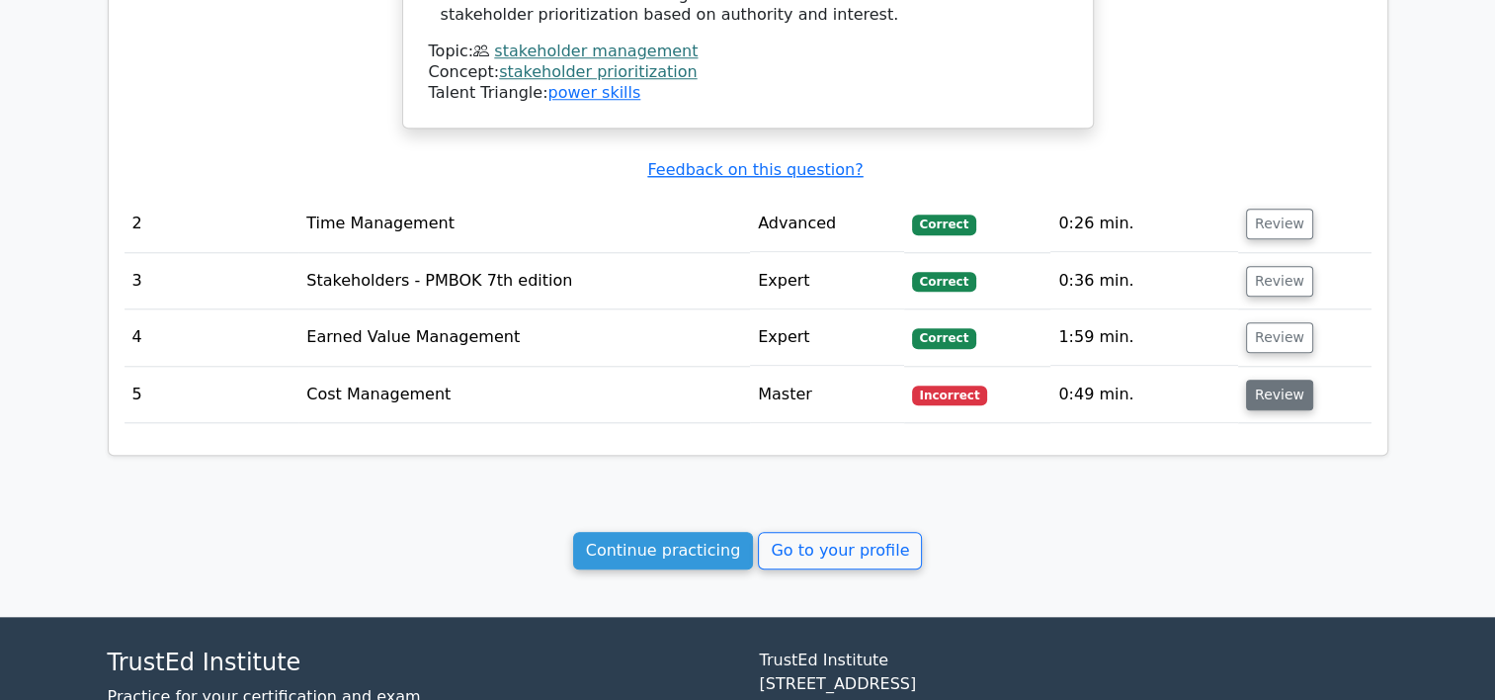
click at [1279, 394] on button "Review" at bounding box center [1279, 394] width 67 height 31
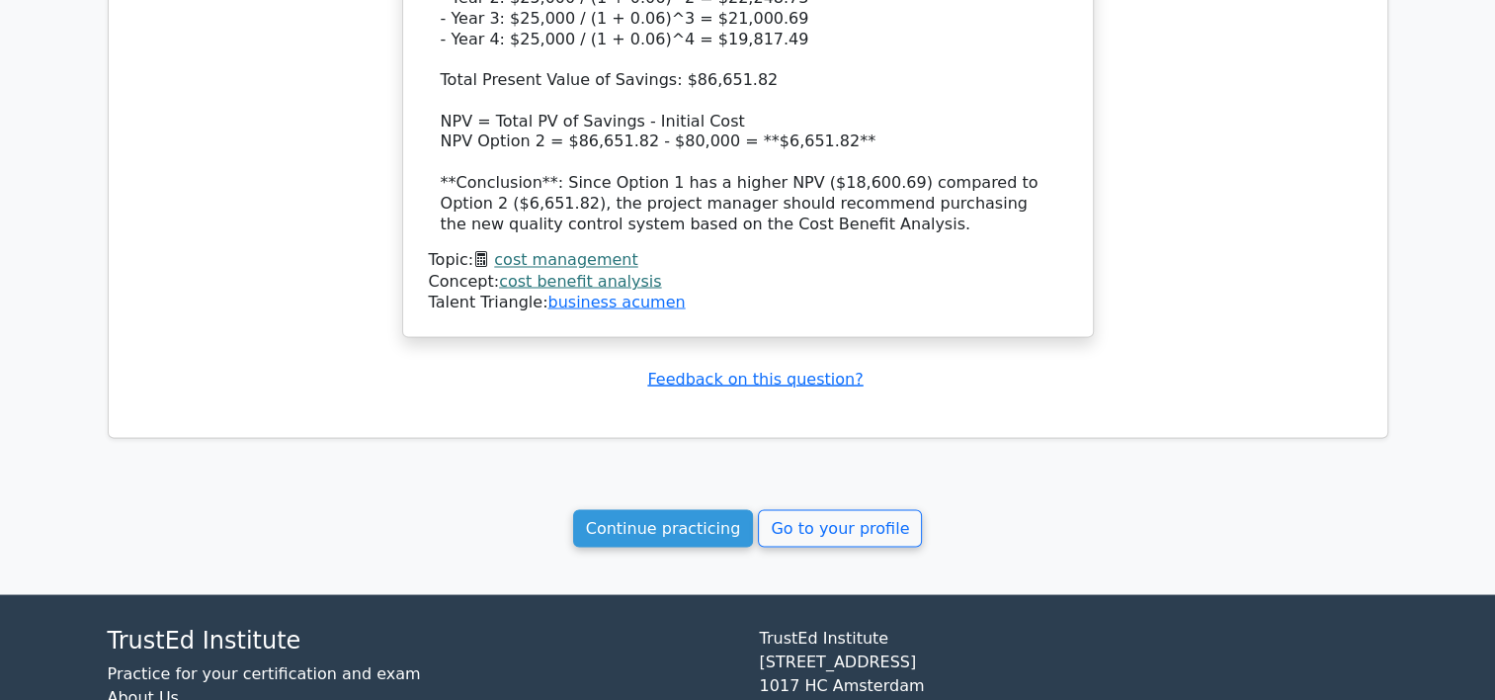
scroll to position [3544, 0]
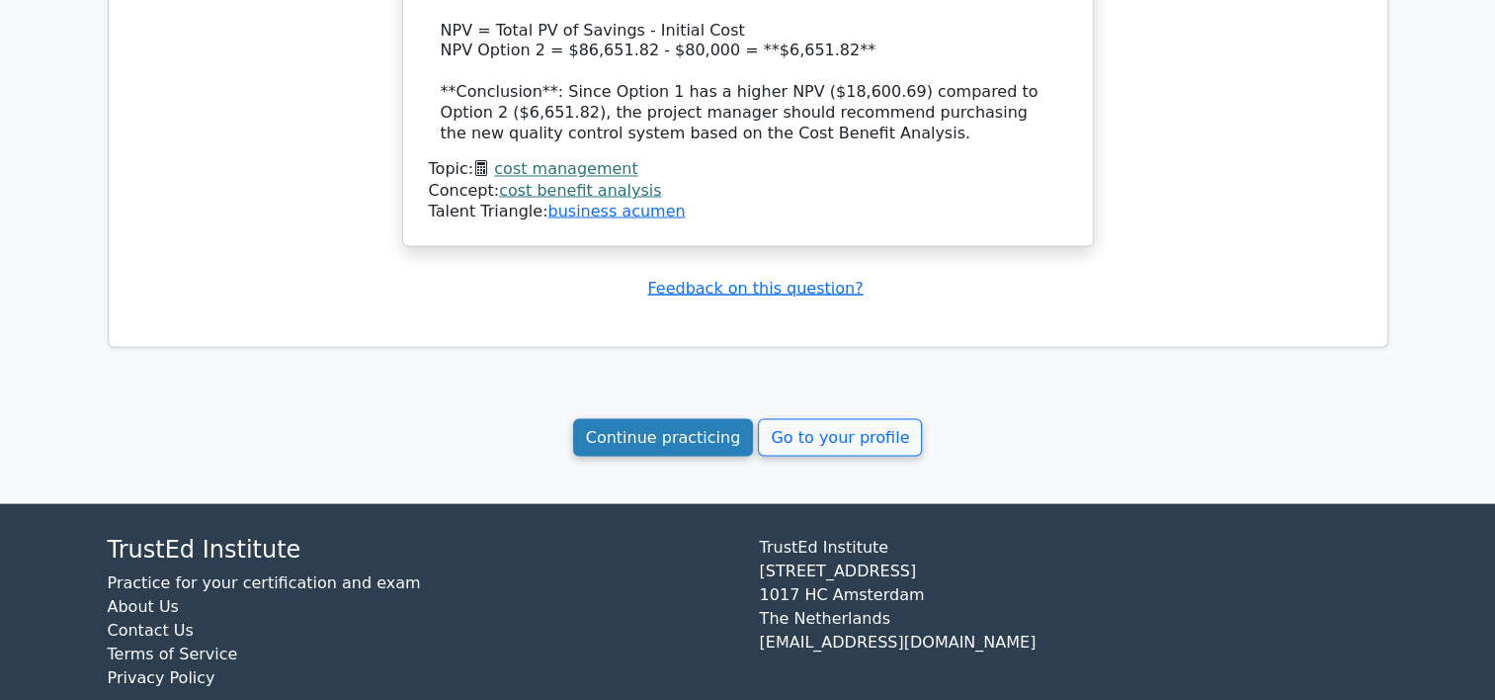
click at [628, 418] on link "Continue practicing" at bounding box center [663, 437] width 181 height 38
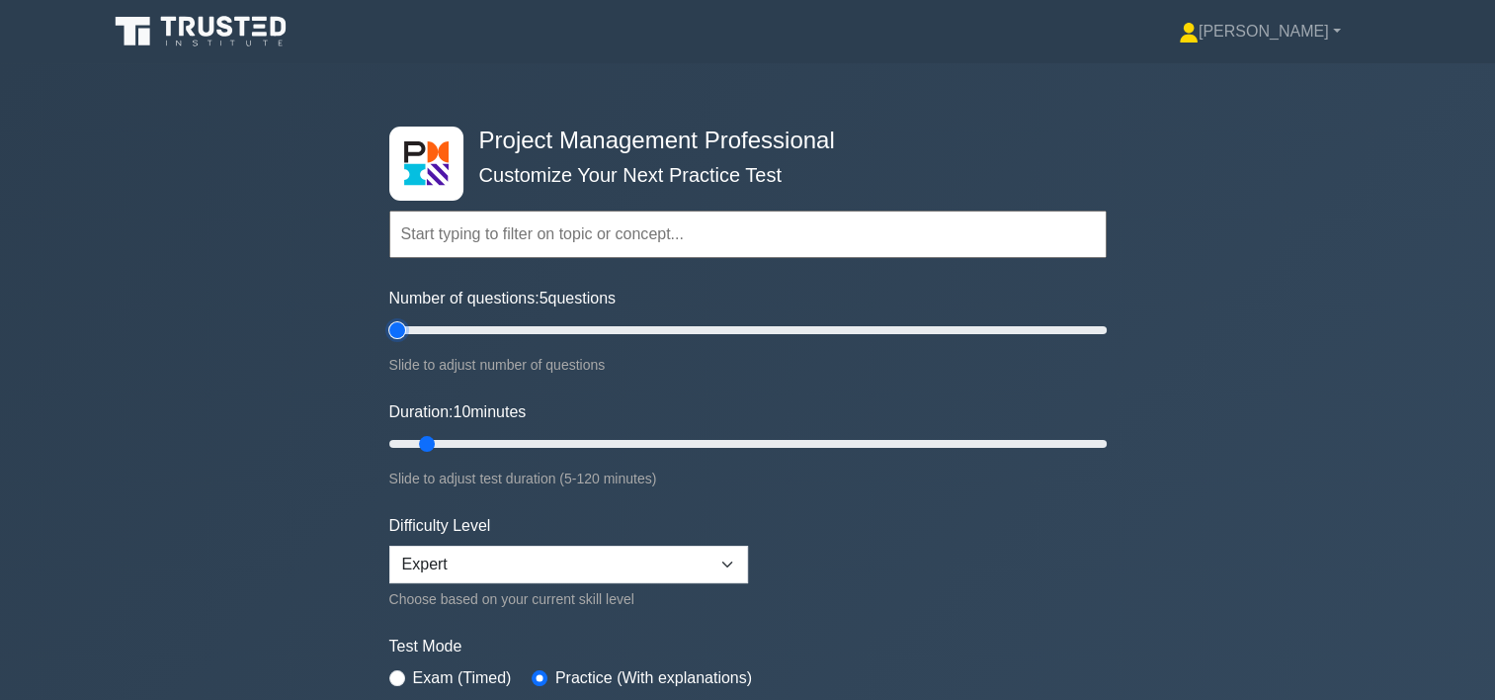
drag, startPoint x: 415, startPoint y: 335, endPoint x: 393, endPoint y: 335, distance: 21.7
type input "5"
click at [394, 335] on input "Number of questions: 5 questions" at bounding box center [747, 330] width 717 height 24
drag, startPoint x: 431, startPoint y: 437, endPoint x: 399, endPoint y: 430, distance: 32.4
type input "5"
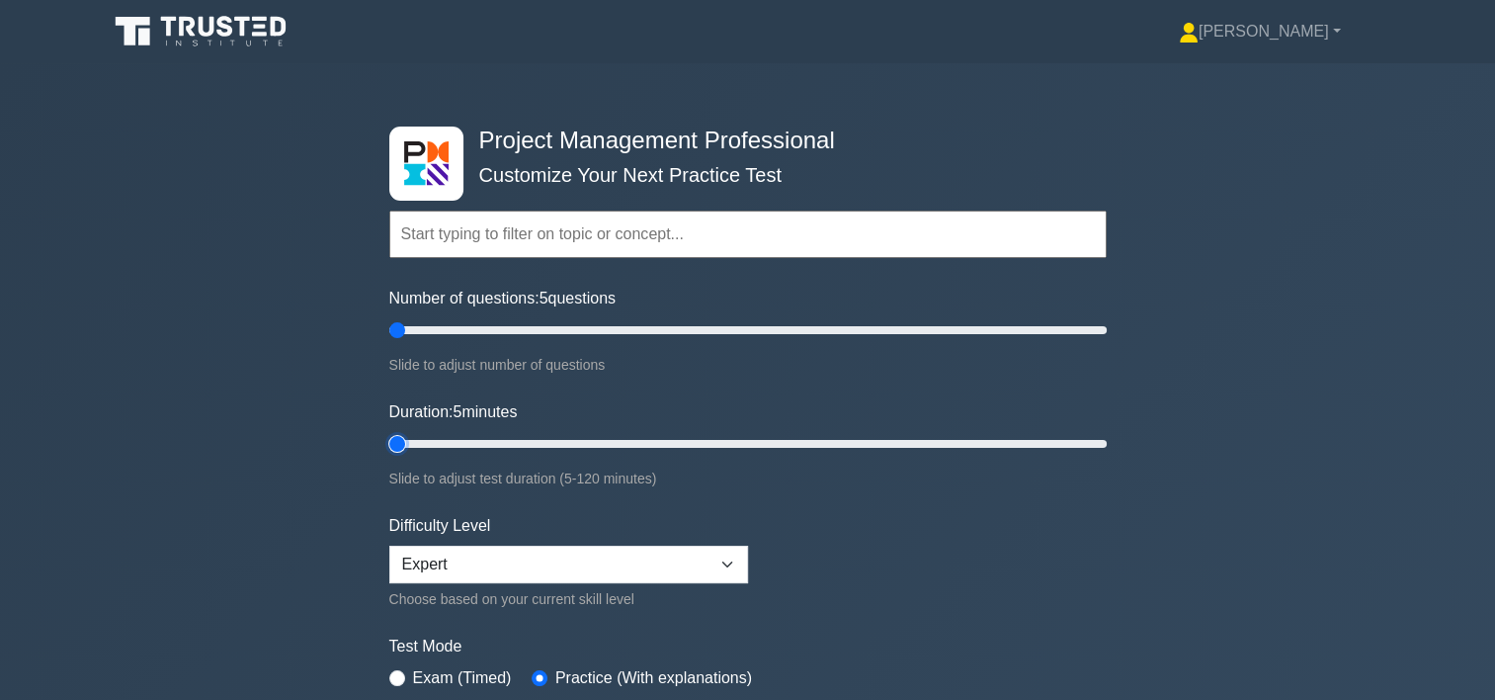
click at [401, 434] on input "Duration: 5 minutes" at bounding box center [747, 444] width 717 height 24
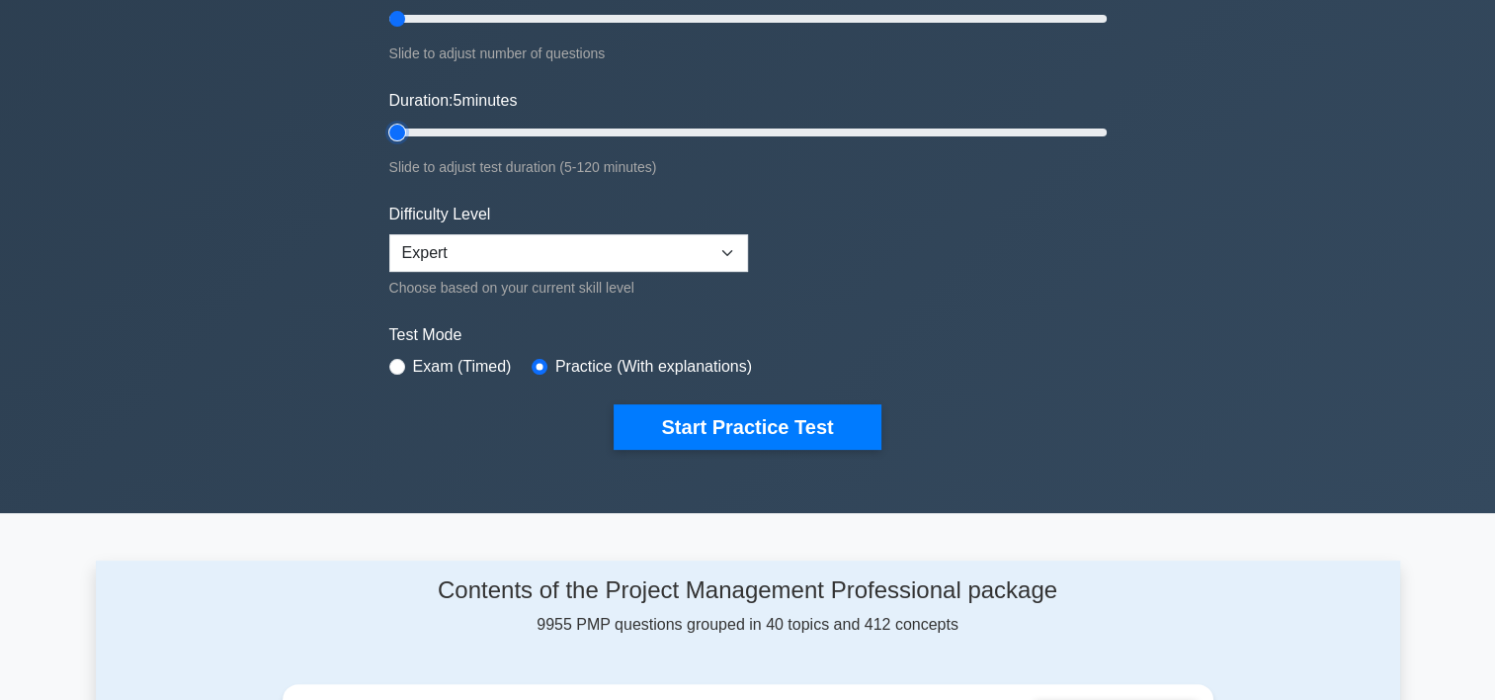
scroll to position [329, 0]
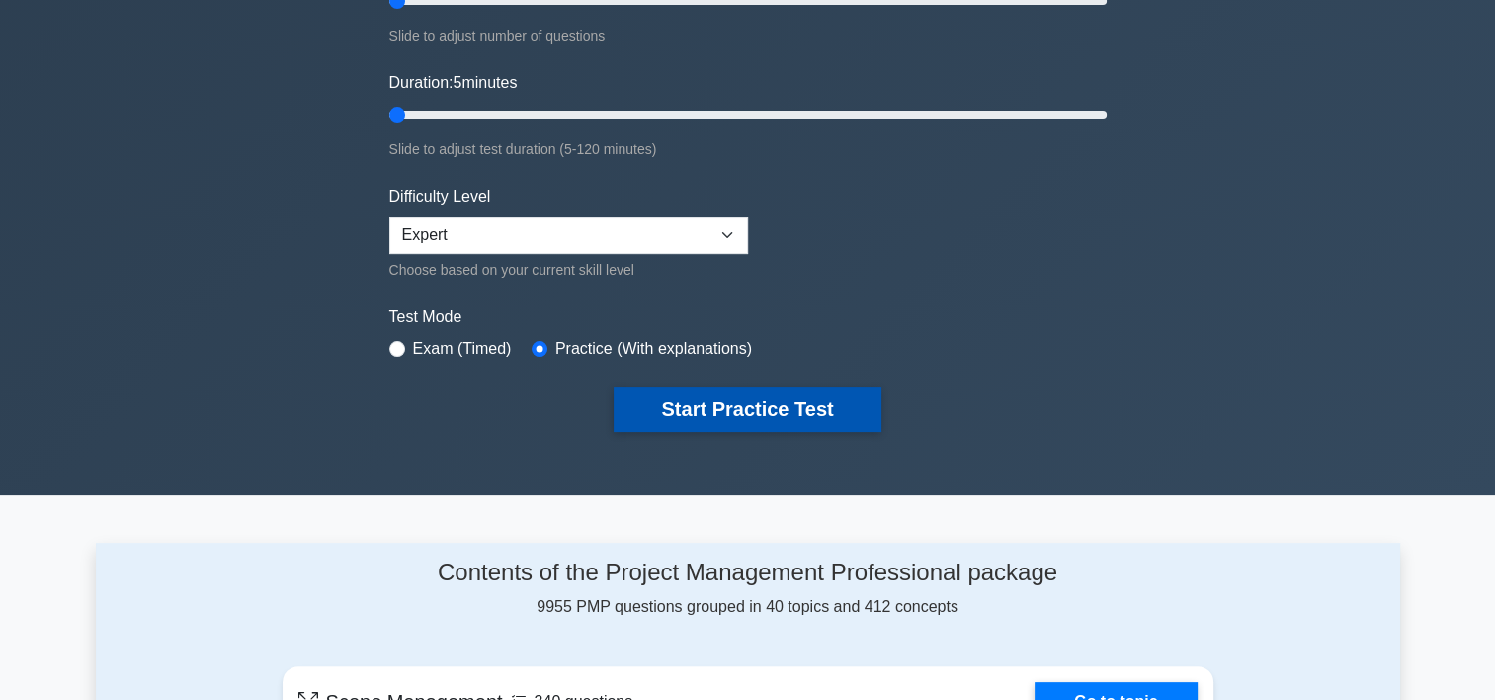
click at [793, 403] on button "Start Practice Test" at bounding box center [747, 408] width 267 height 45
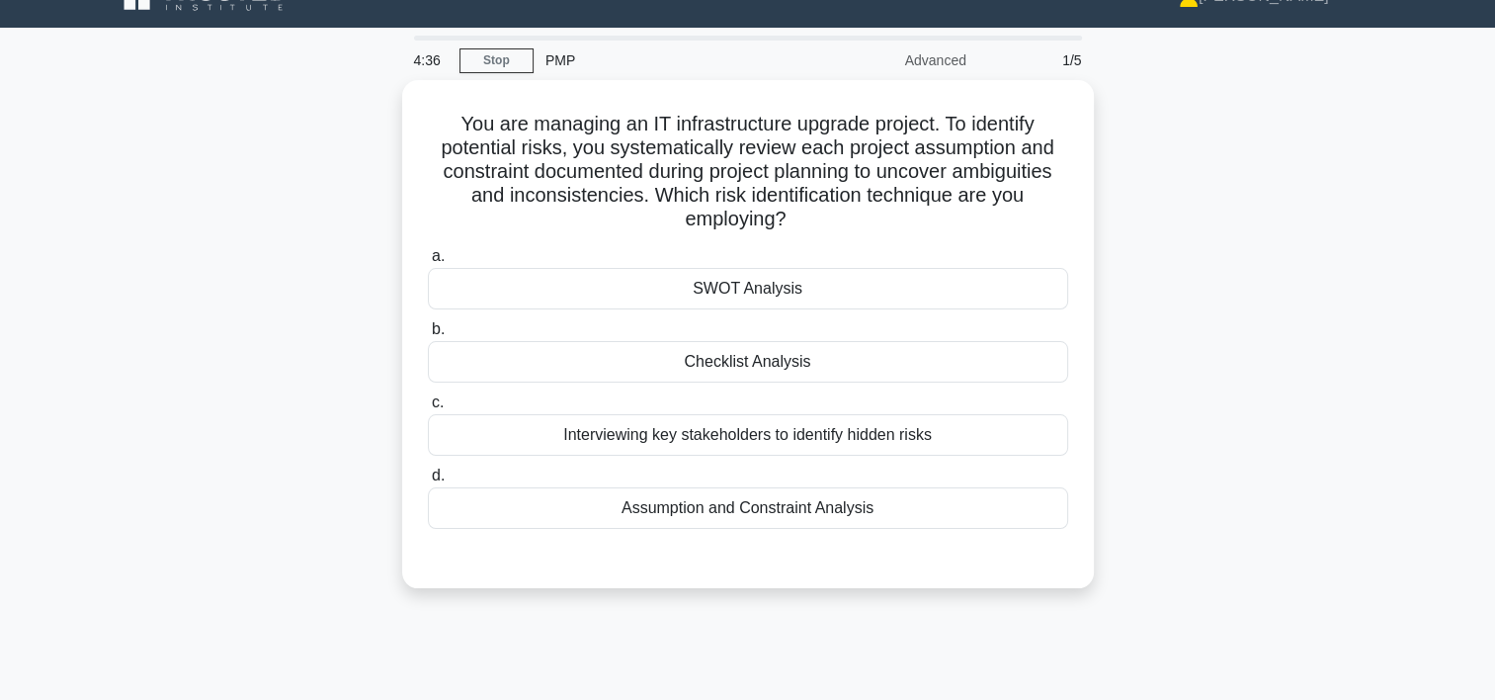
scroll to position [37, 0]
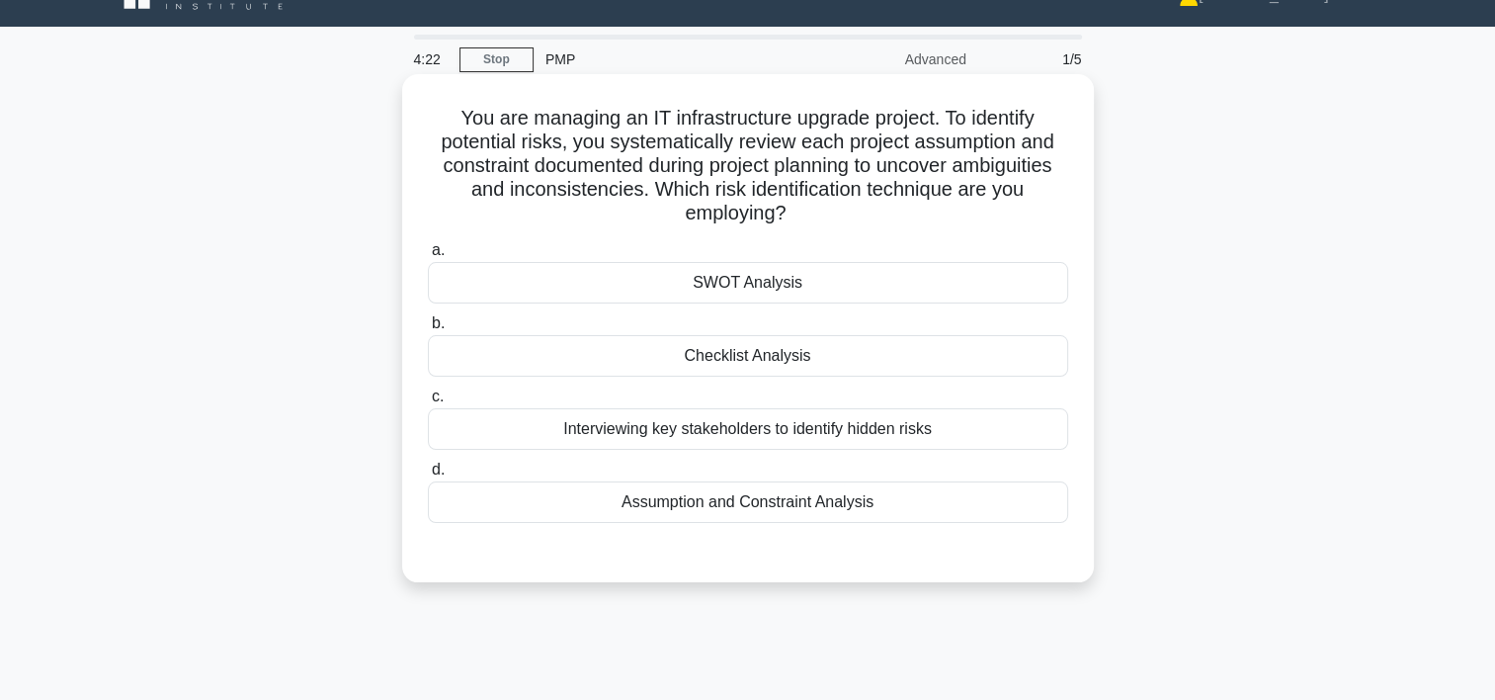
click at [851, 499] on div "Assumption and Constraint Analysis" at bounding box center [748, 502] width 640 height 42
click at [428, 476] on input "d. Assumption and Constraint Analysis" at bounding box center [428, 469] width 0 height 13
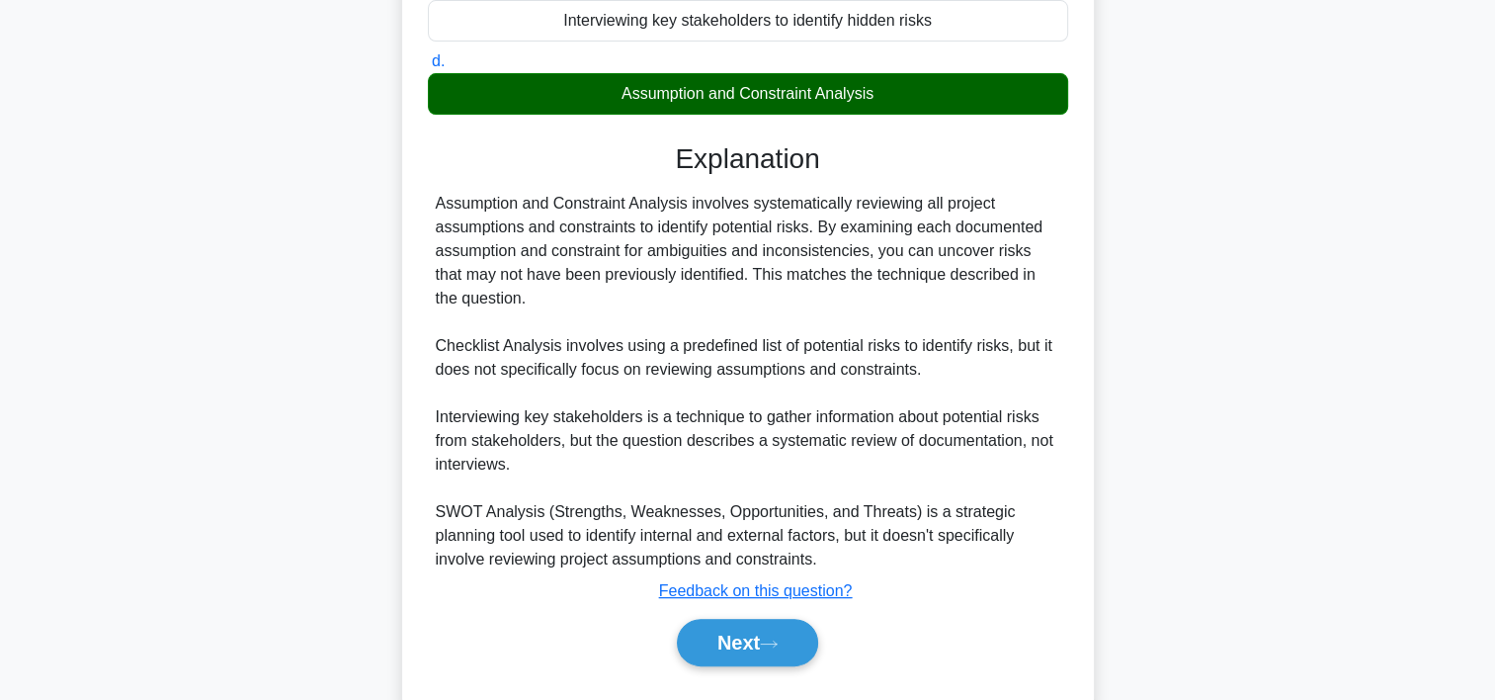
scroll to position [453, 0]
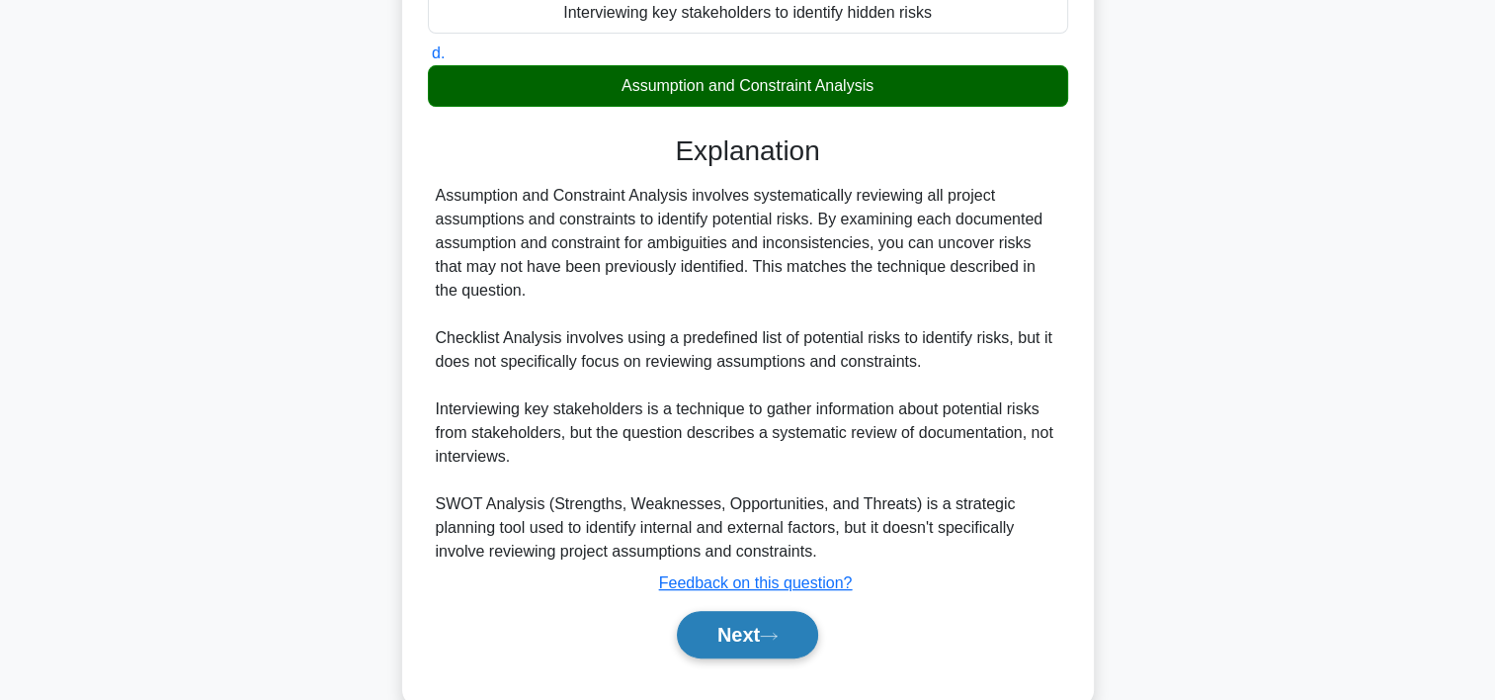
click at [794, 640] on button "Next" at bounding box center [747, 634] width 141 height 47
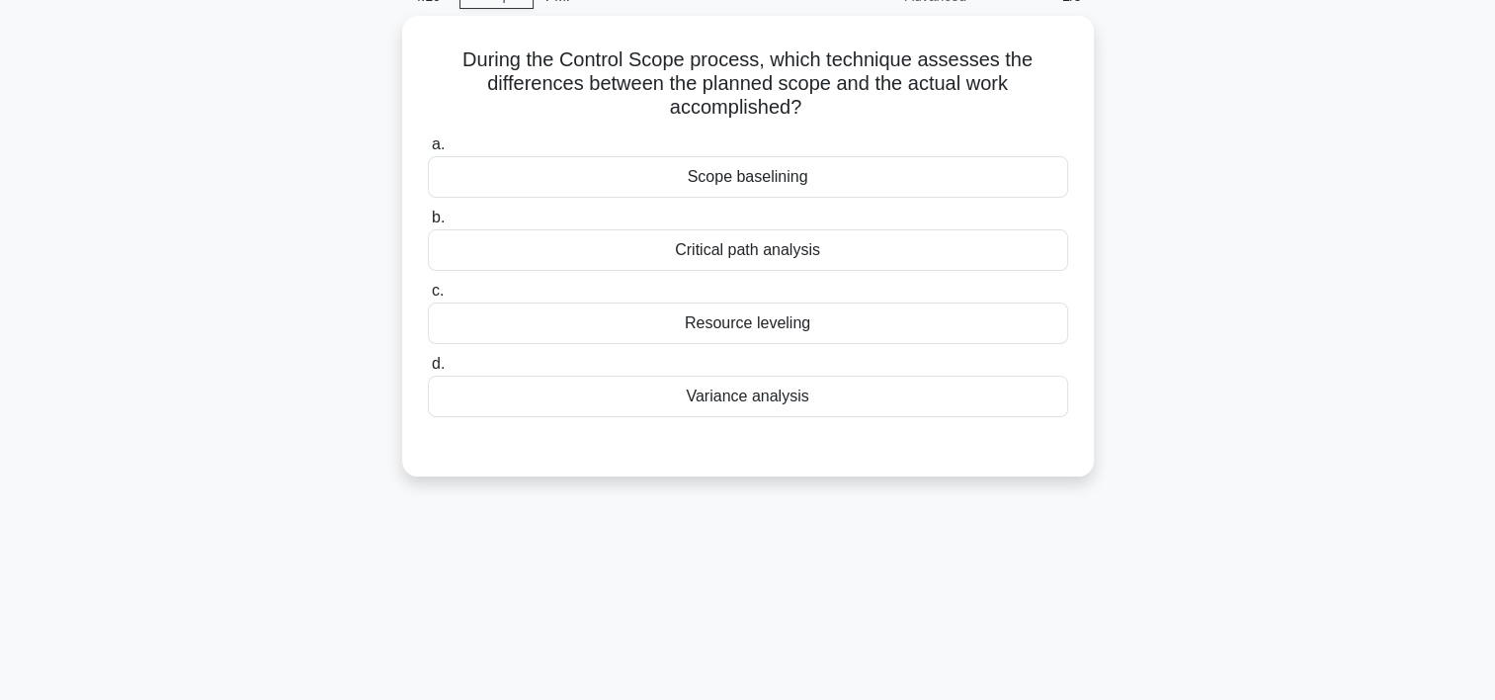
scroll to position [92, 0]
click at [754, 407] on div "Variance analysis" at bounding box center [748, 399] width 640 height 42
click at [428, 374] on input "d. Variance analysis" at bounding box center [428, 367] width 0 height 13
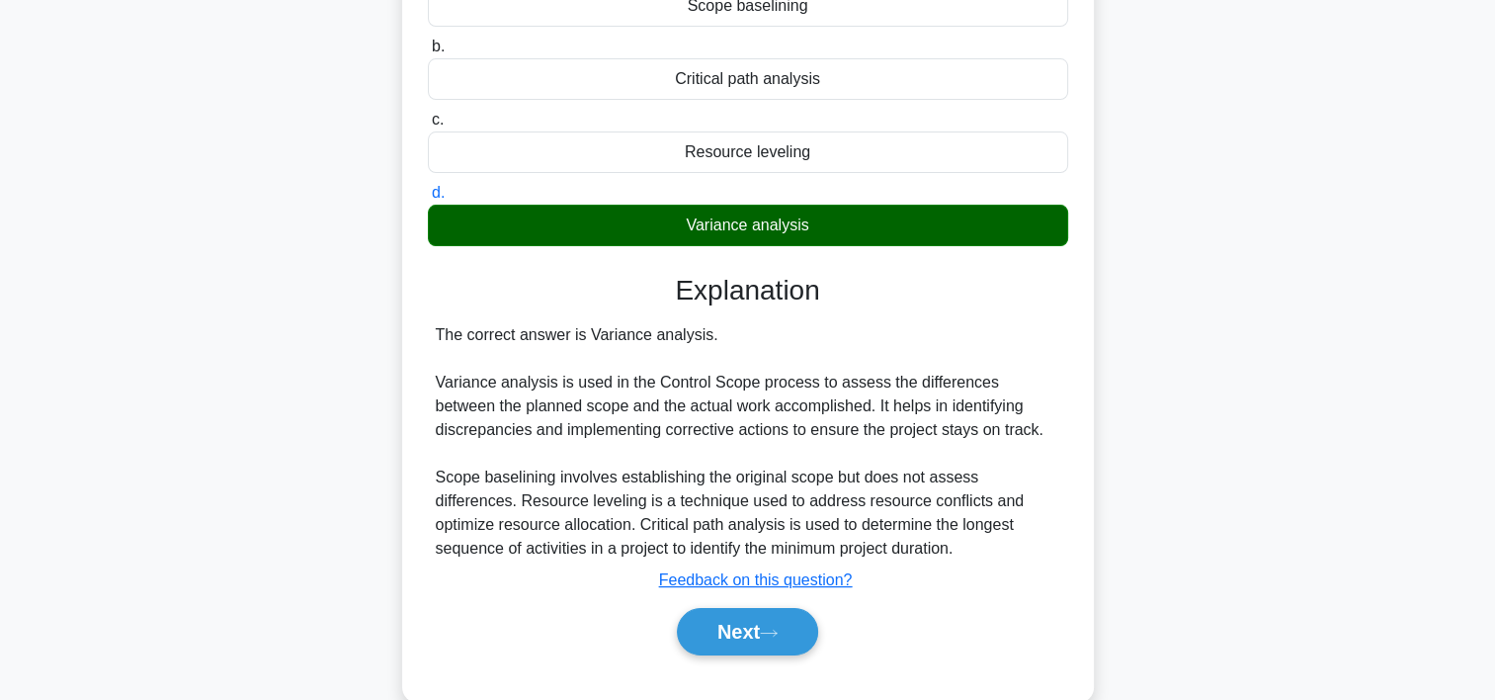
scroll to position [368, 0]
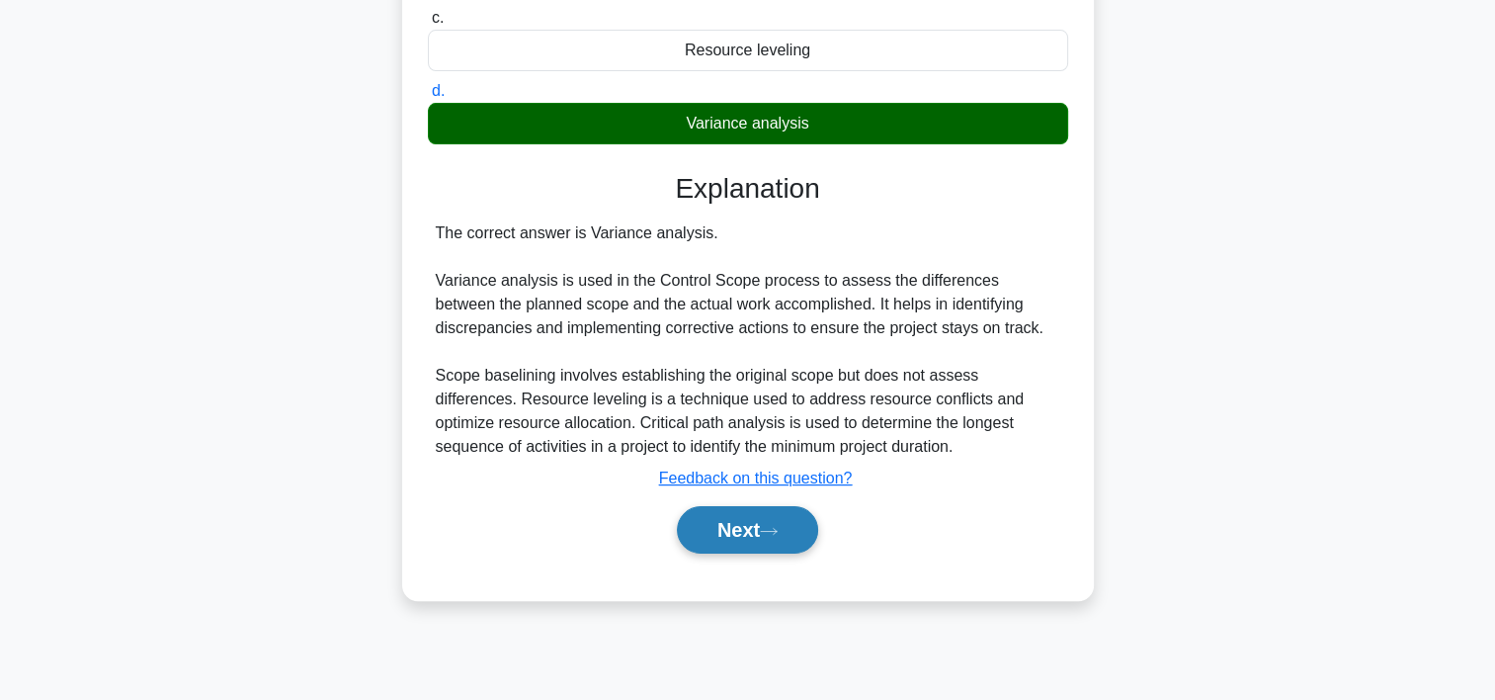
click at [806, 528] on button "Next" at bounding box center [747, 529] width 141 height 47
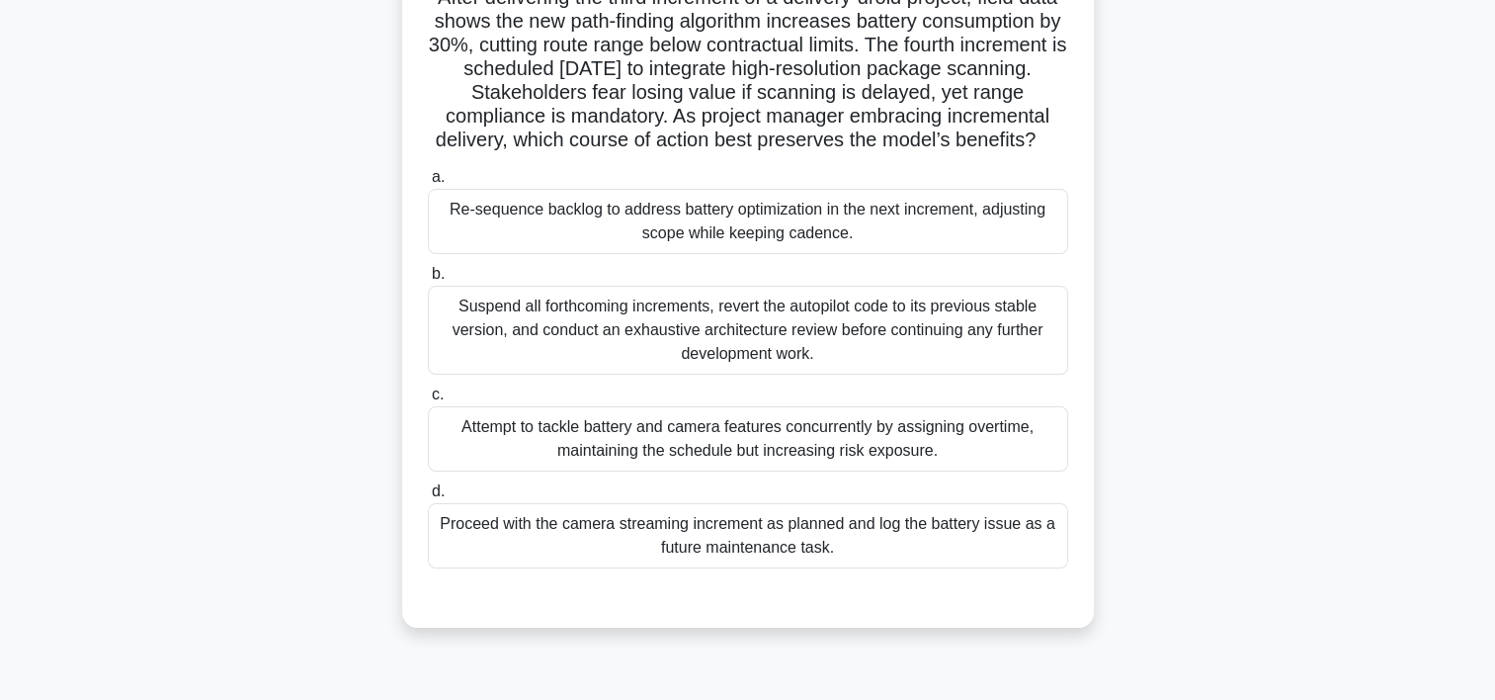
scroll to position [164, 0]
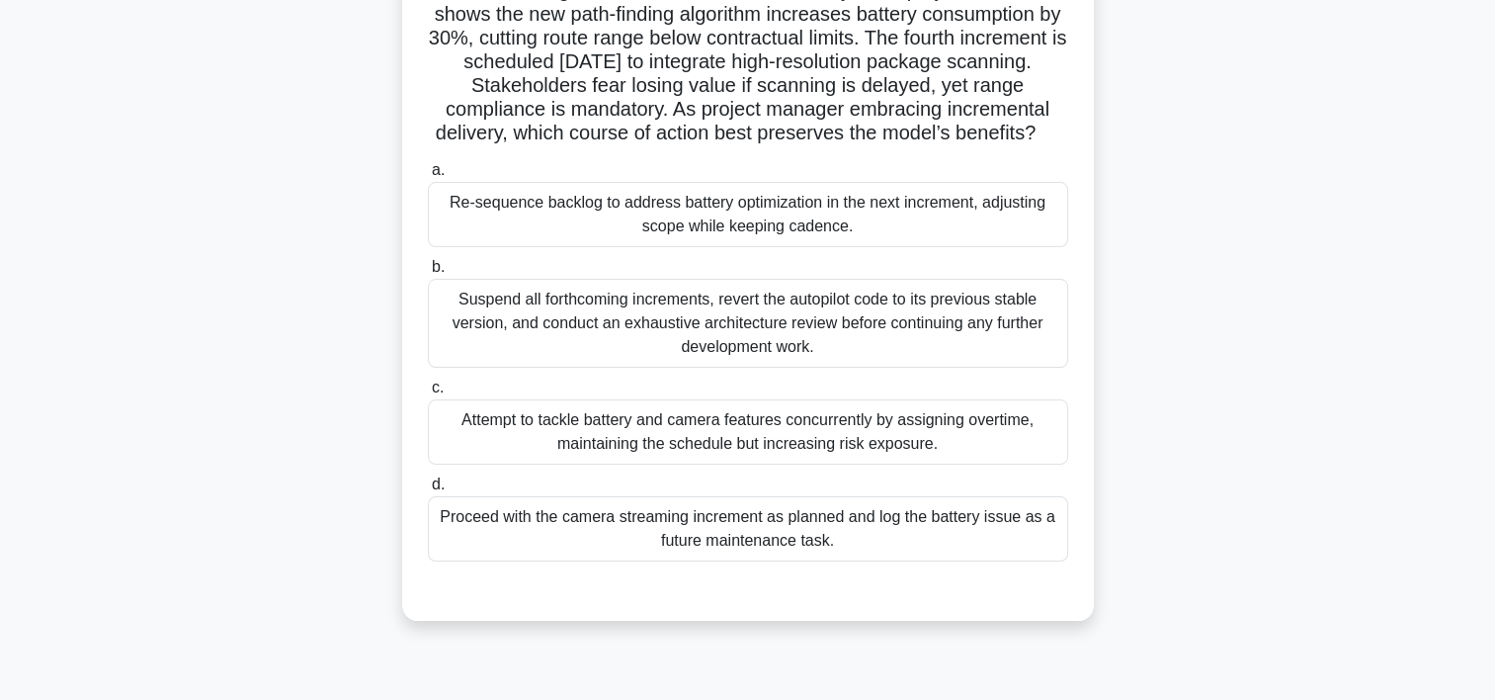
click at [845, 240] on div "Re-sequence backlog to address battery optimization in the next increment, adju…" at bounding box center [748, 214] width 640 height 65
click at [428, 177] on input "a. Re-sequence backlog to address battery optimization in the next increment, a…" at bounding box center [428, 170] width 0 height 13
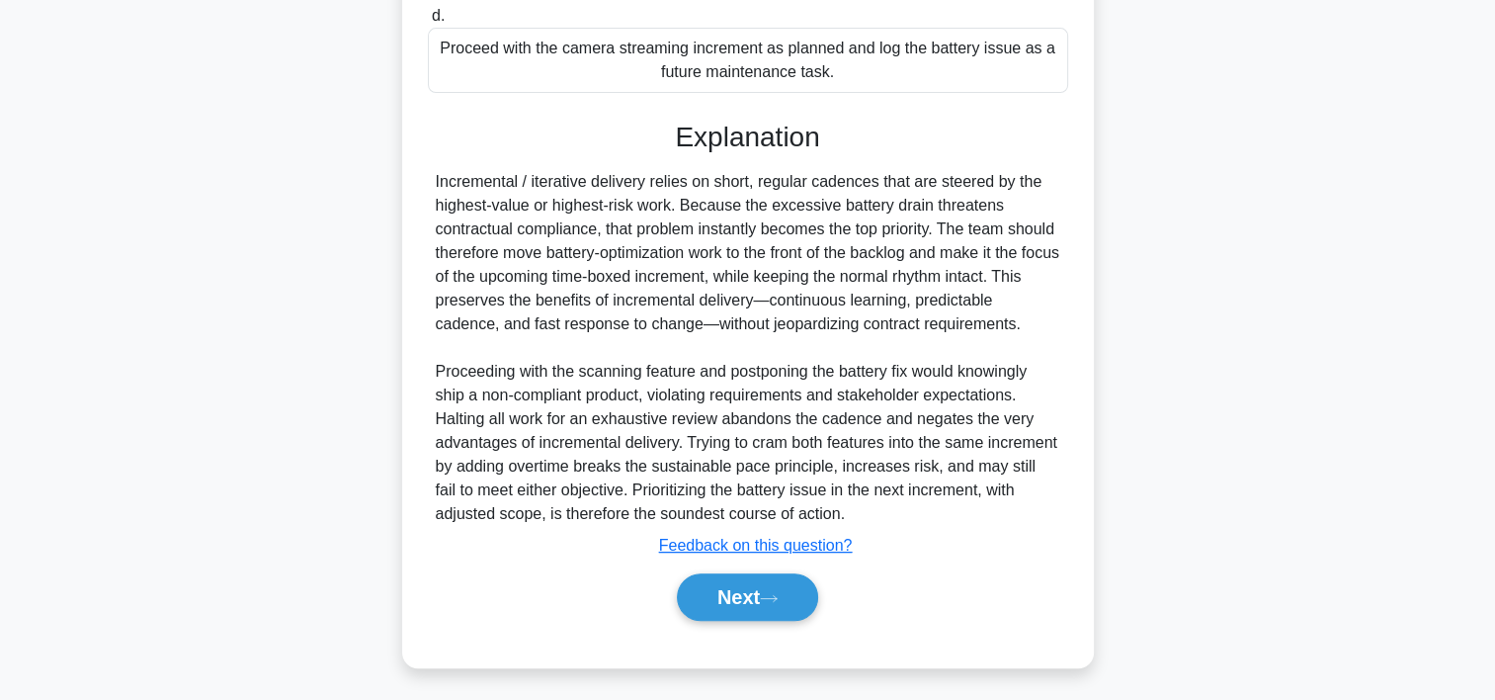
scroll to position [681, 0]
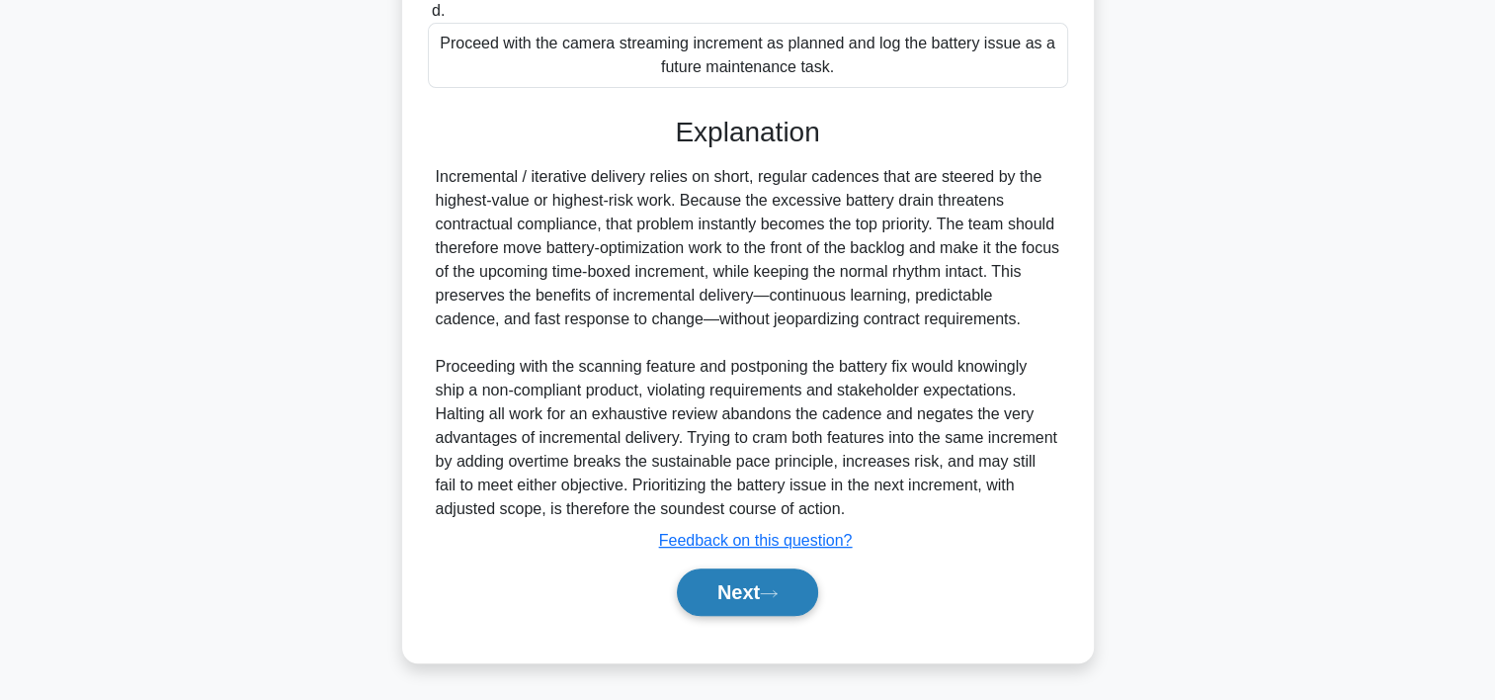
click at [738, 584] on button "Next" at bounding box center [747, 591] width 141 height 47
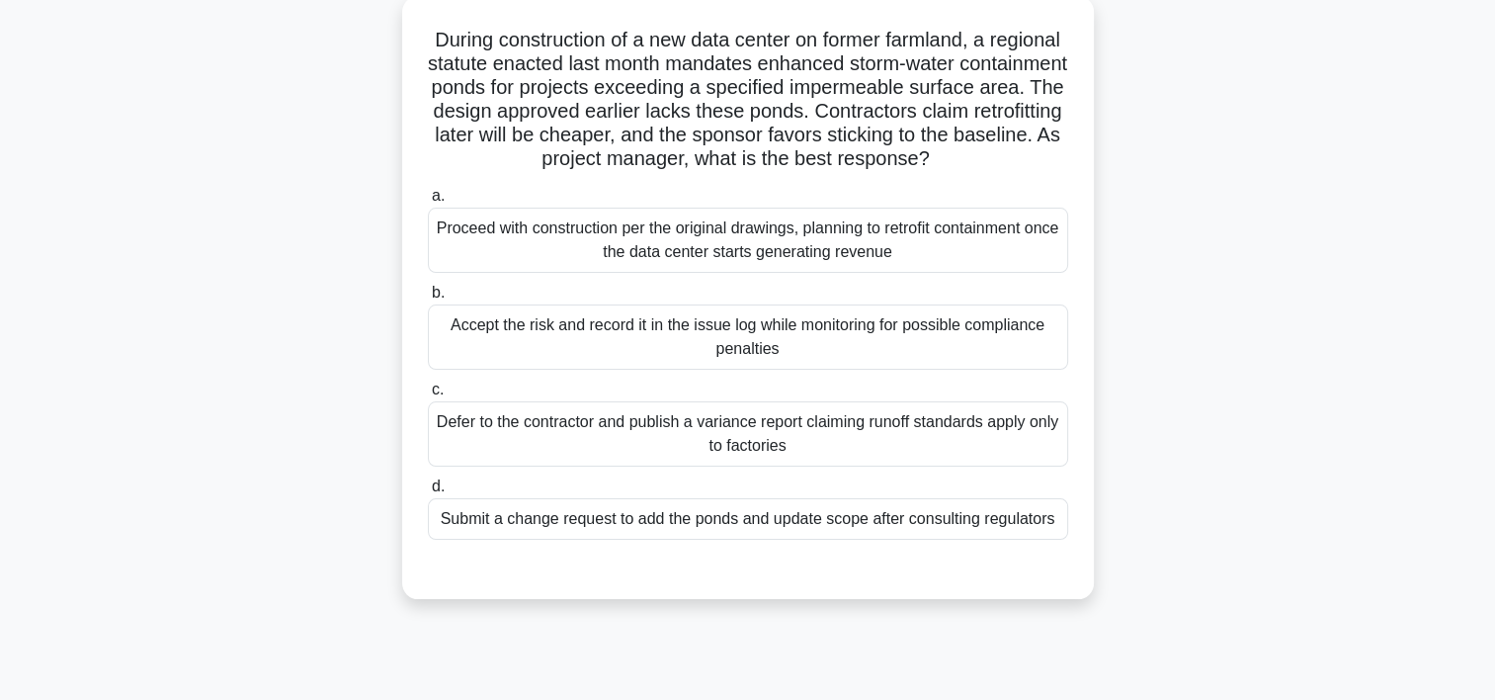
scroll to position [121, 0]
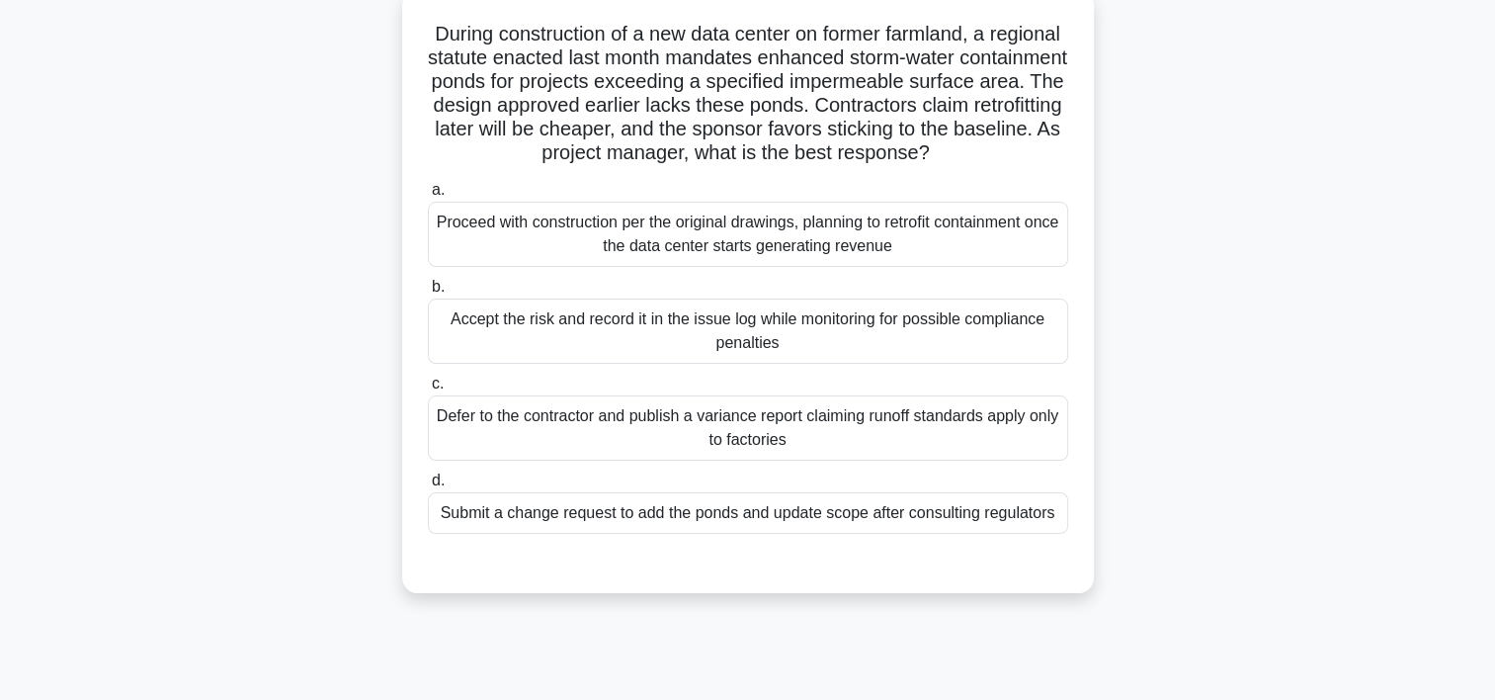
click at [673, 534] on div "Submit a change request to add the ponds and update scope after consulting regu…" at bounding box center [748, 513] width 640 height 42
click at [428, 487] on input "d. Submit a change request to add the ponds and update scope after consulting r…" at bounding box center [428, 480] width 0 height 13
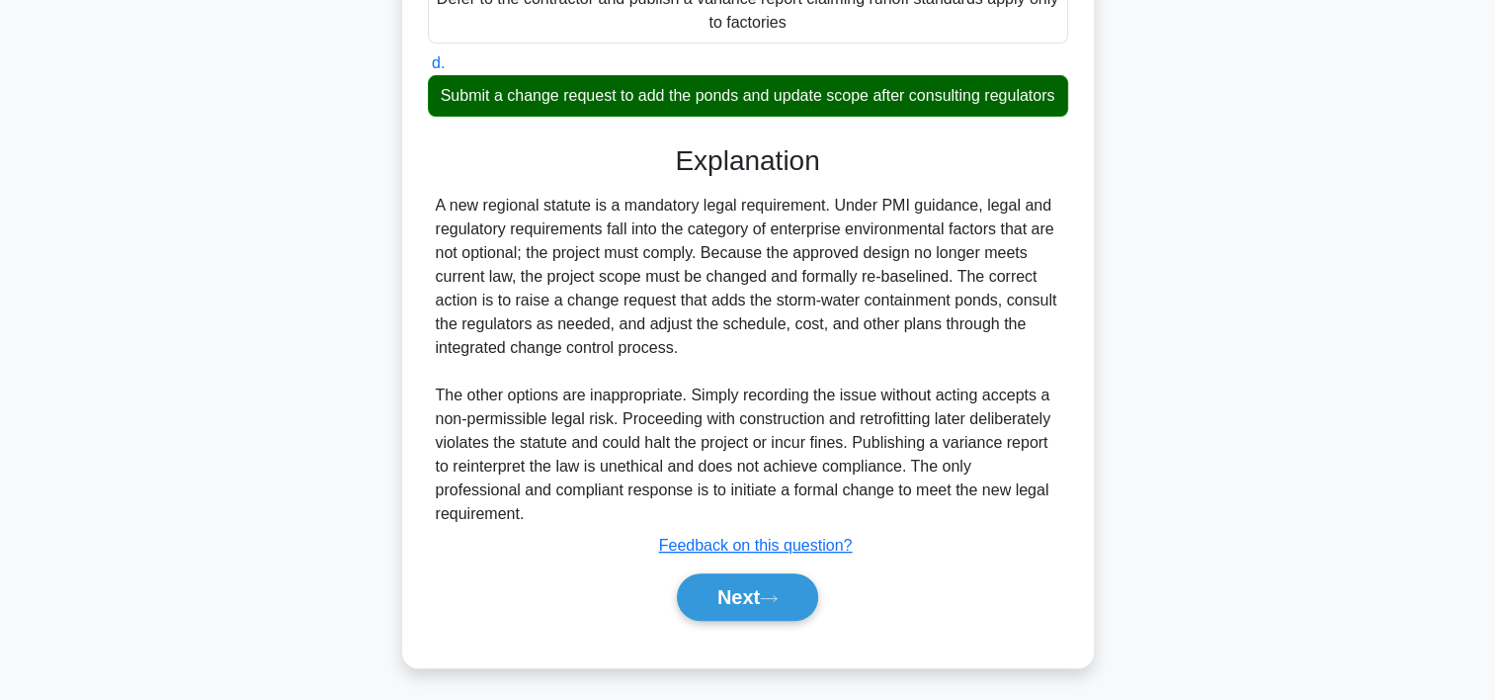
scroll to position [565, 0]
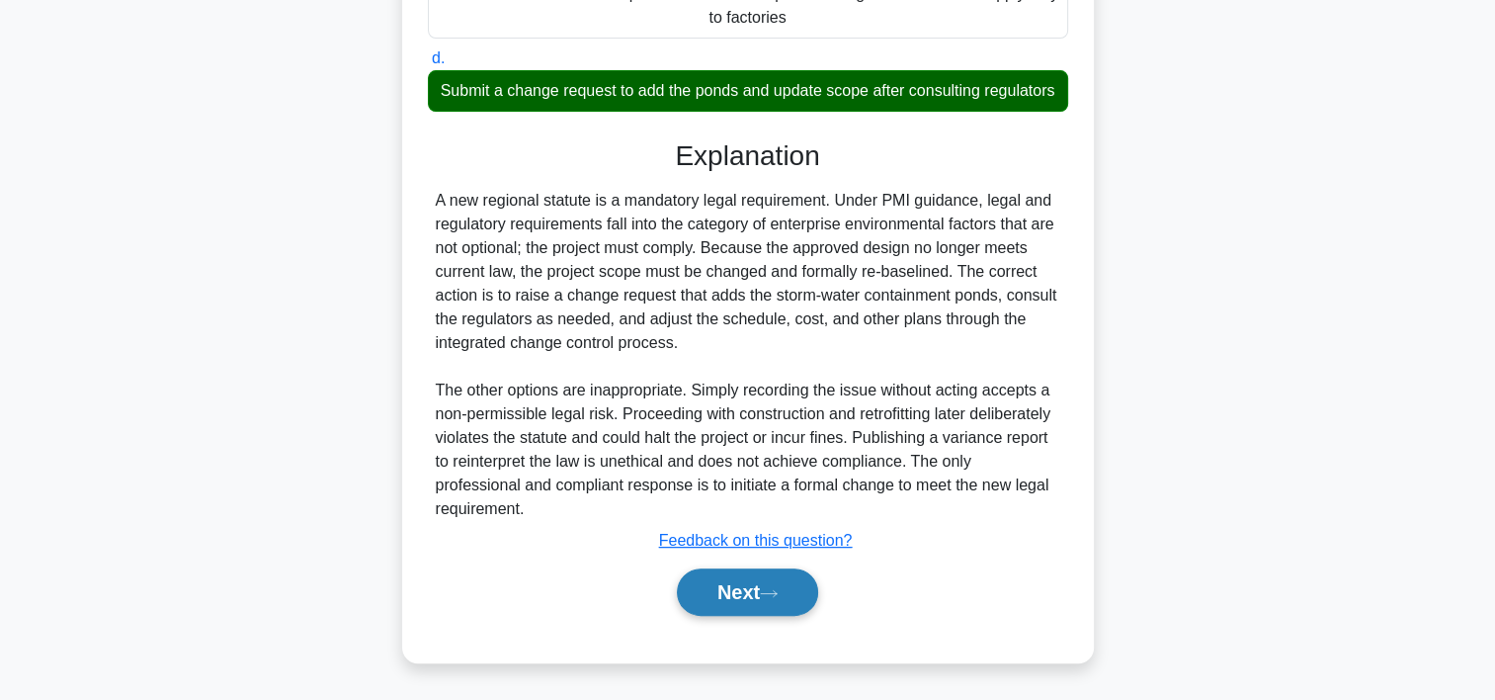
click at [808, 589] on button "Next" at bounding box center [747, 591] width 141 height 47
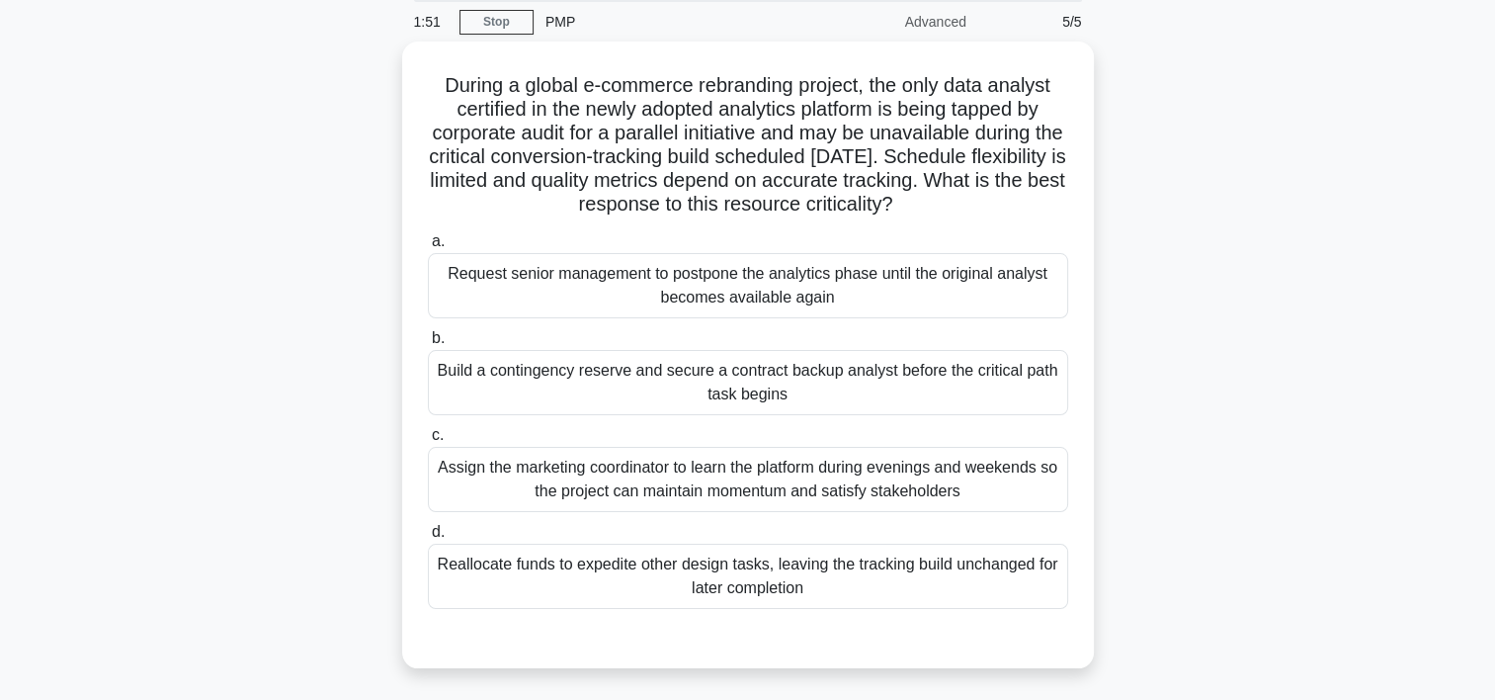
scroll to position [71, 0]
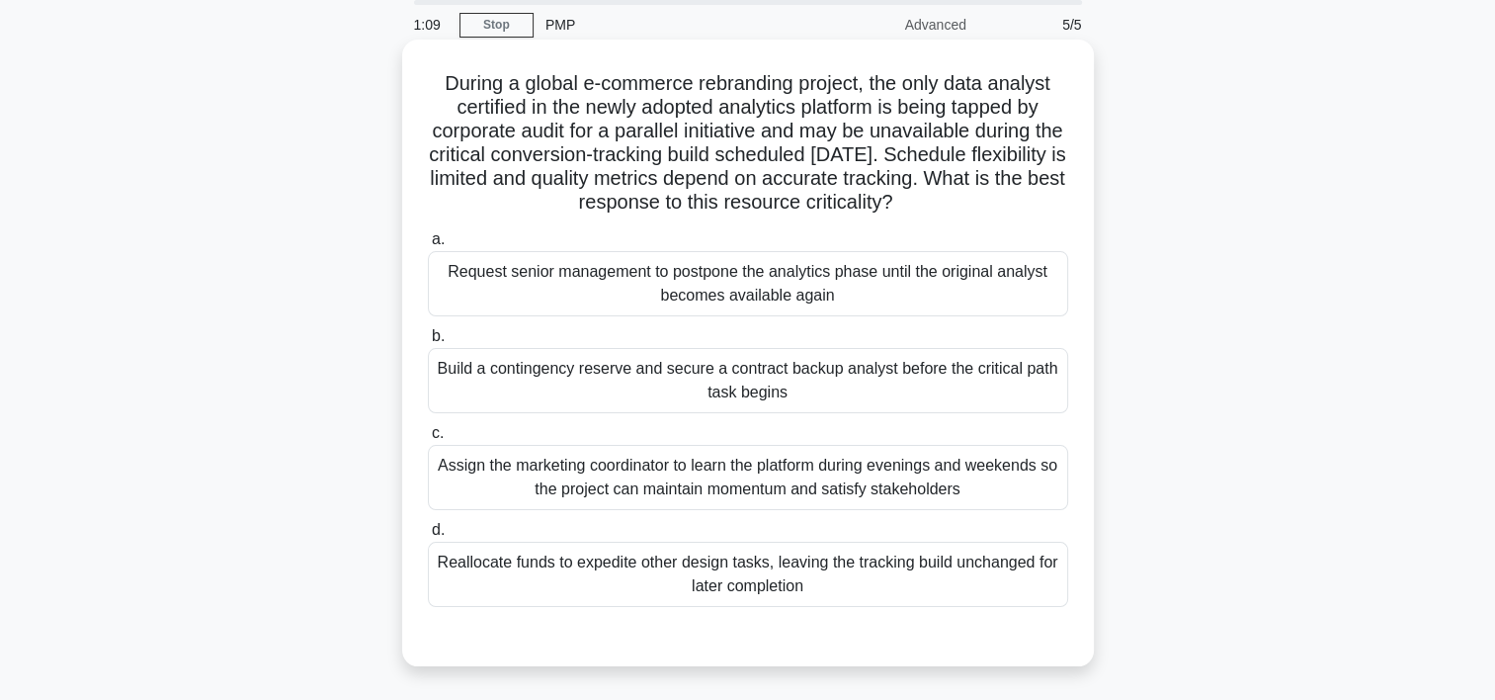
click at [538, 391] on div "Build a contingency reserve and secure a contract backup analyst before the cri…" at bounding box center [748, 380] width 640 height 65
click at [428, 343] on input "b. Build a contingency reserve and secure a contract backup analyst before the …" at bounding box center [428, 336] width 0 height 13
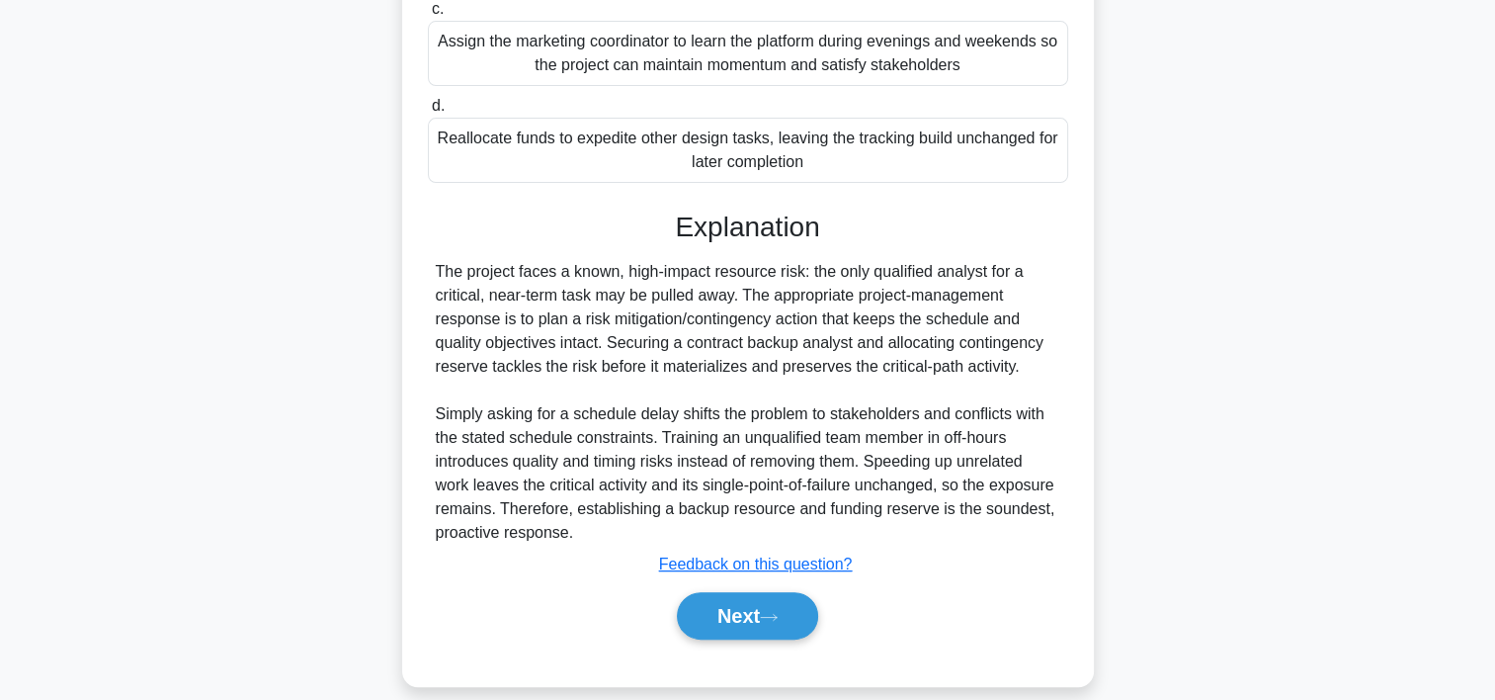
scroll to position [518, 0]
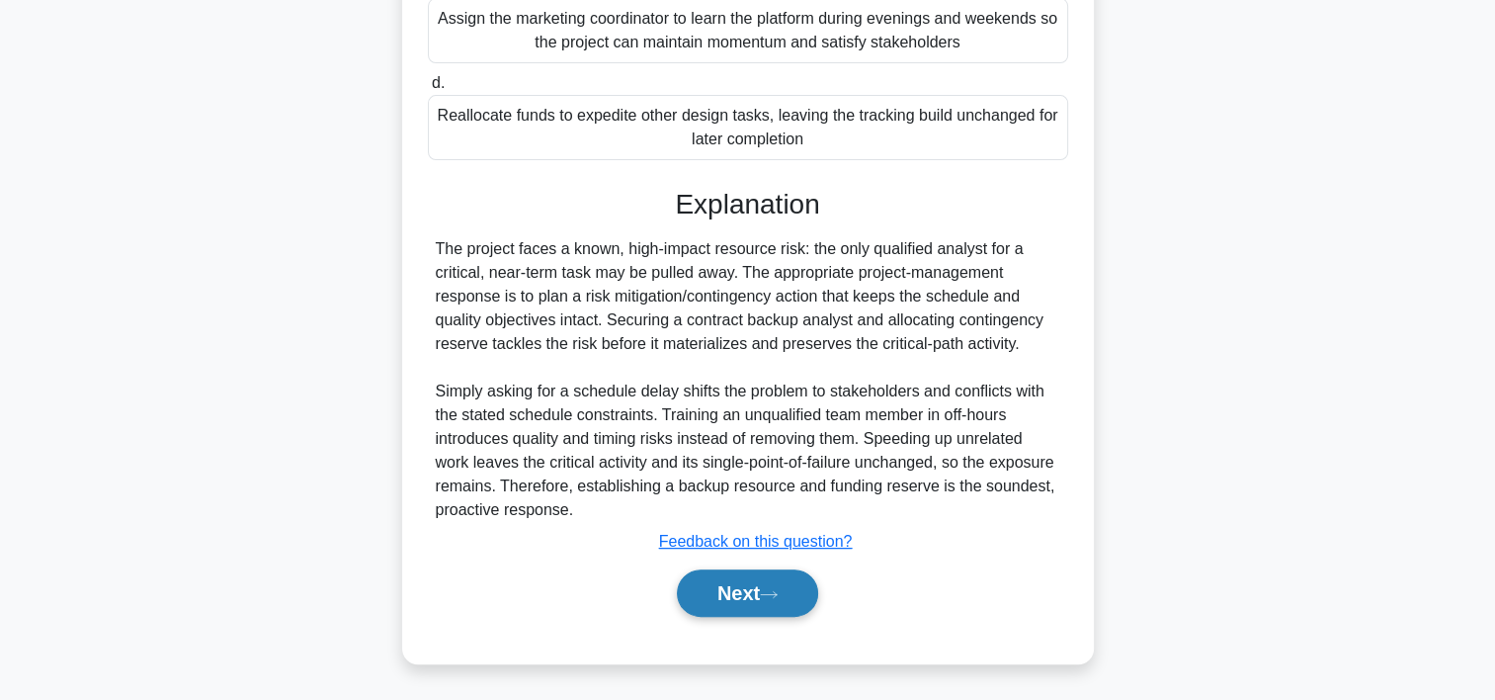
click at [800, 588] on button "Next" at bounding box center [747, 592] width 141 height 47
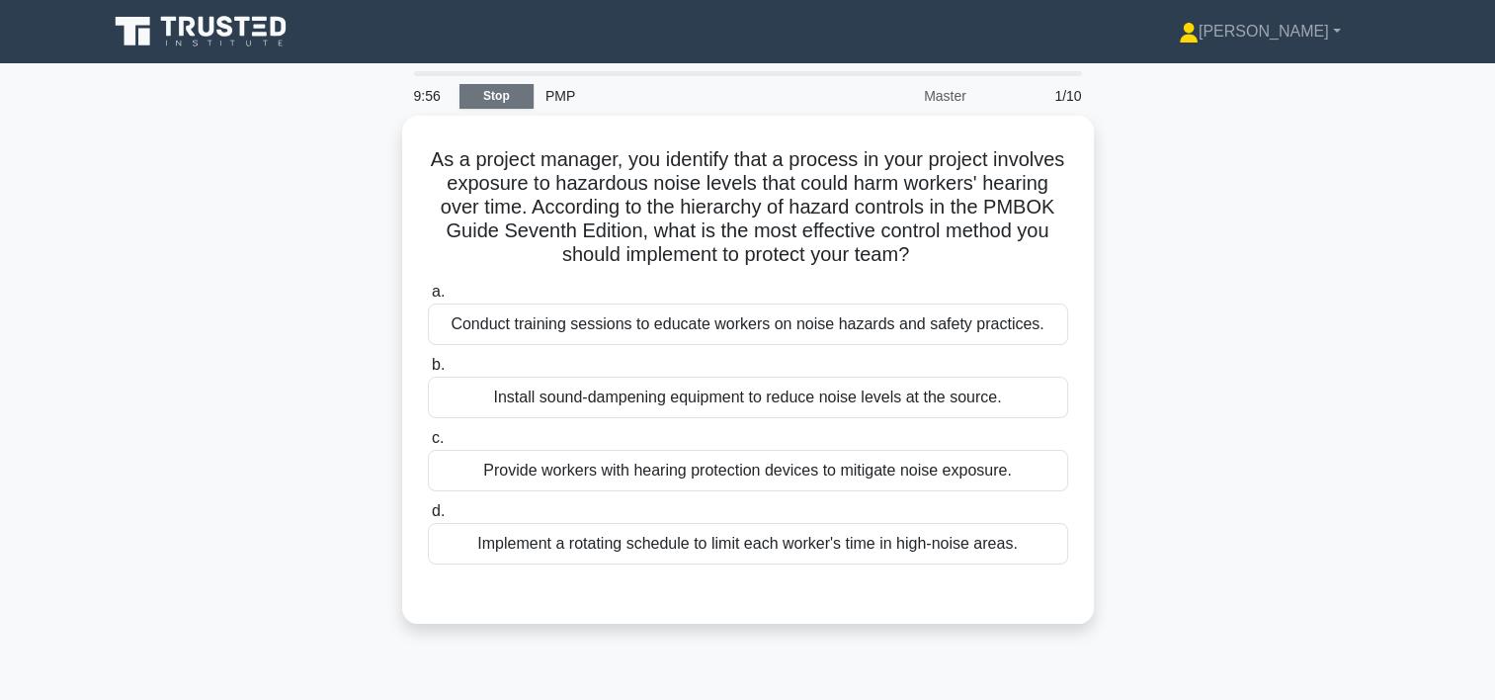
click at [497, 103] on link "Stop" at bounding box center [496, 96] width 74 height 25
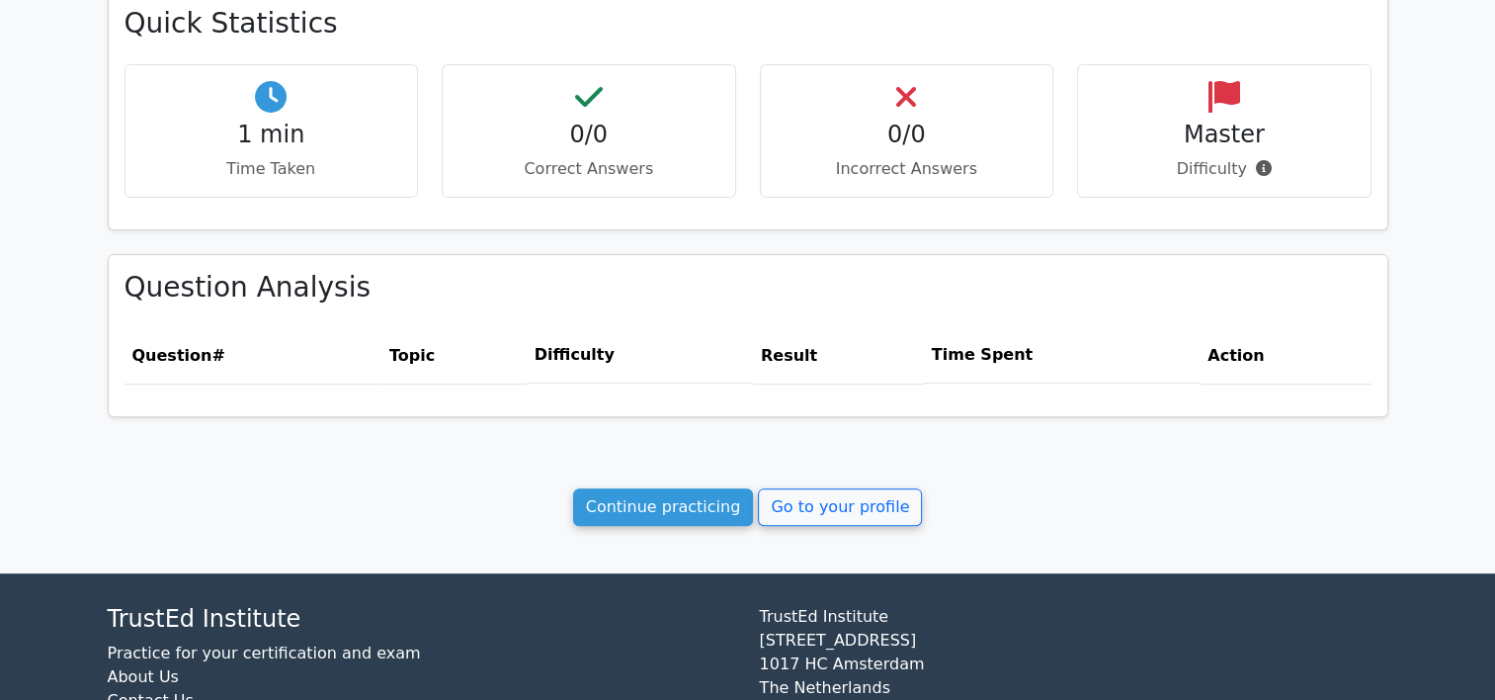
scroll to position [735, 0]
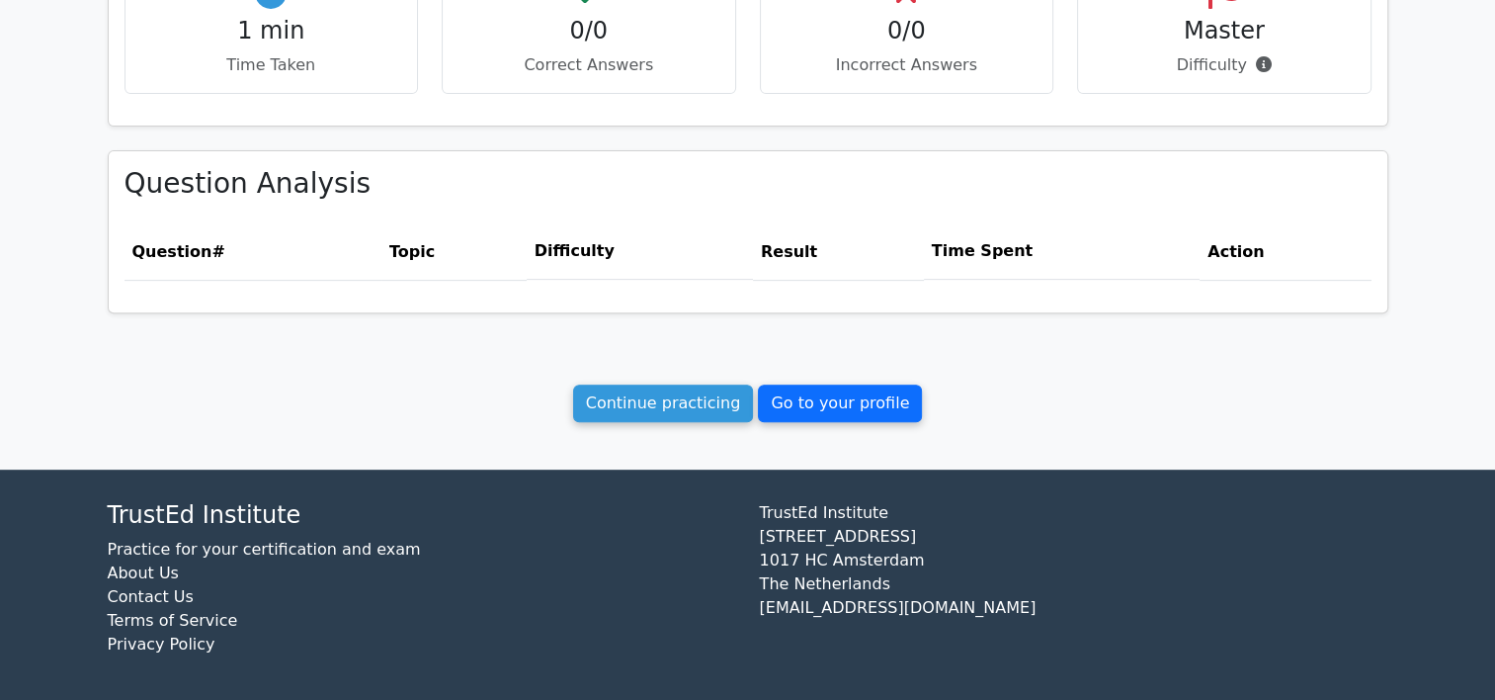
click at [871, 399] on link "Go to your profile" at bounding box center [840, 403] width 164 height 38
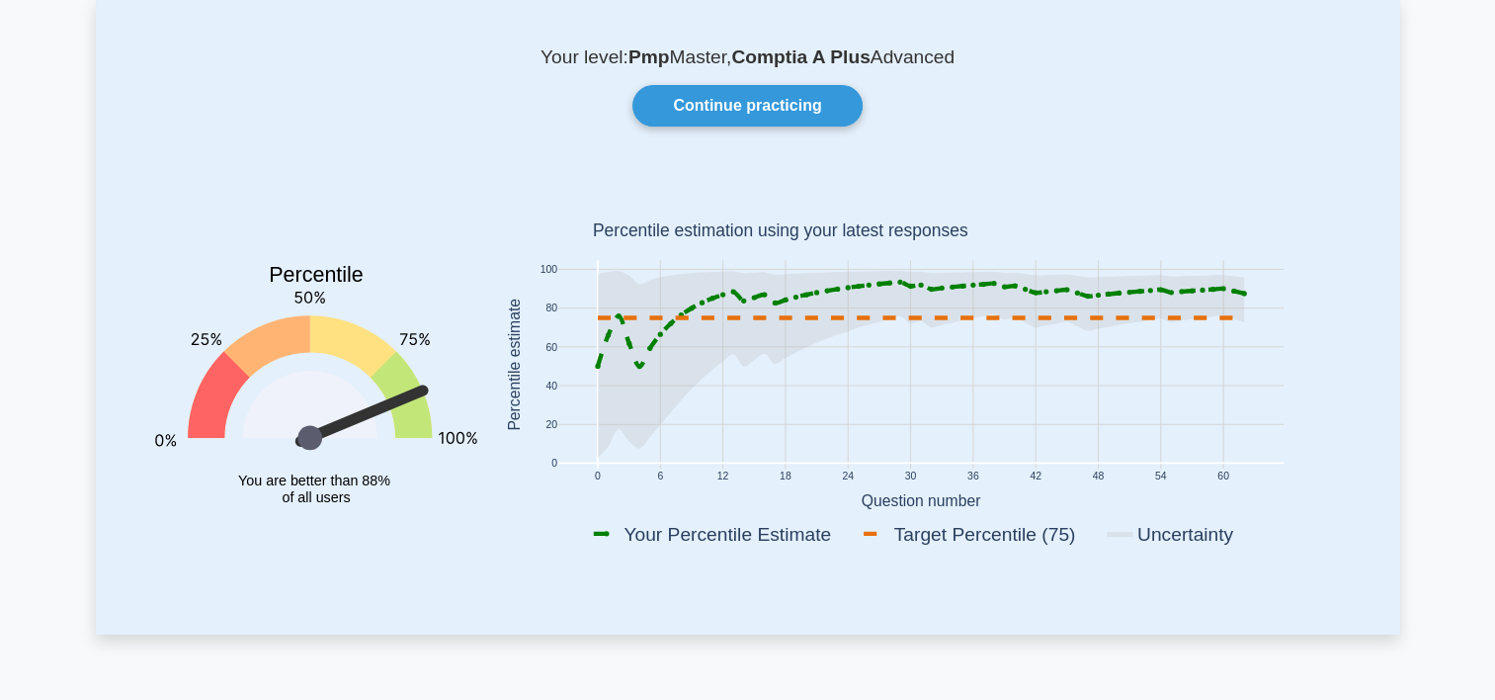
scroll to position [34, 0]
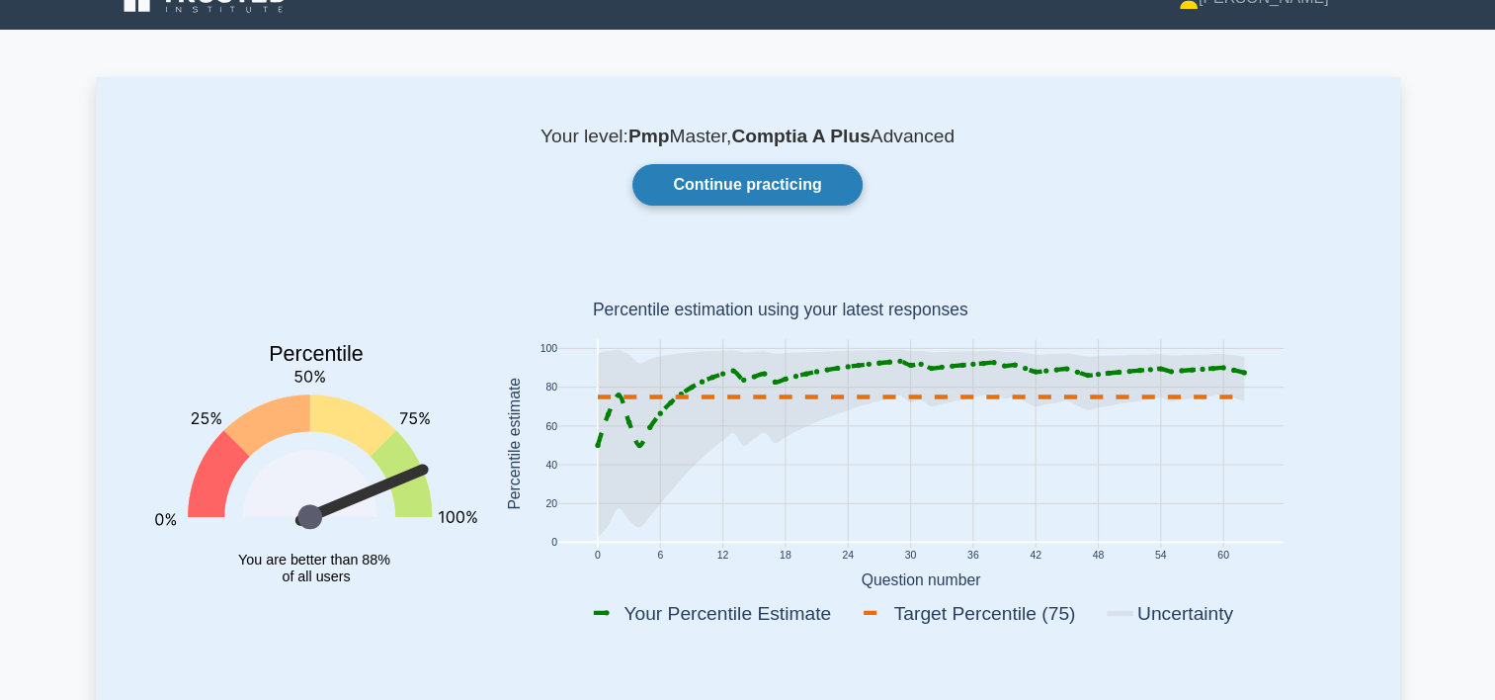
click at [775, 183] on link "Continue practicing" at bounding box center [746, 185] width 229 height 42
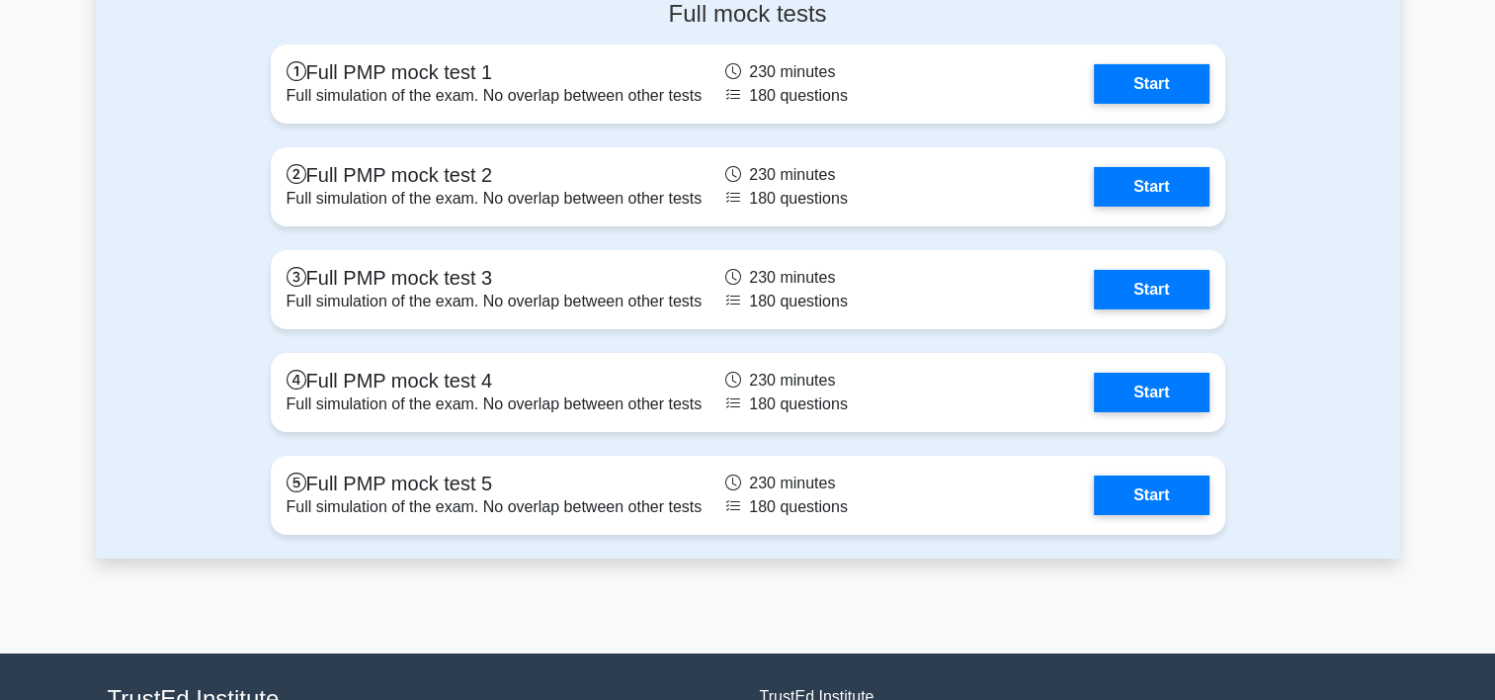
scroll to position [6789, 0]
